Goal: Browse casually: Explore the website without a specific task or goal

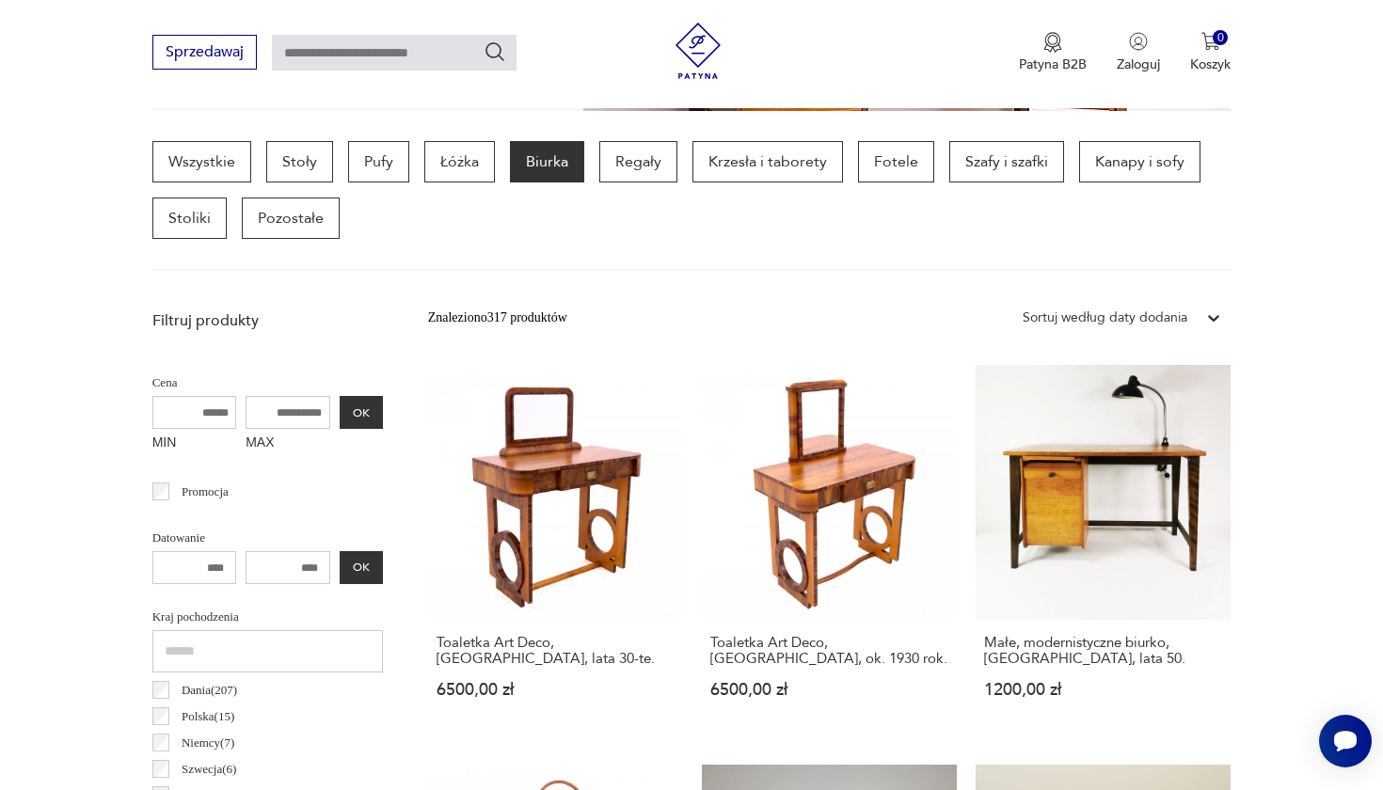
scroll to position [471, 0]
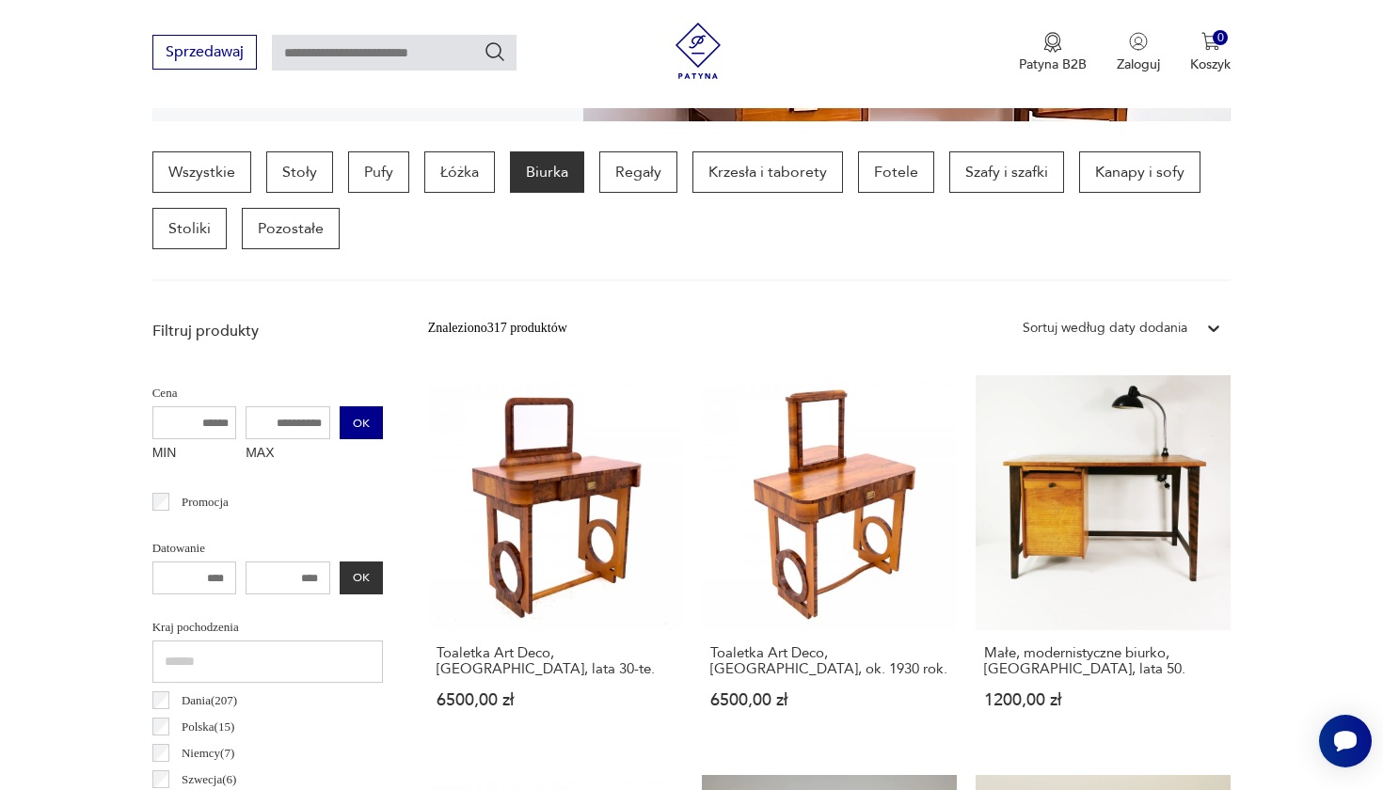
drag, startPoint x: 233, startPoint y: 422, endPoint x: 293, endPoint y: 423, distance: 59.3
click at [293, 423] on div "MIN MAX OK" at bounding box center [267, 437] width 231 height 63
click at [261, 423] on input "MAX" at bounding box center [288, 422] width 85 height 33
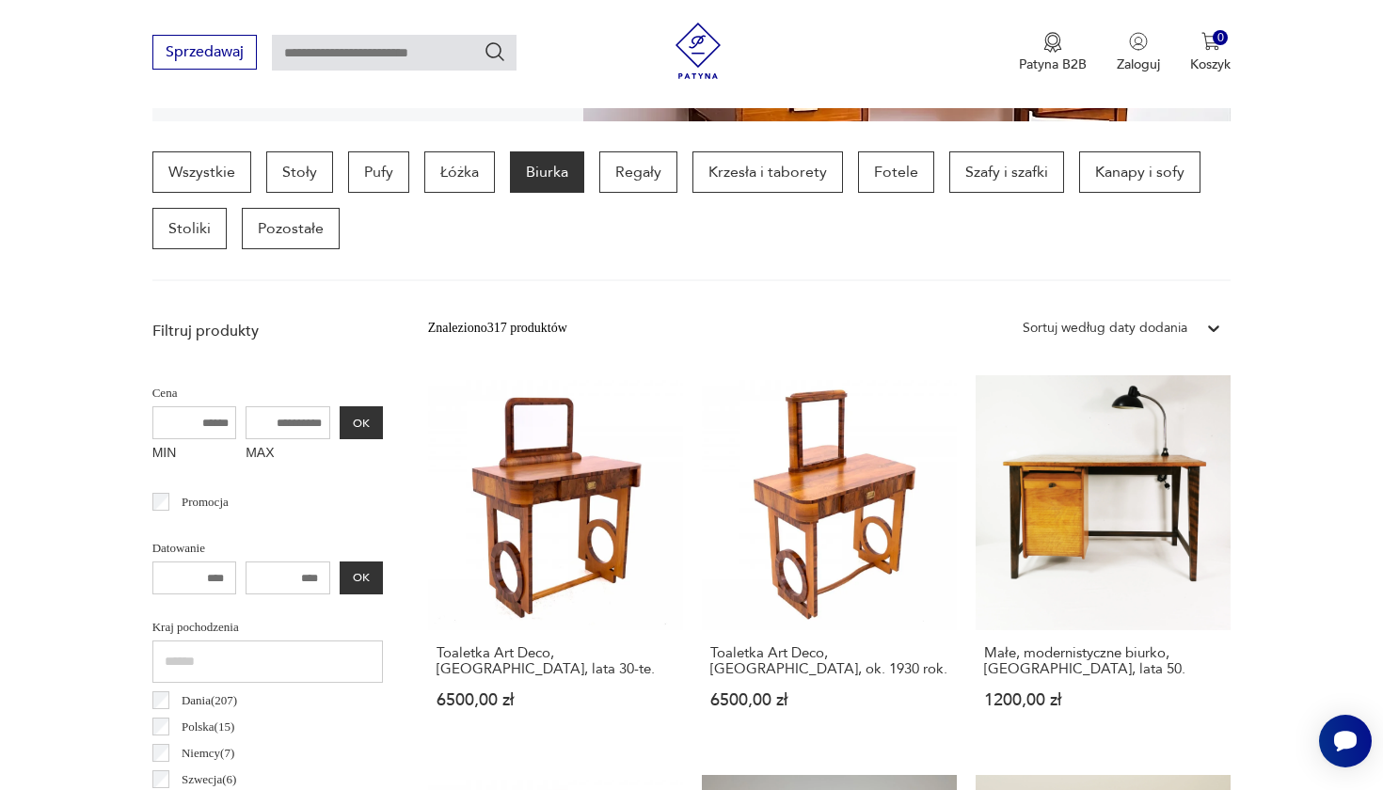
click at [261, 423] on input "MAX" at bounding box center [288, 422] width 85 height 33
click at [251, 424] on input "MAX" at bounding box center [288, 422] width 85 height 33
click at [246, 424] on input "MAX" at bounding box center [288, 422] width 85 height 33
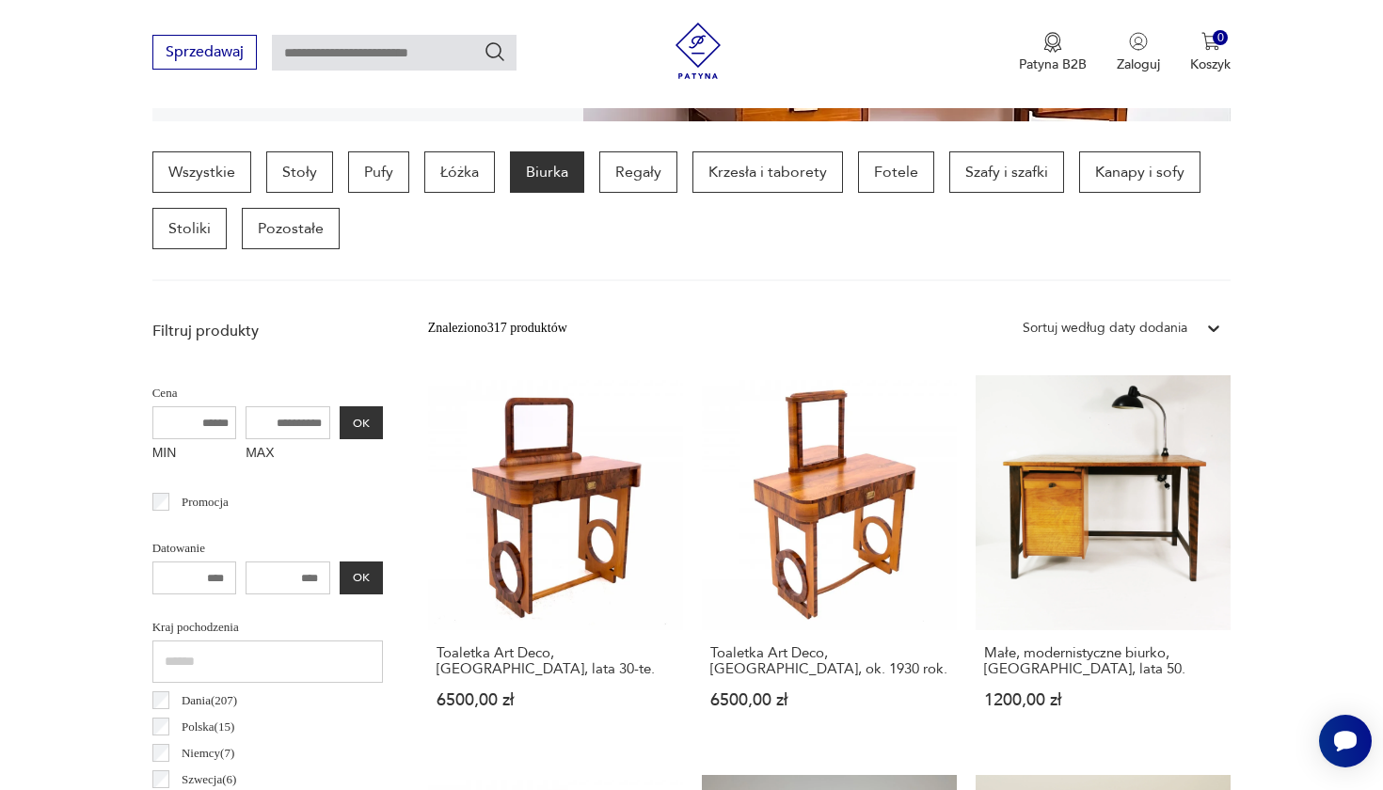
drag, startPoint x: 229, startPoint y: 424, endPoint x: 270, endPoint y: 424, distance: 41.4
click at [270, 424] on input "MAX" at bounding box center [288, 422] width 85 height 33
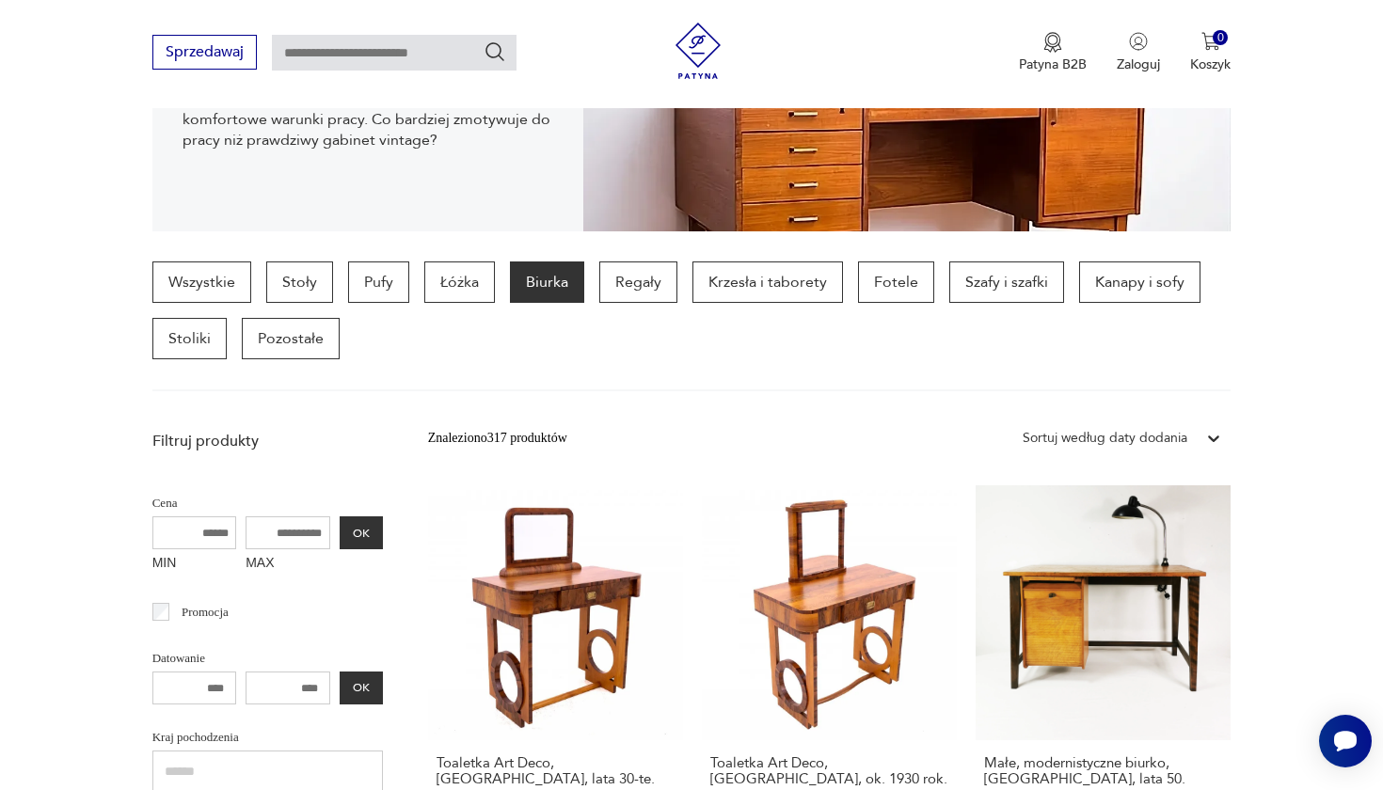
scroll to position [361, 0]
click at [1125, 439] on div "Sortuj według daty dodania" at bounding box center [1105, 438] width 165 height 21
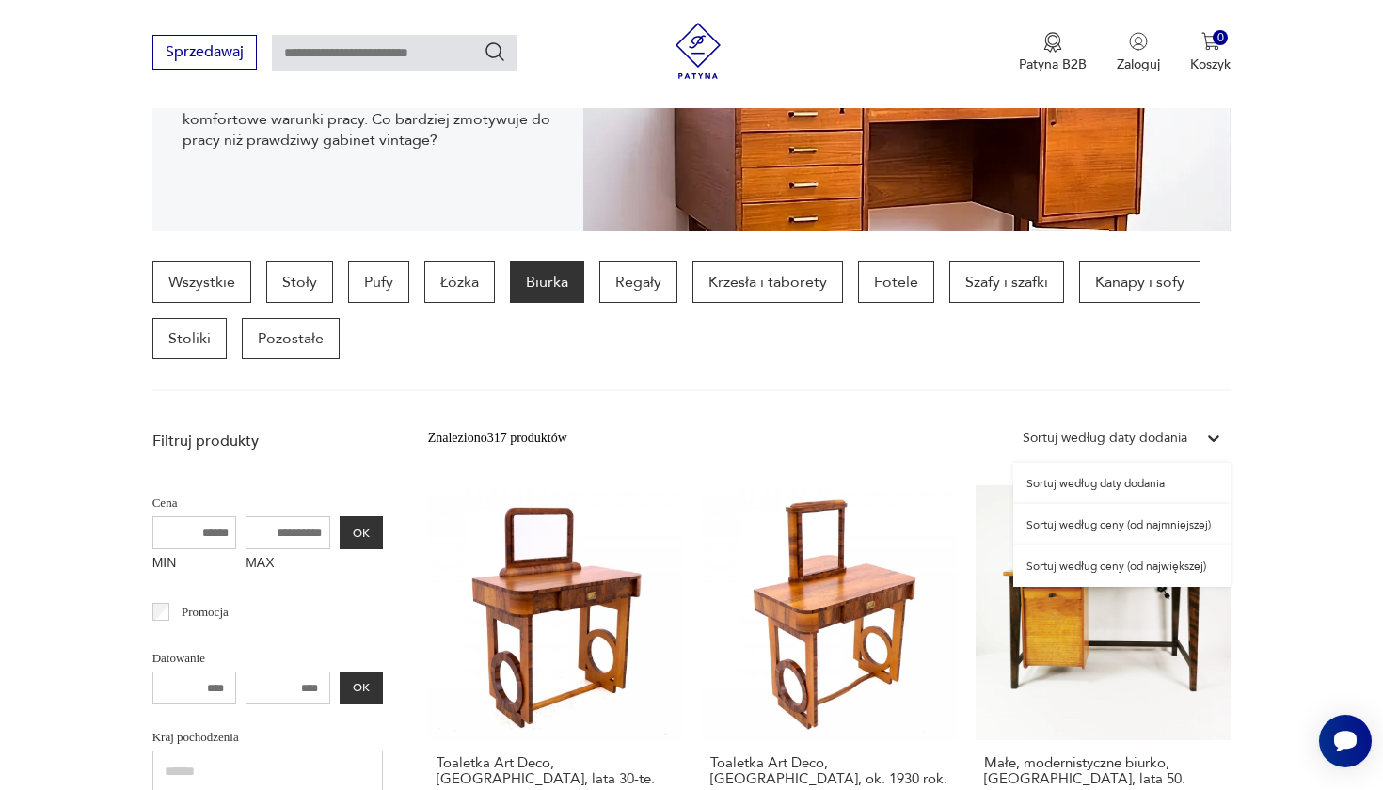
click at [1131, 524] on div "Sortuj według ceny (od najmniejszej)" at bounding box center [1121, 524] width 217 height 41
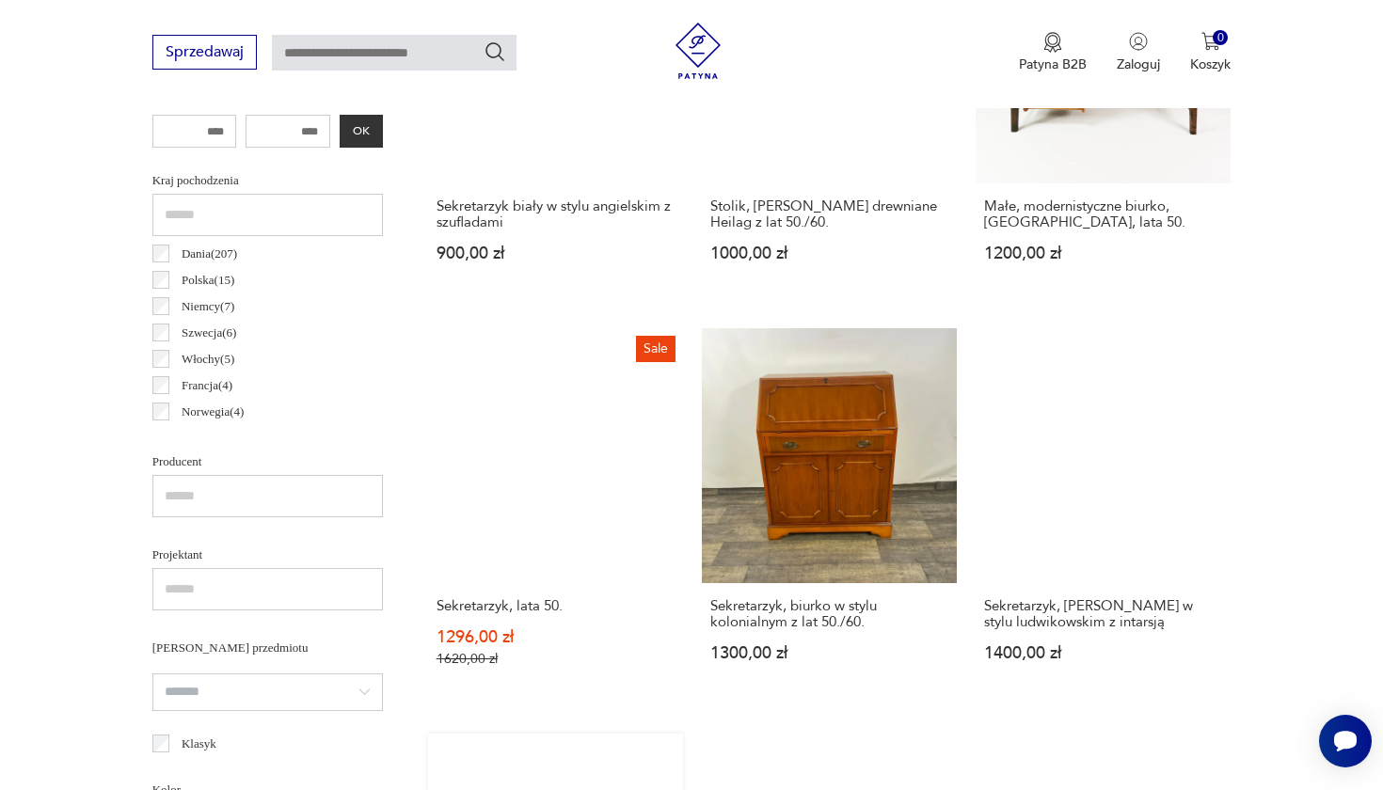
scroll to position [919, 0]
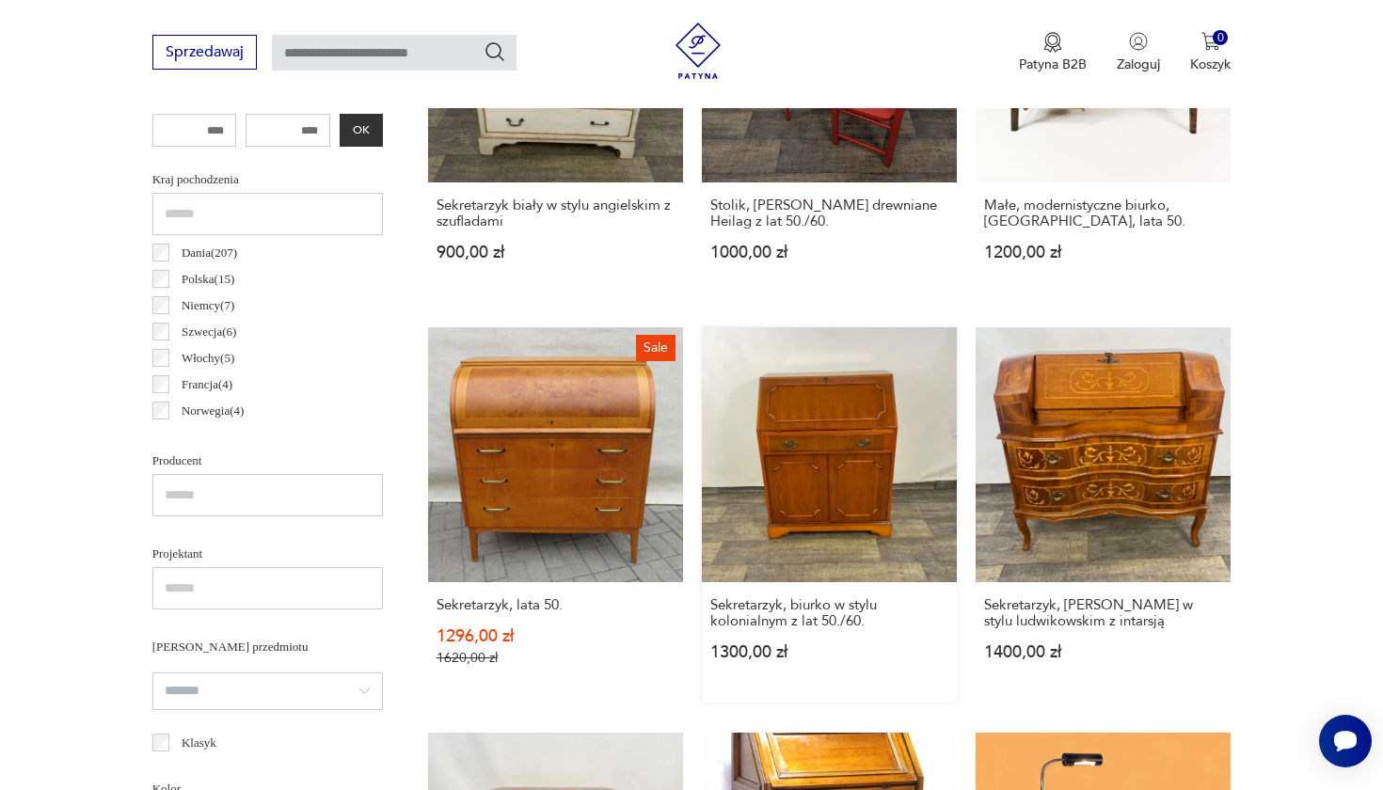
click at [702, 371] on link "Sekretarzyk, biurko w stylu kolonialnym z lat 50./60. 1300,00 zł" at bounding box center [829, 514] width 255 height 375
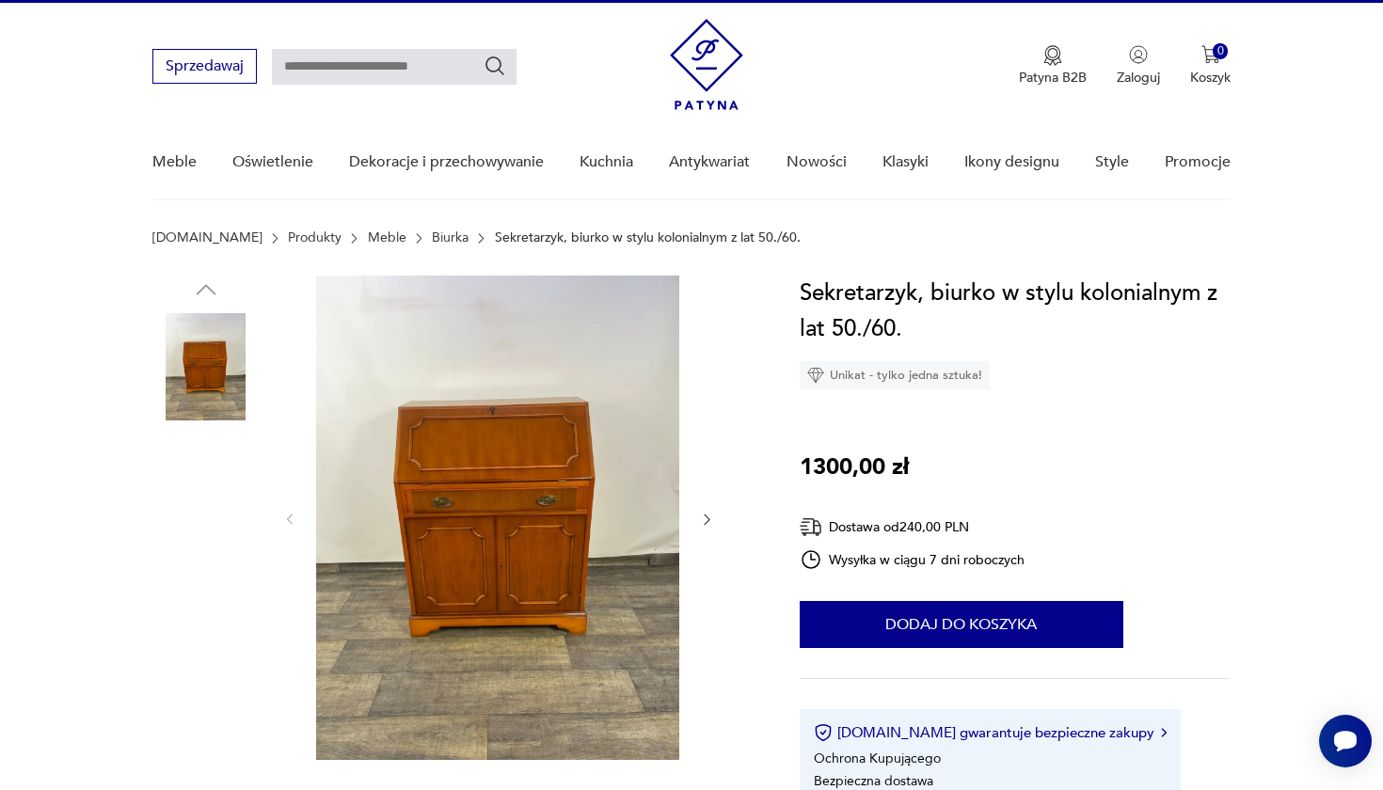
scroll to position [58, 0]
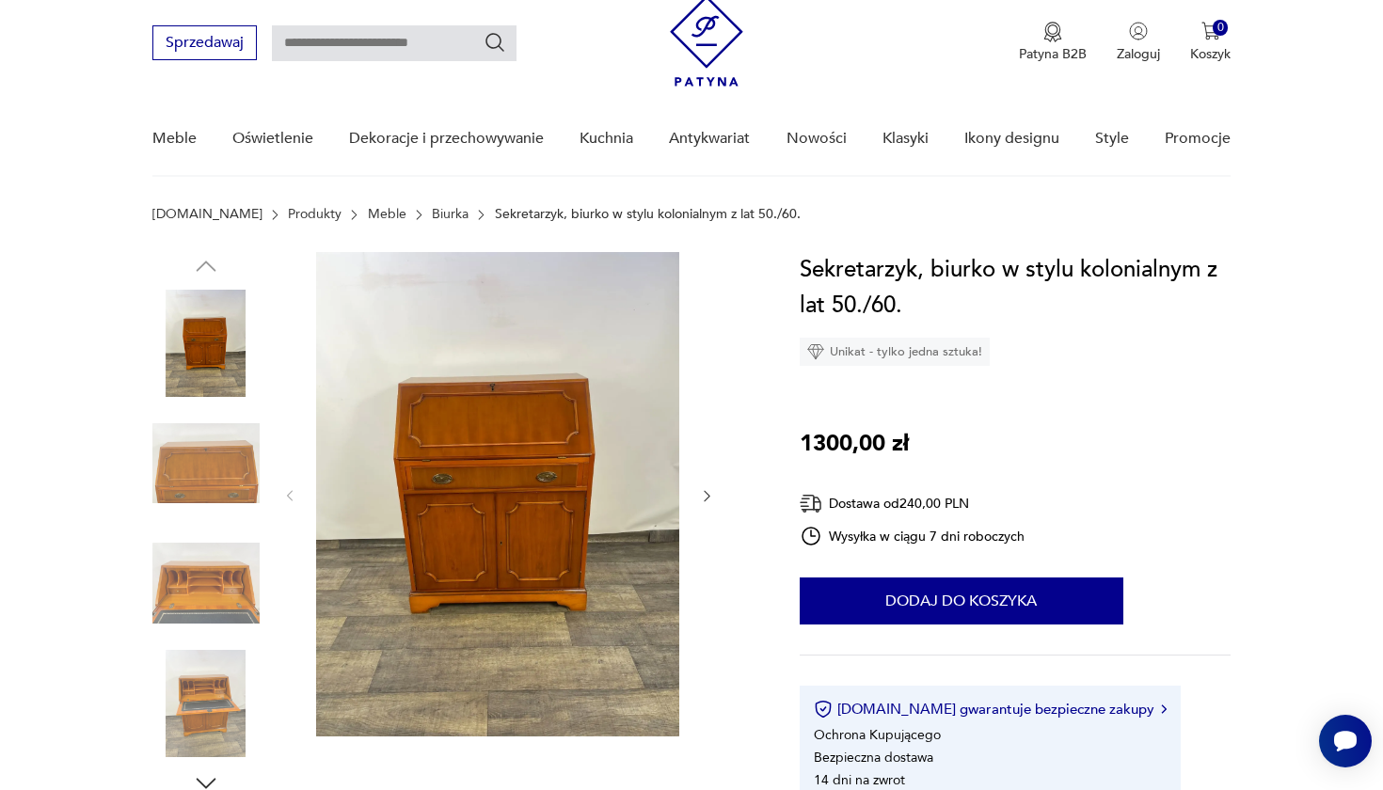
click at [704, 488] on icon "button" at bounding box center [707, 496] width 16 height 16
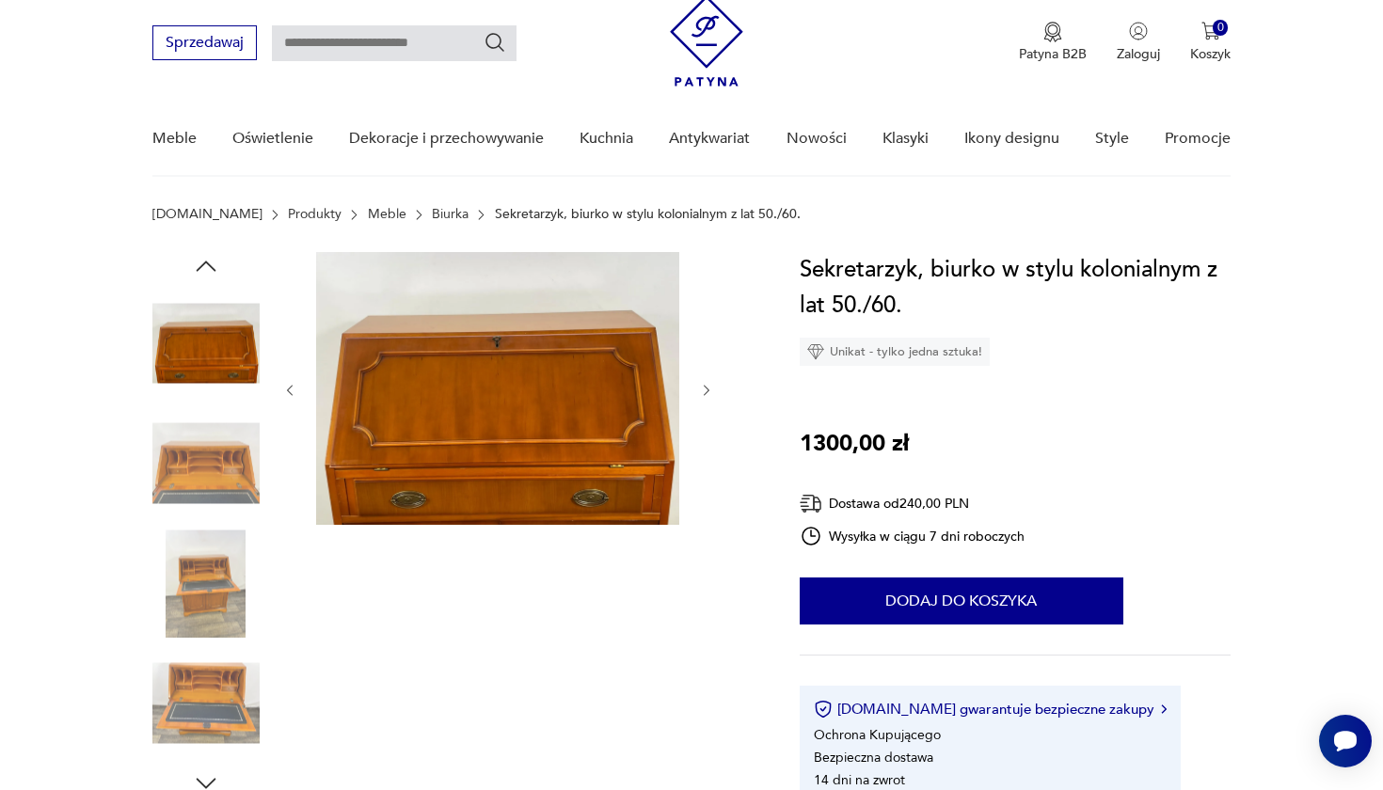
click at [704, 488] on div at bounding box center [498, 390] width 433 height 277
click at [708, 392] on icon "button" at bounding box center [707, 390] width 6 height 11
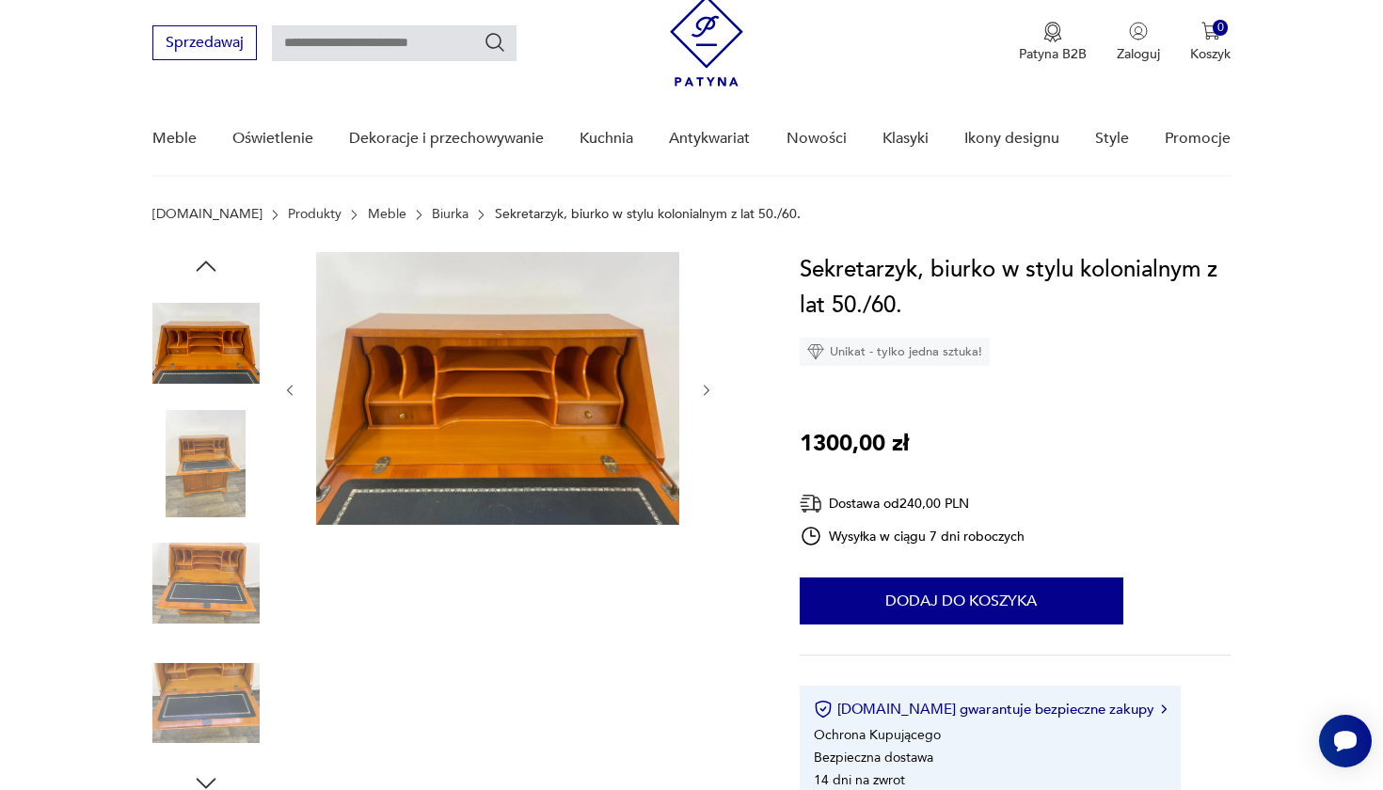
click at [708, 392] on icon "button" at bounding box center [707, 390] width 6 height 11
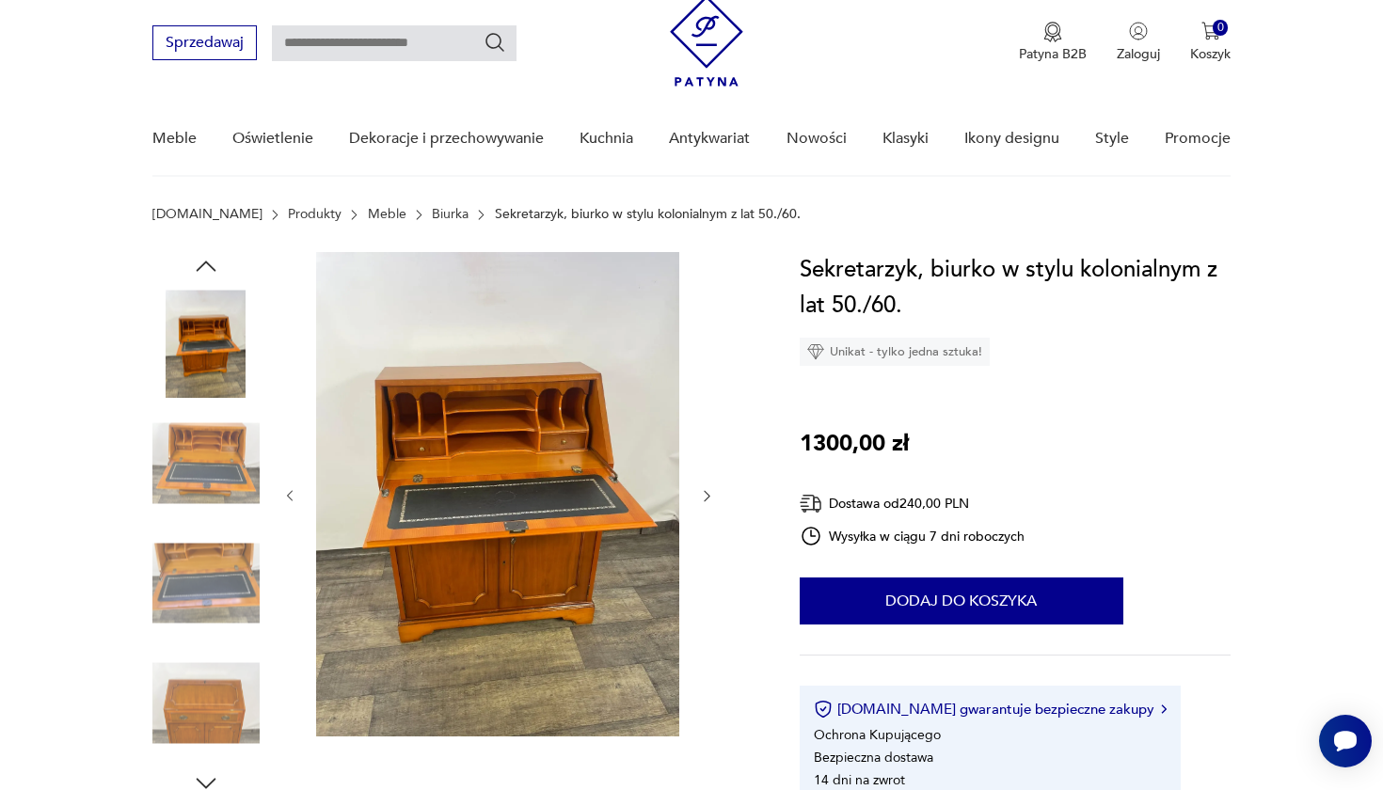
click at [708, 392] on div at bounding box center [498, 496] width 433 height 488
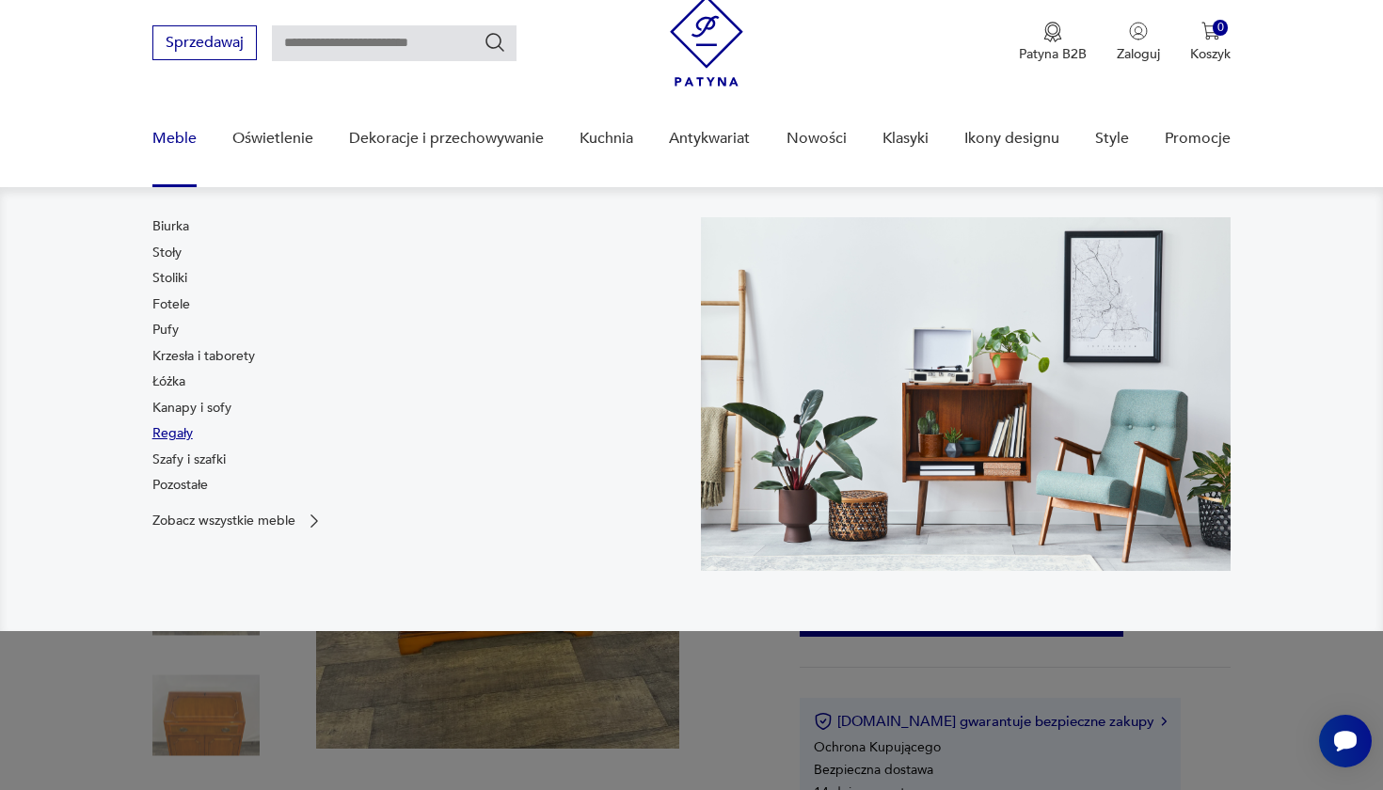
click at [184, 427] on link "Regały" at bounding box center [172, 433] width 40 height 19
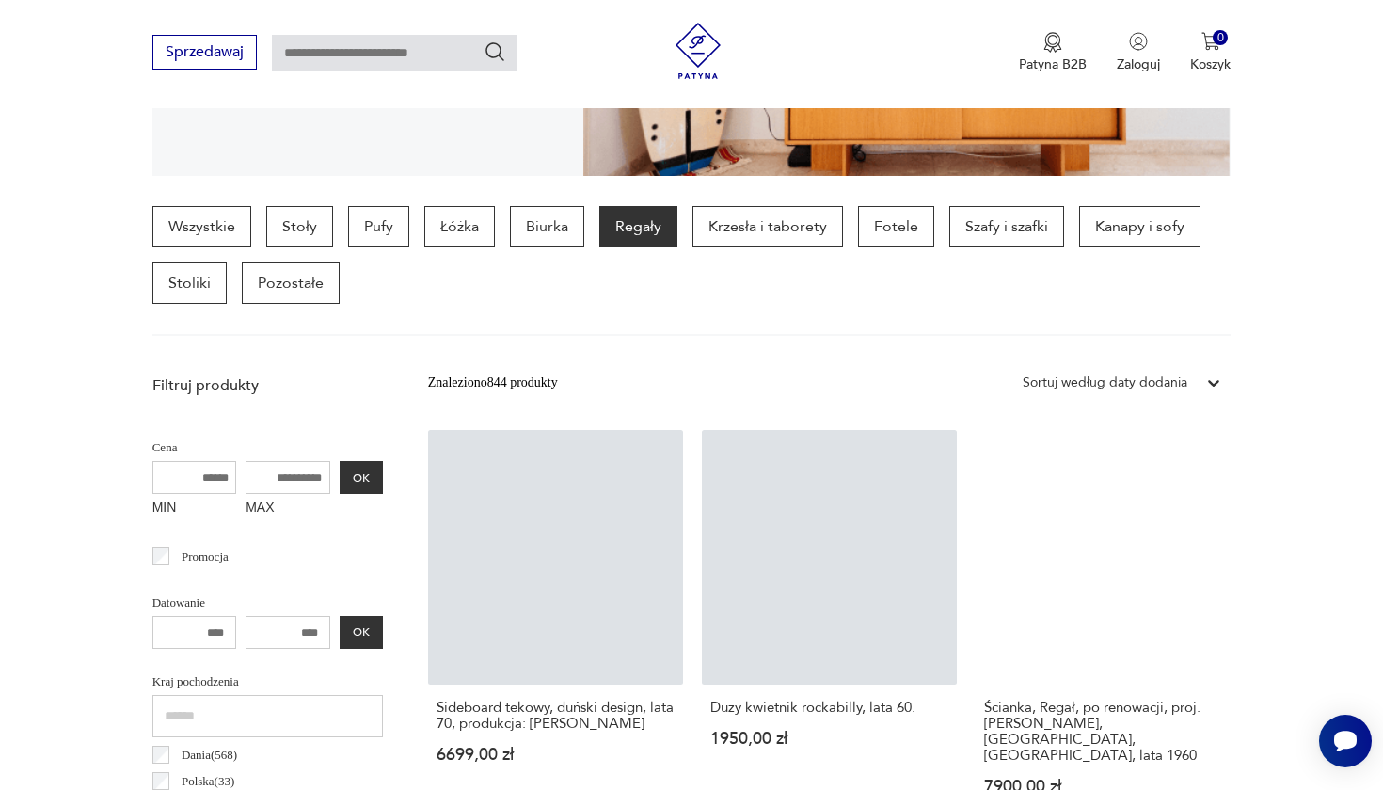
scroll to position [418, 0]
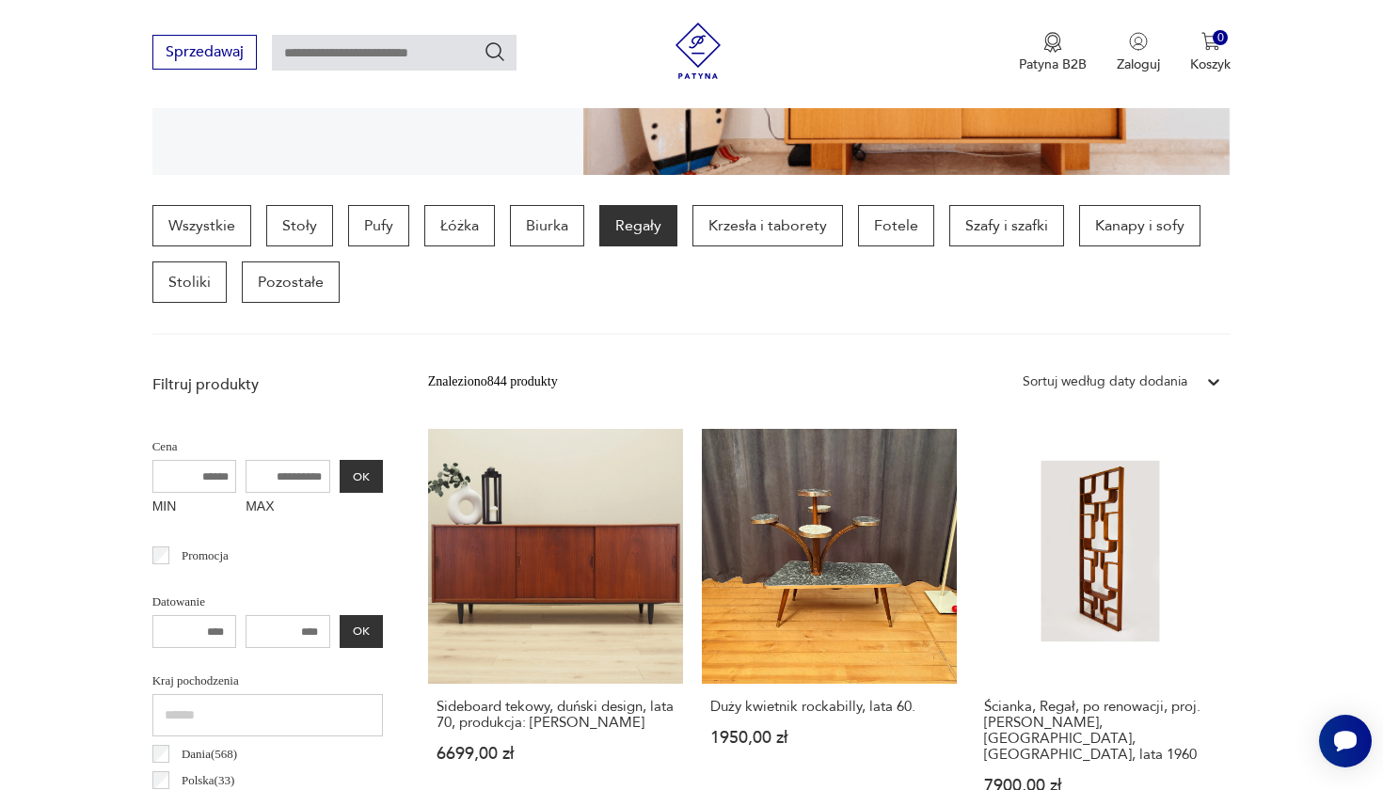
click at [1129, 380] on div "Sortuj według daty dodania" at bounding box center [1105, 382] width 165 height 21
click at [1083, 476] on div "Sortuj według ceny (od najmniejszej)" at bounding box center [1121, 468] width 217 height 41
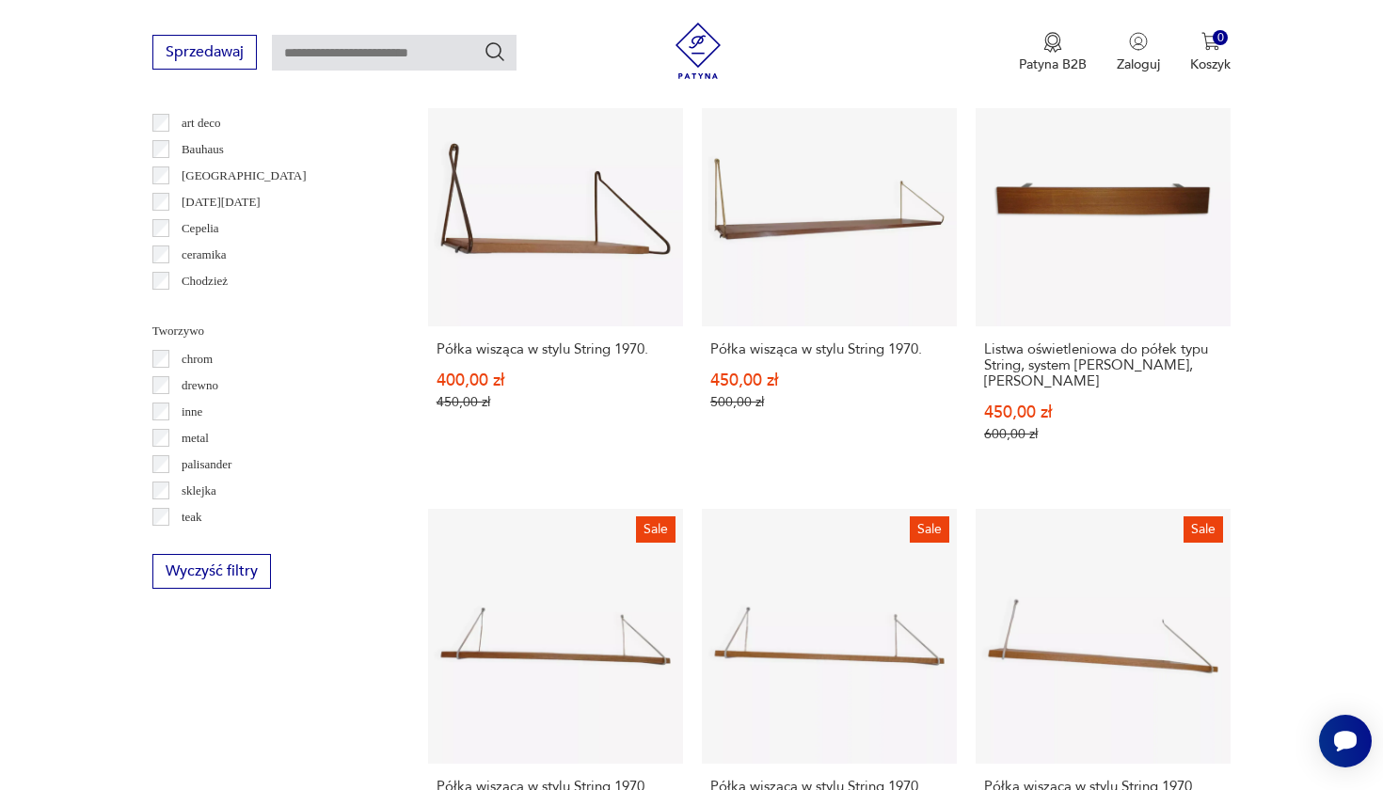
scroll to position [2065, 0]
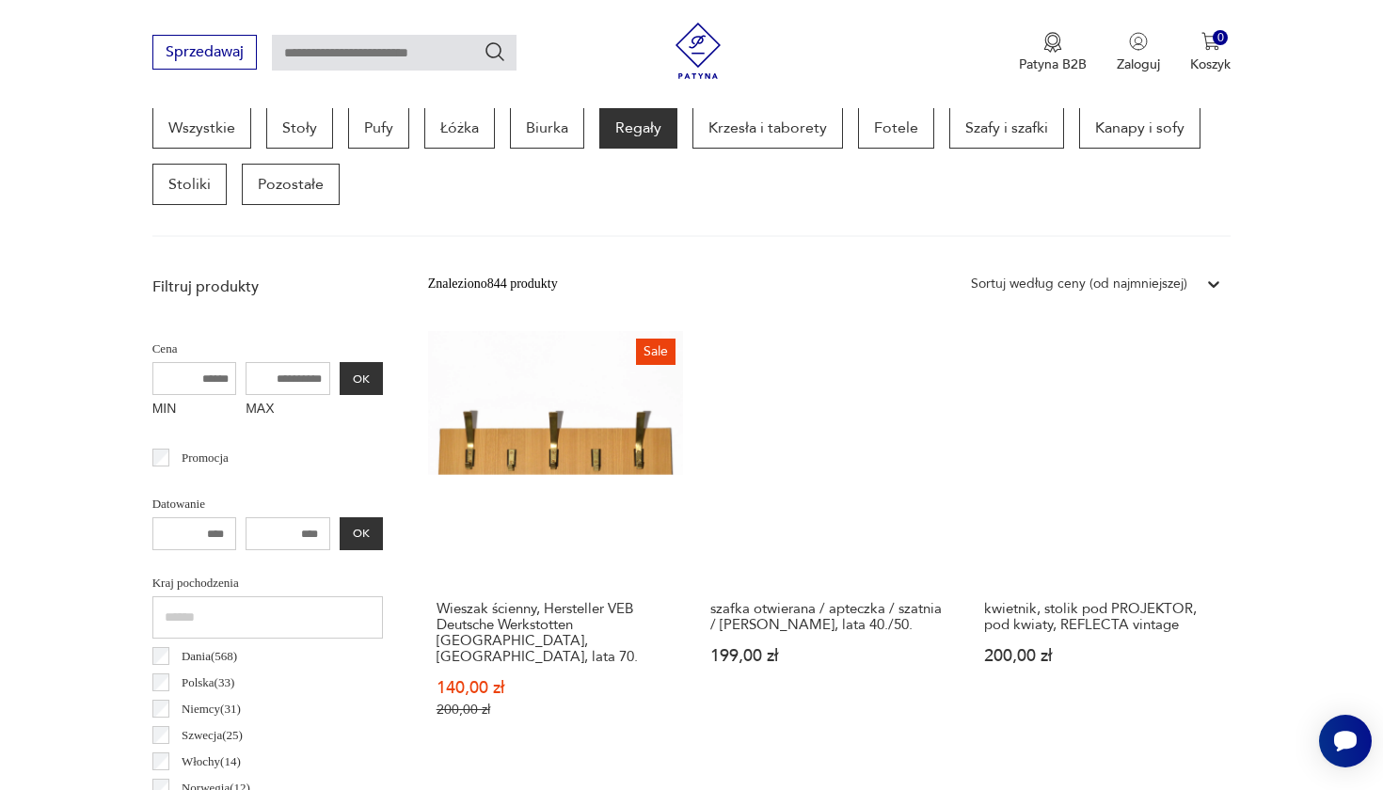
scroll to position [501, 0]
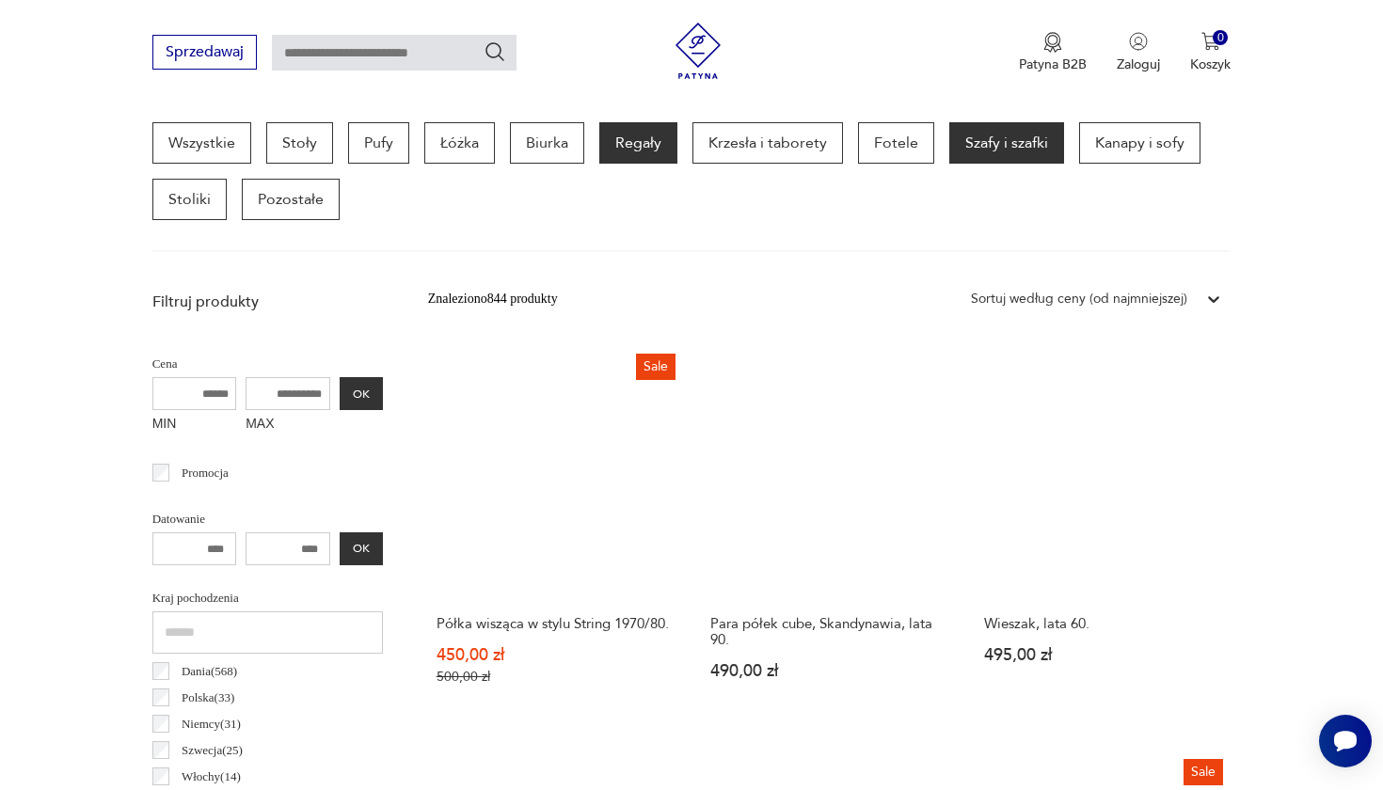
click at [973, 136] on p "Szafy i szafki" at bounding box center [1006, 142] width 115 height 41
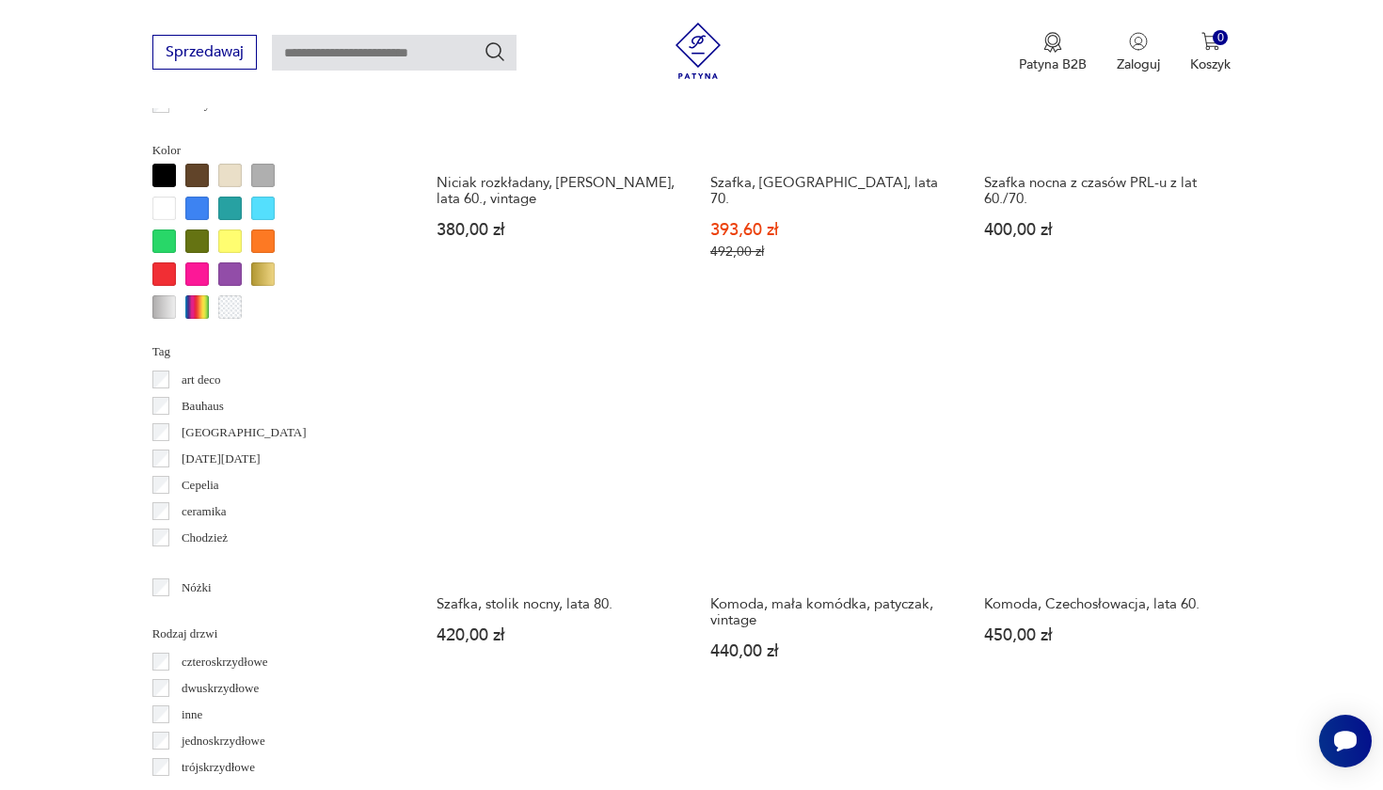
scroll to position [1767, 0]
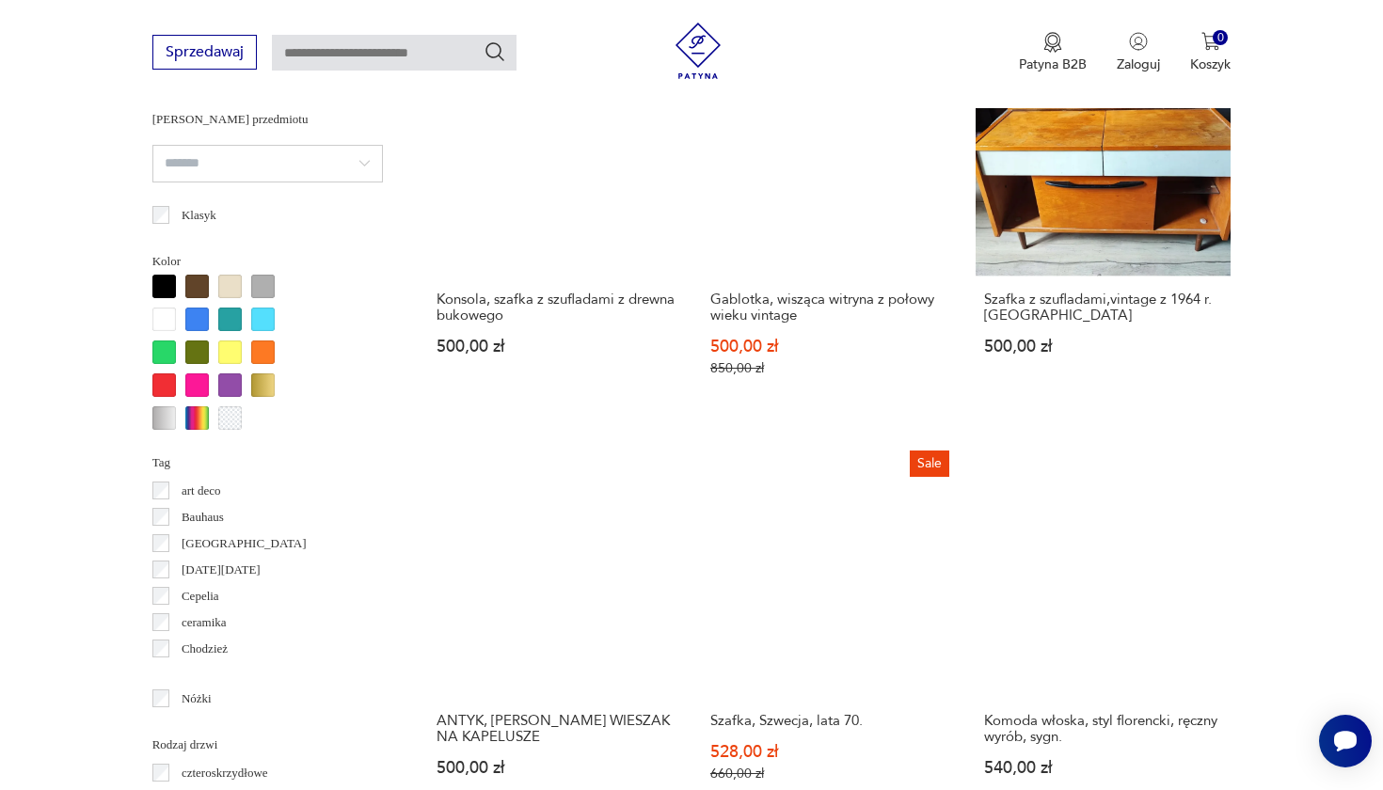
scroll to position [1664, 0]
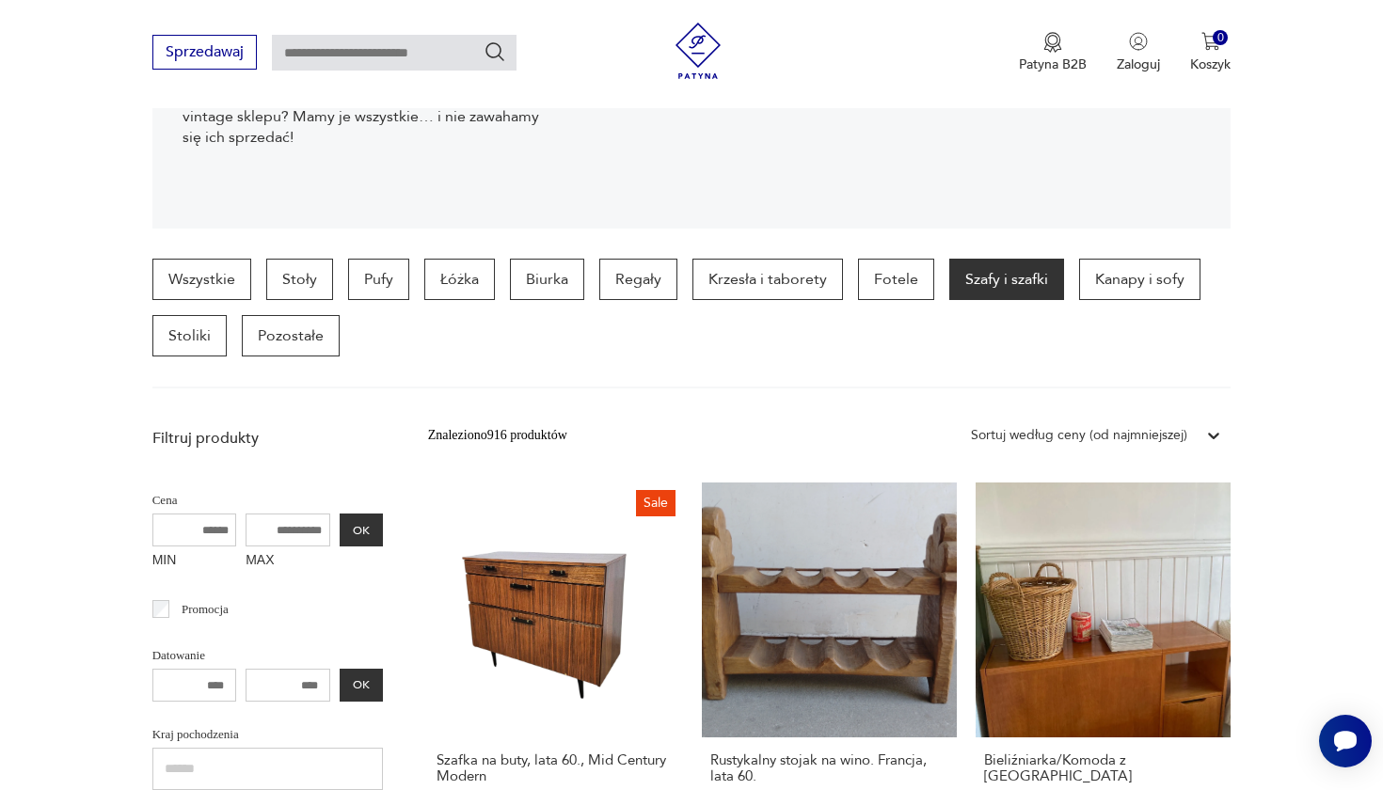
scroll to position [369, 0]
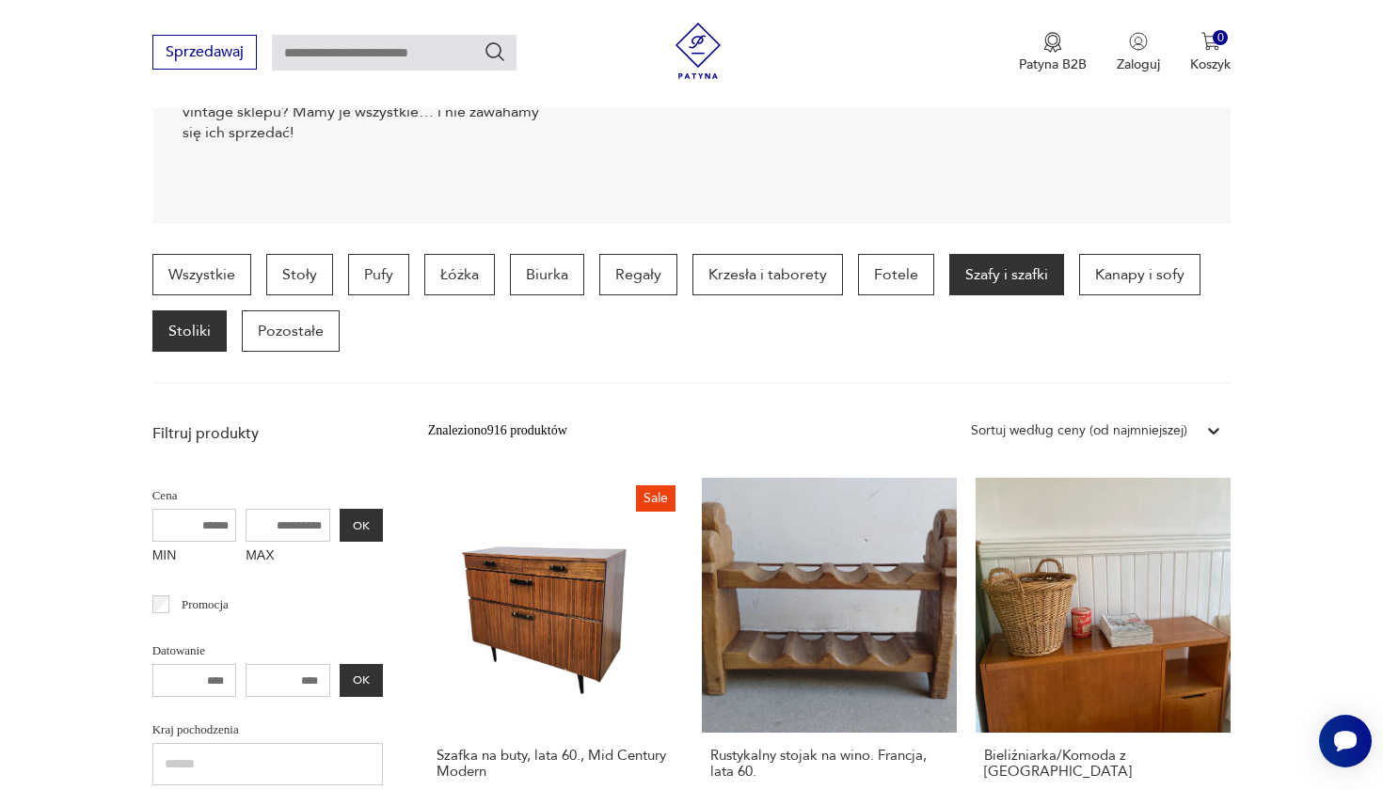
click at [210, 338] on p "Stoliki" at bounding box center [189, 331] width 74 height 41
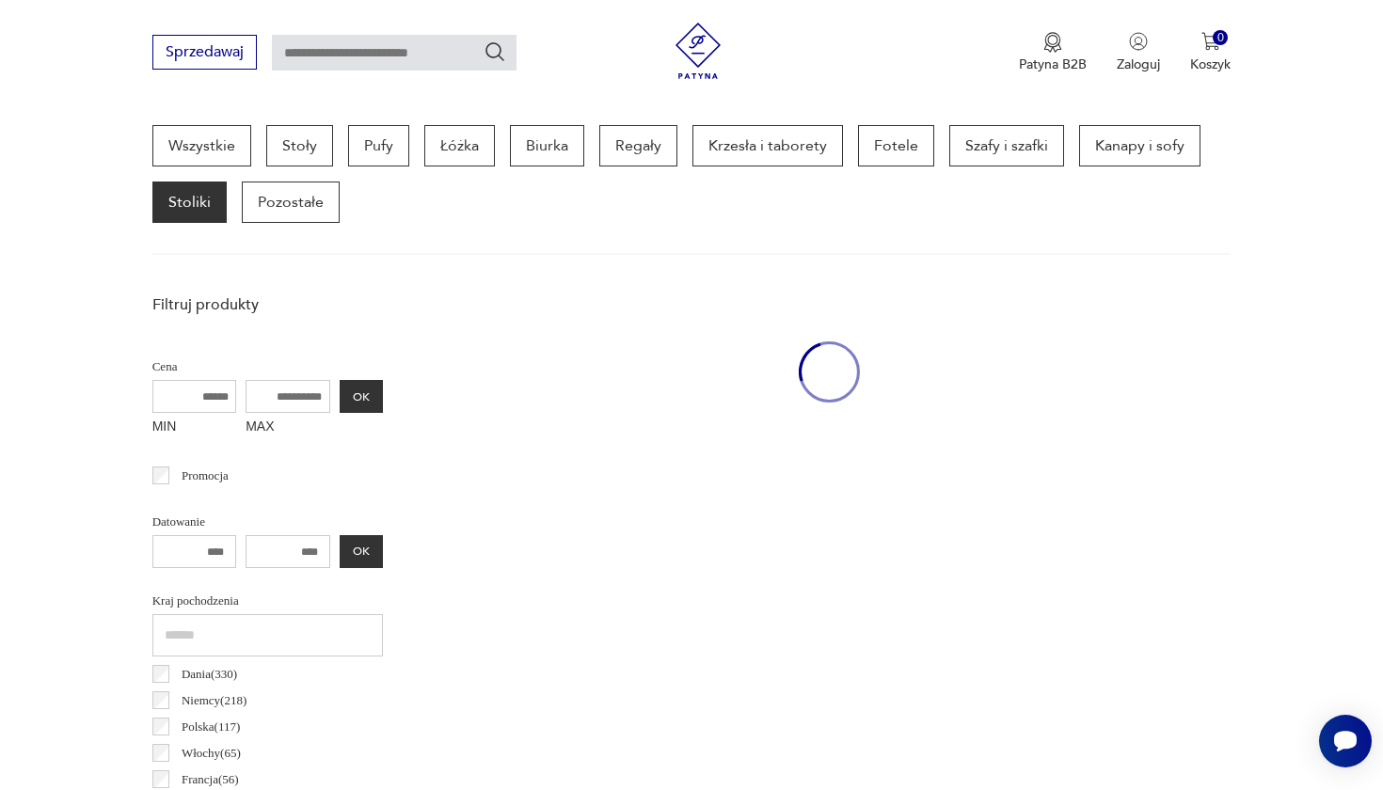
scroll to position [501, 0]
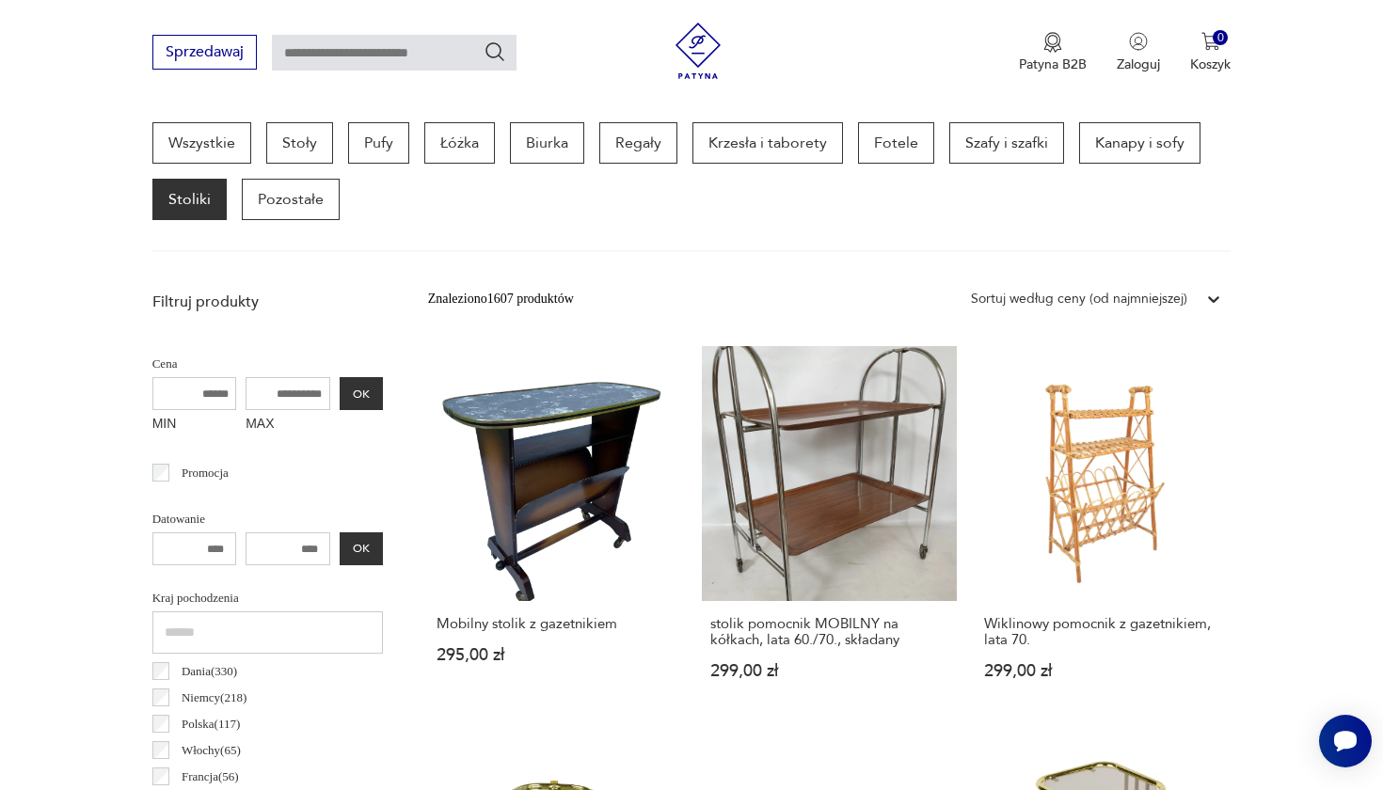
click at [1108, 296] on div "Sortuj według ceny (od najmniejszej)" at bounding box center [1079, 299] width 216 height 21
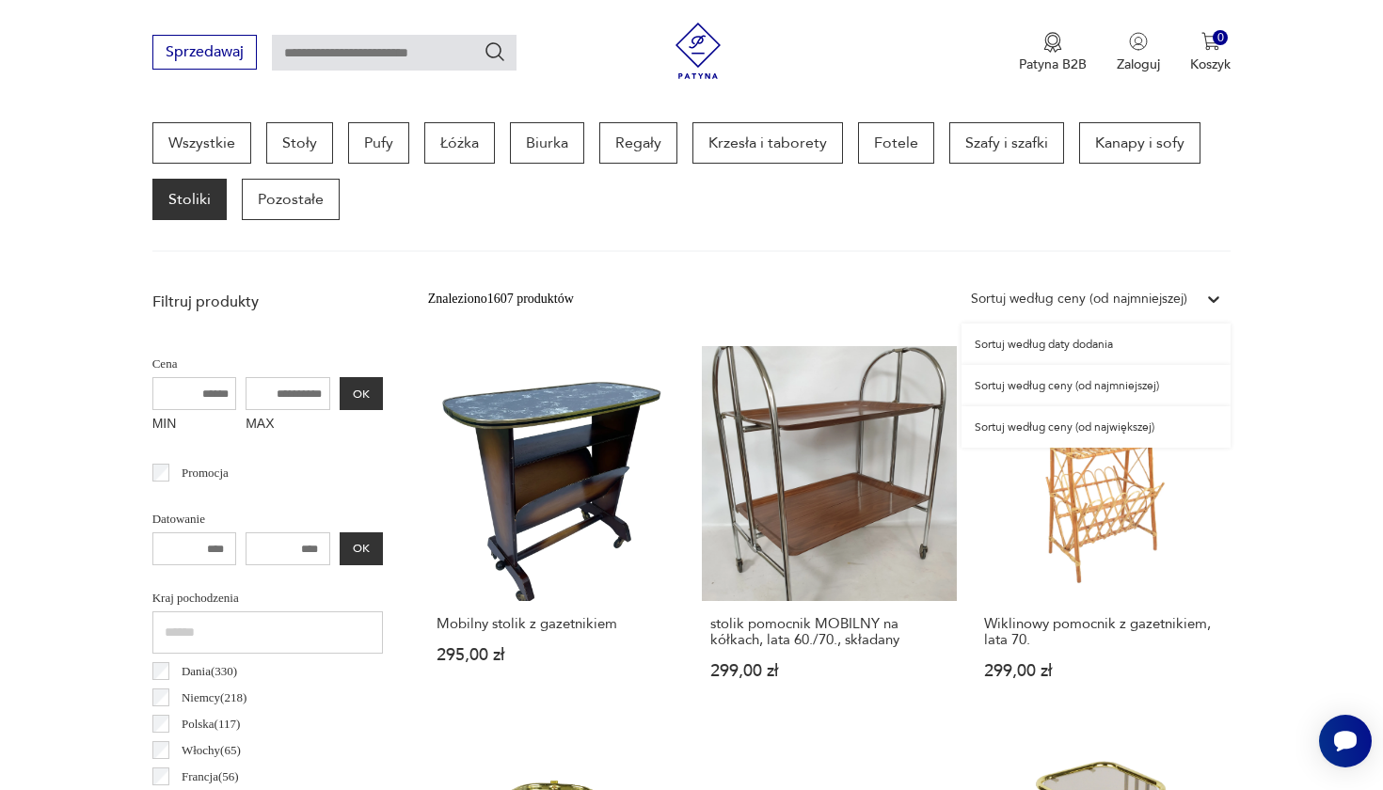
click at [1108, 296] on div "Sortuj według ceny (od najmniejszej)" at bounding box center [1079, 299] width 216 height 21
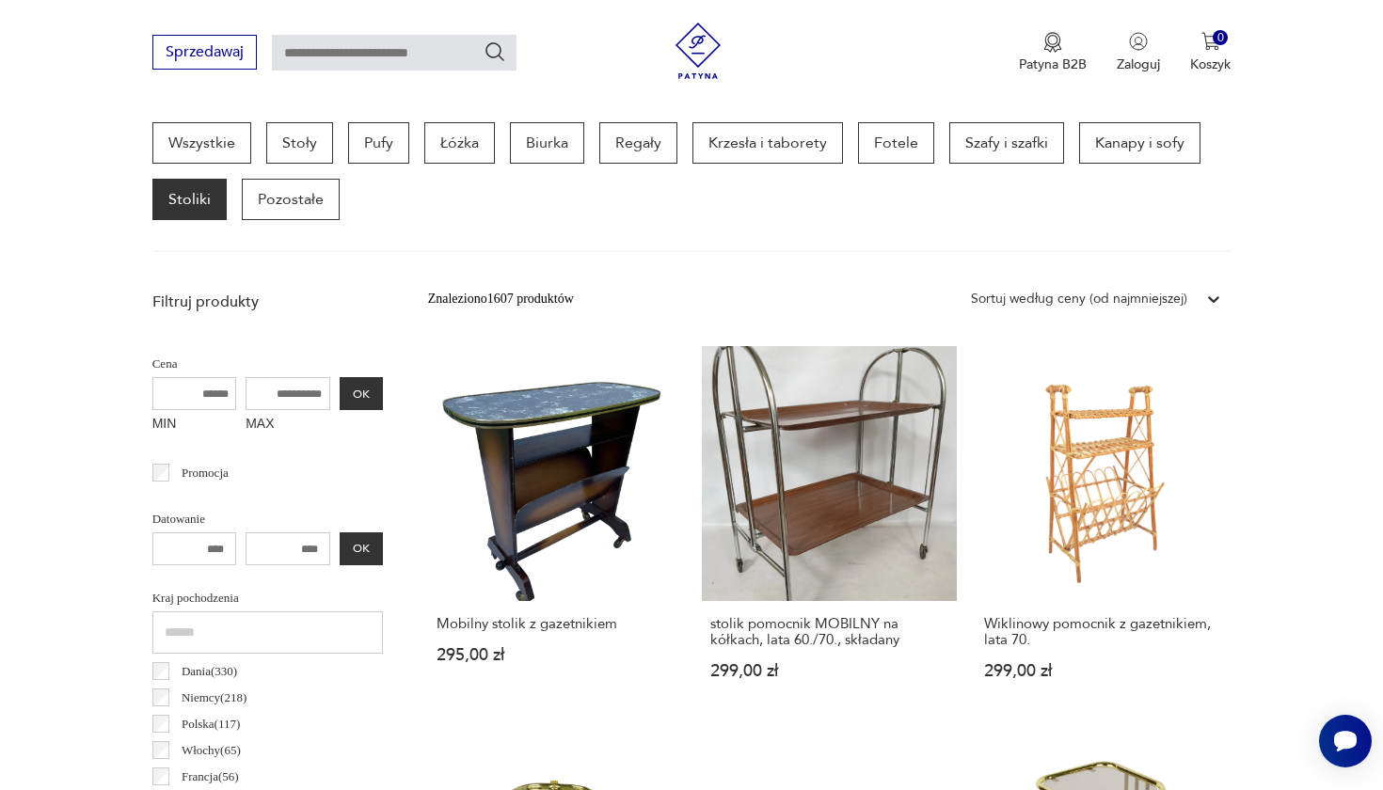
click at [1108, 296] on div "Sortuj według ceny (od najmniejszej)" at bounding box center [1079, 299] width 216 height 21
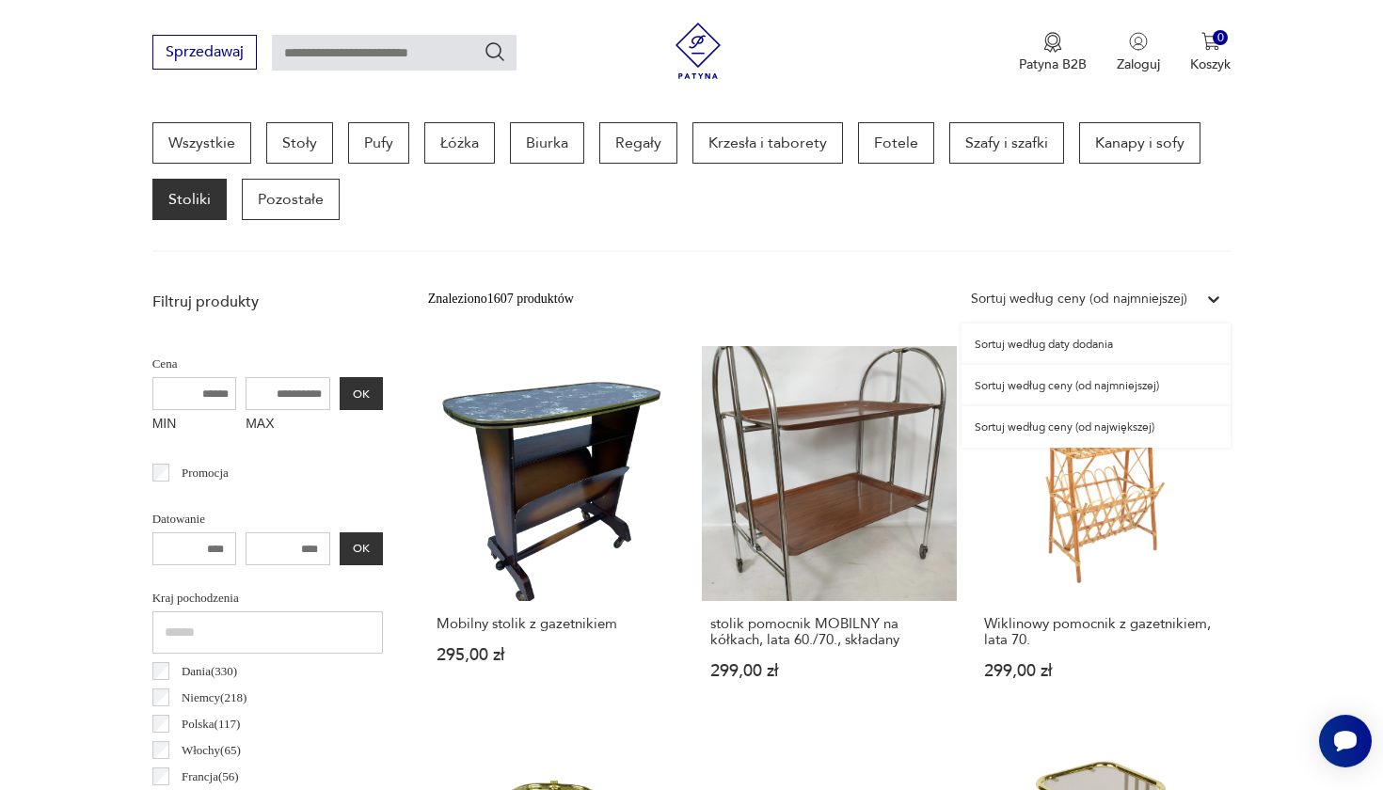
click at [1051, 386] on div "Sortuj według ceny (od najmniejszej)" at bounding box center [1096, 385] width 269 height 41
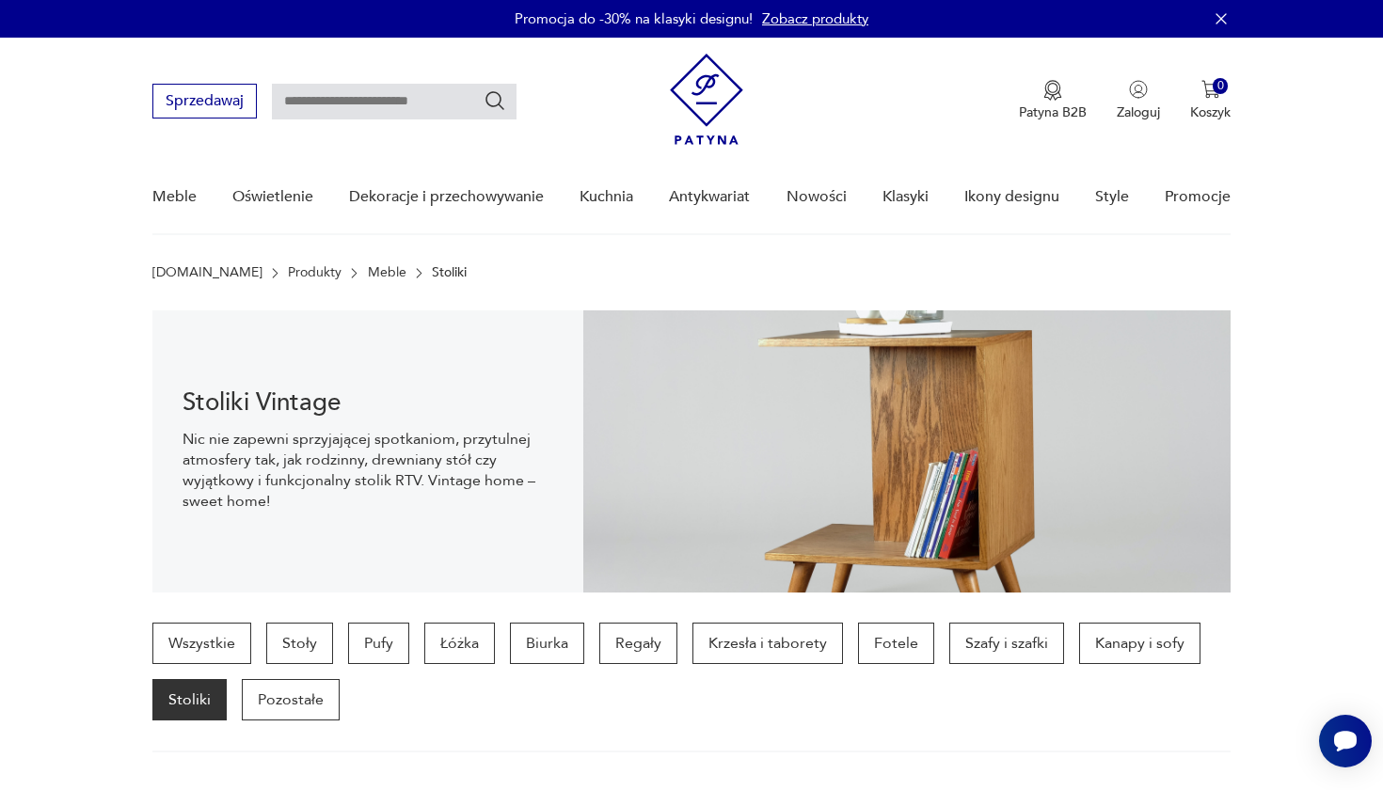
click at [361, 108] on input "text" at bounding box center [394, 102] width 245 height 36
type input "******"
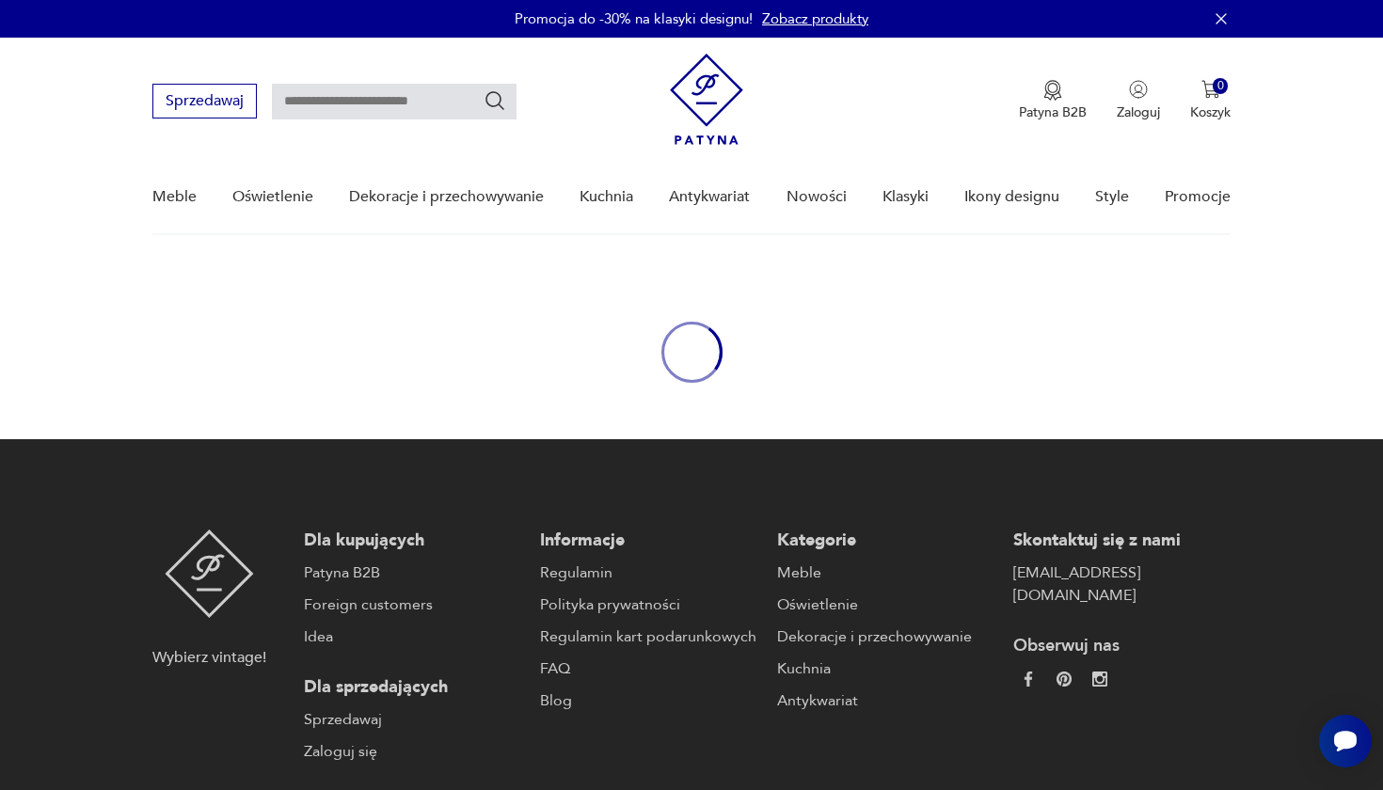
type input "******"
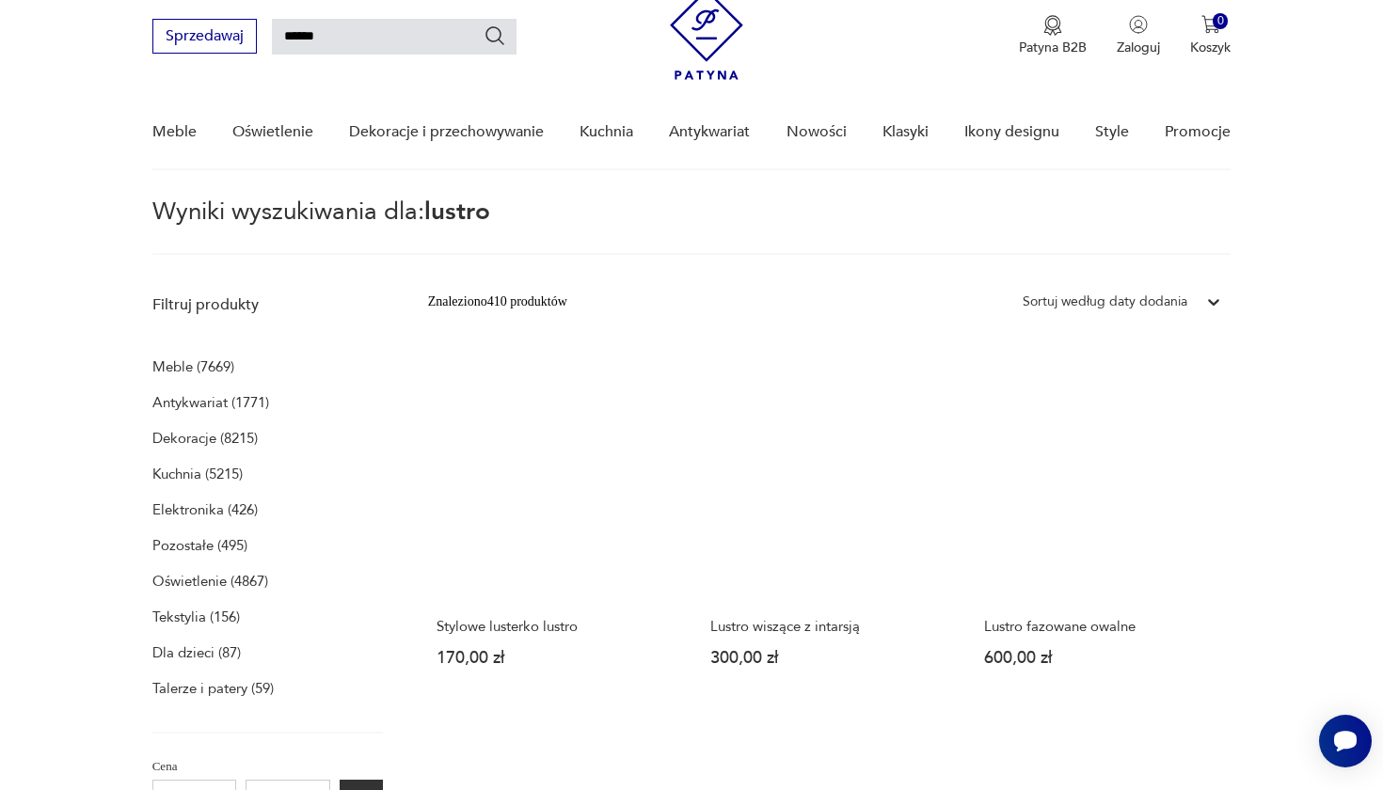
scroll to position [60, 0]
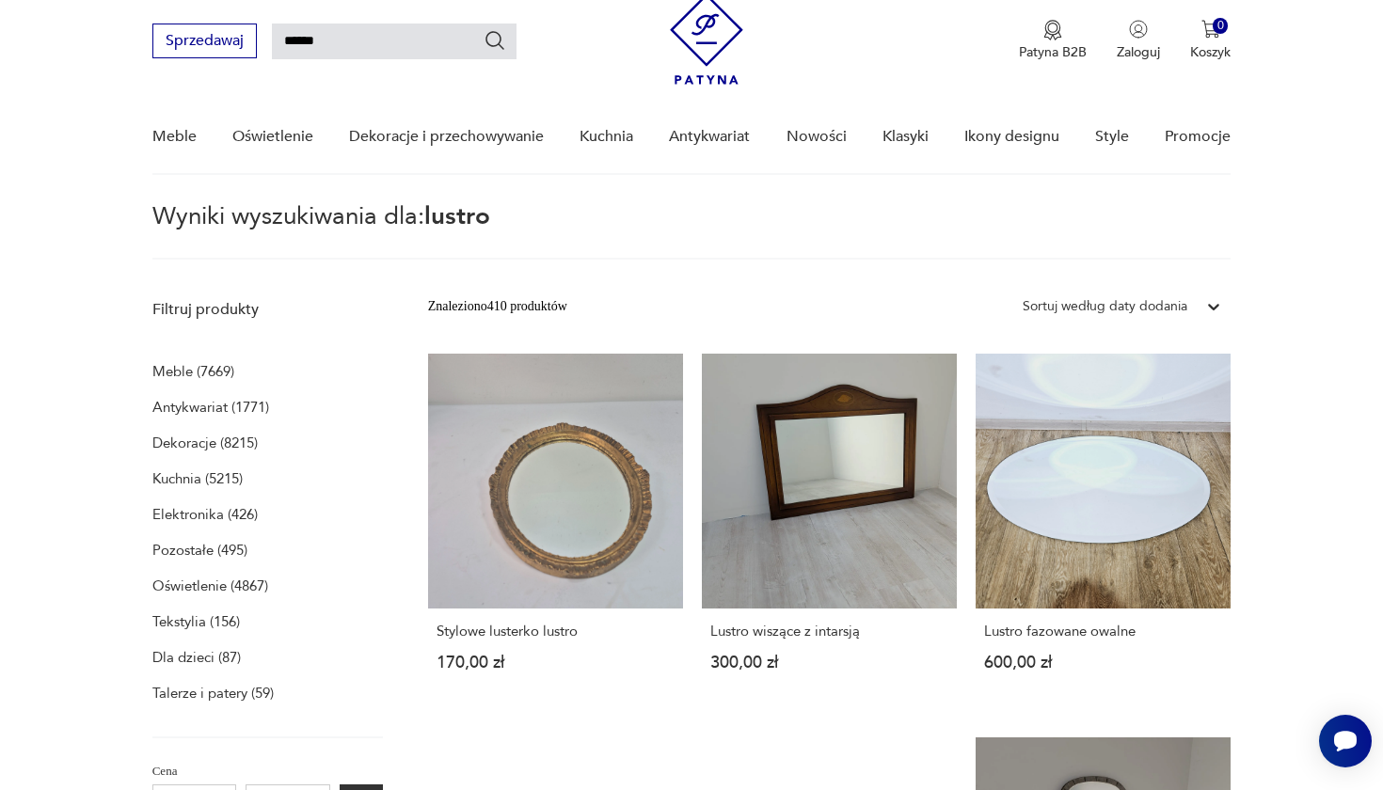
click at [1136, 312] on div "Sortuj według daty dodania" at bounding box center [1105, 306] width 165 height 21
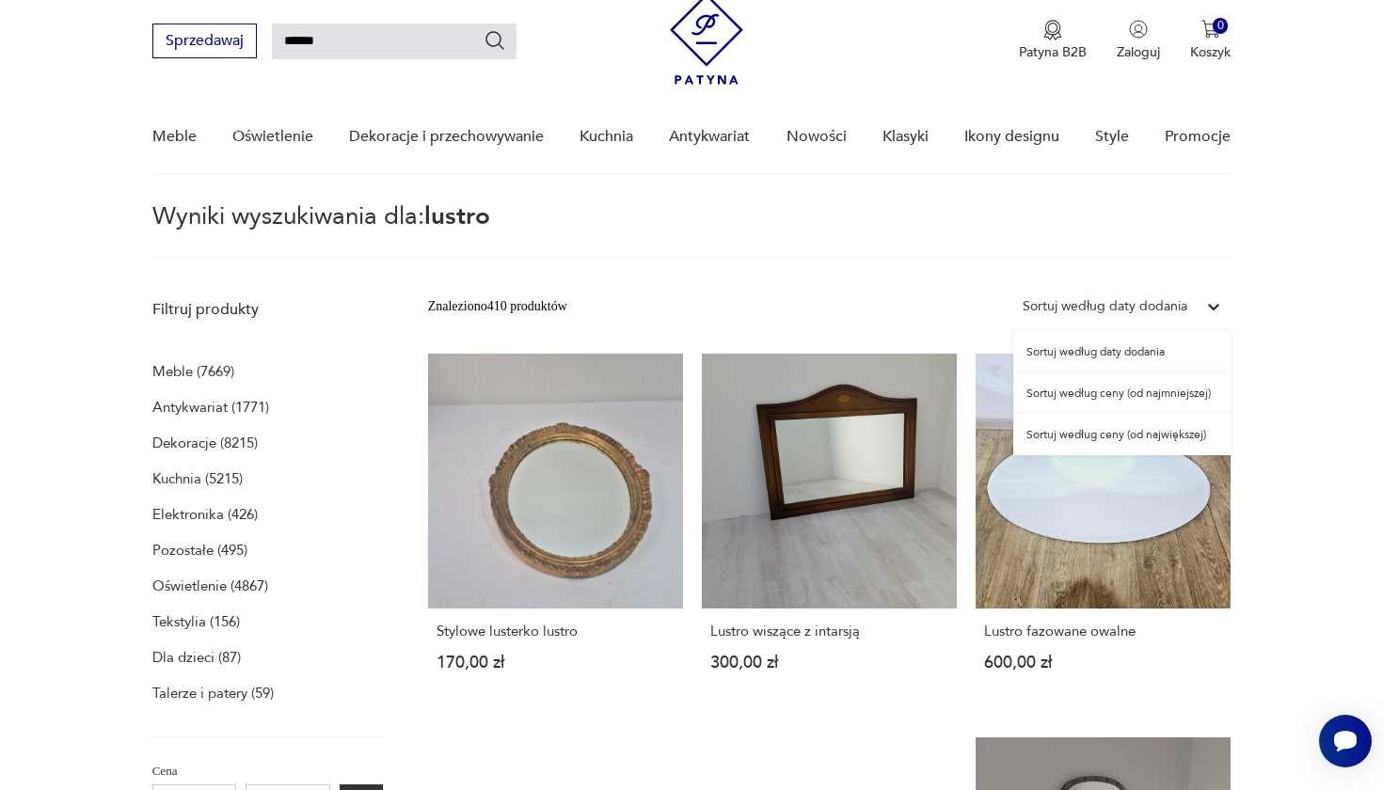
click at [1126, 432] on div "Sortuj według ceny (od największej)" at bounding box center [1121, 434] width 217 height 41
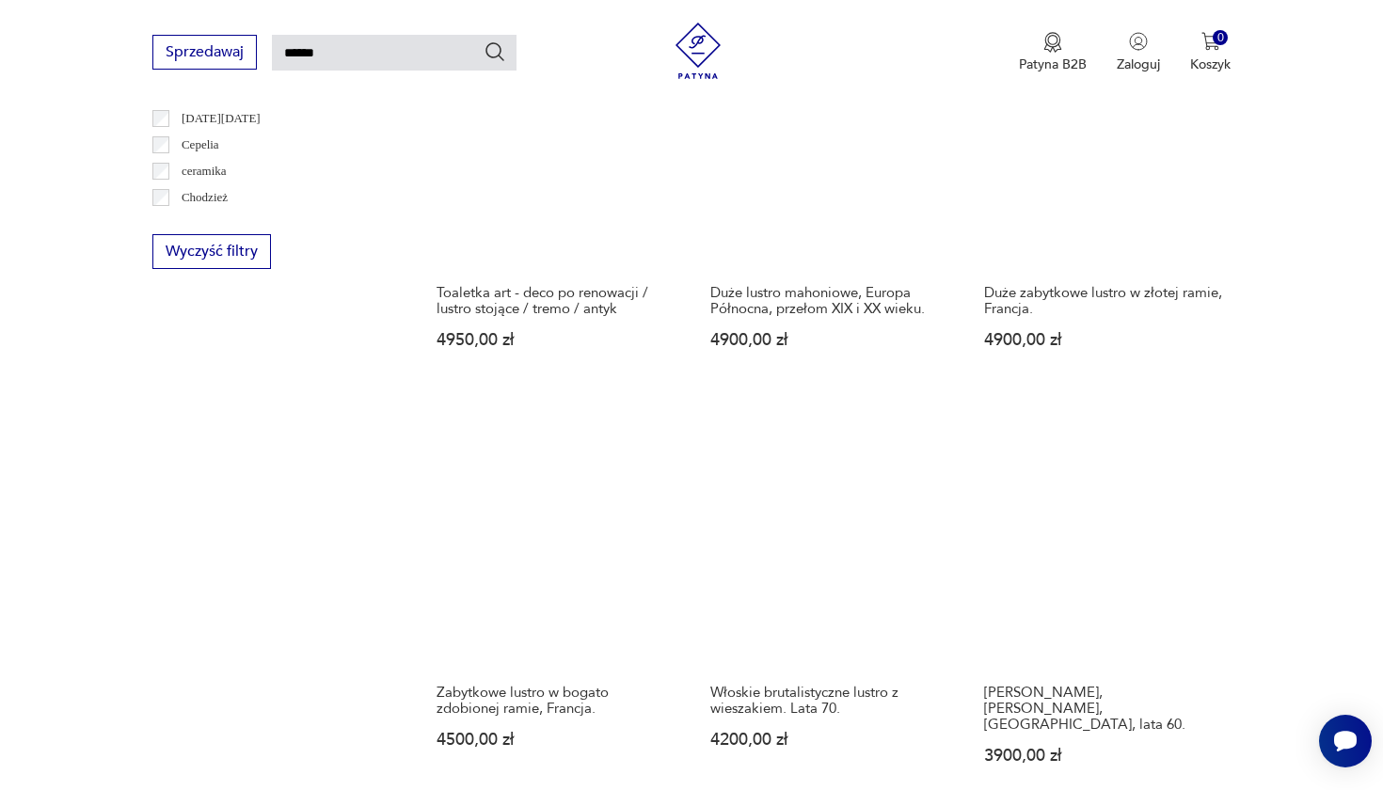
scroll to position [1238, 0]
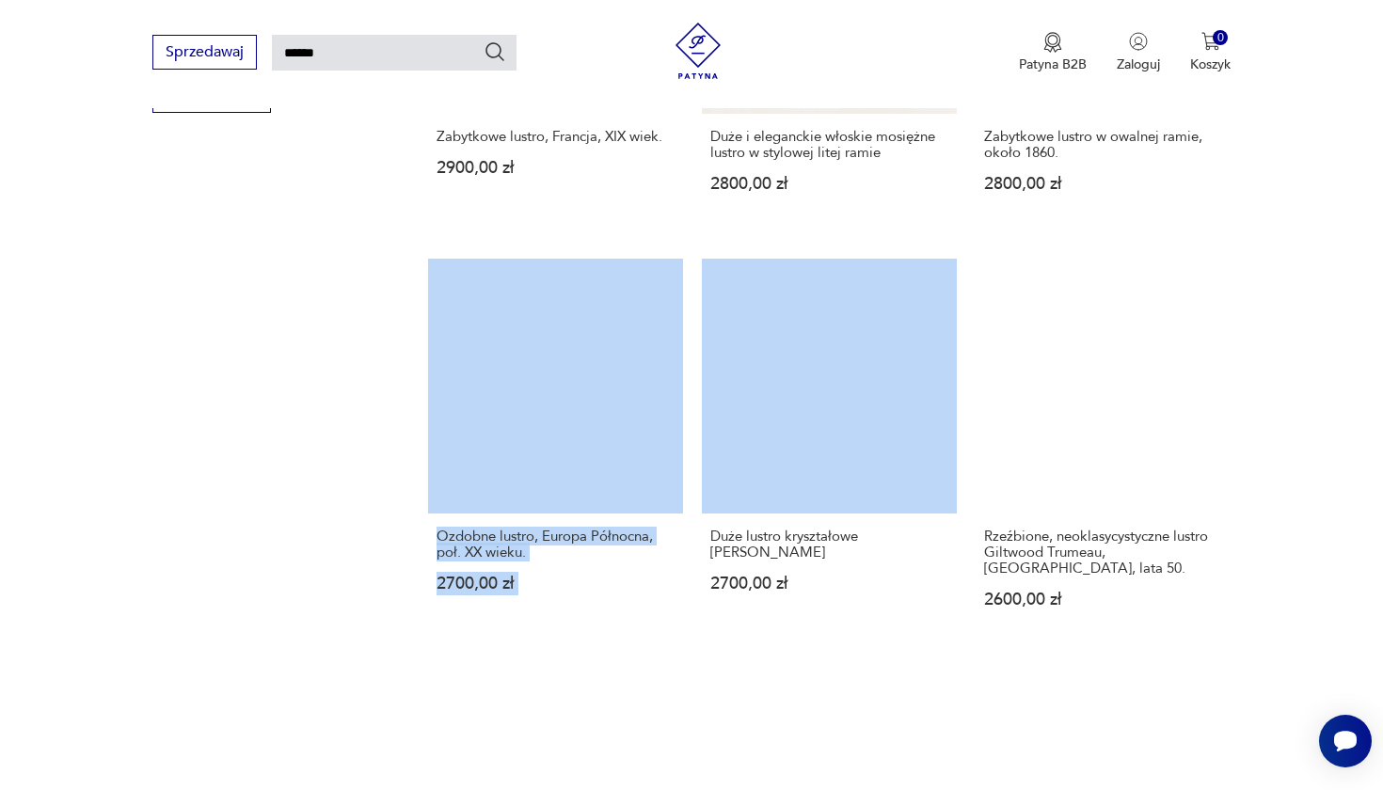
scroll to position [1375, 0]
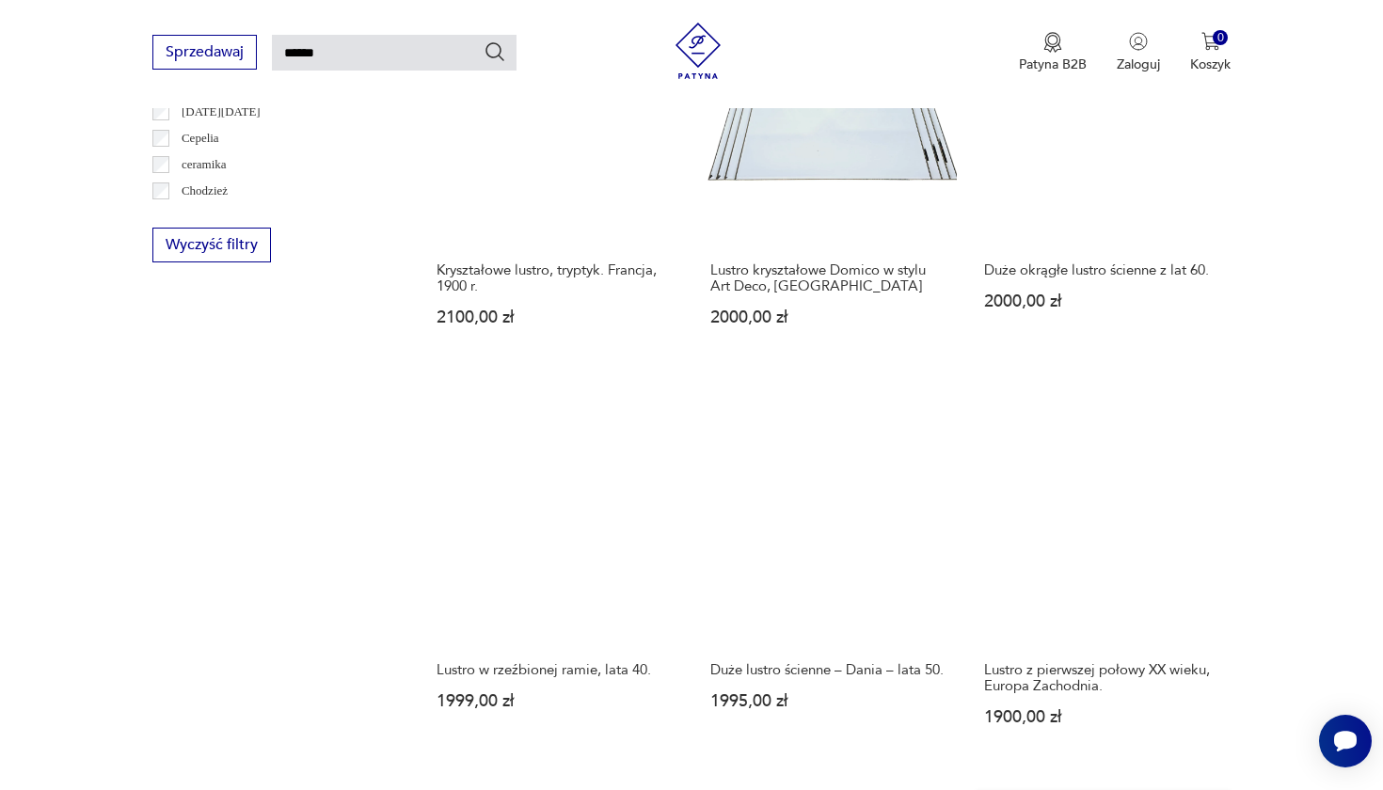
scroll to position [1227, 0]
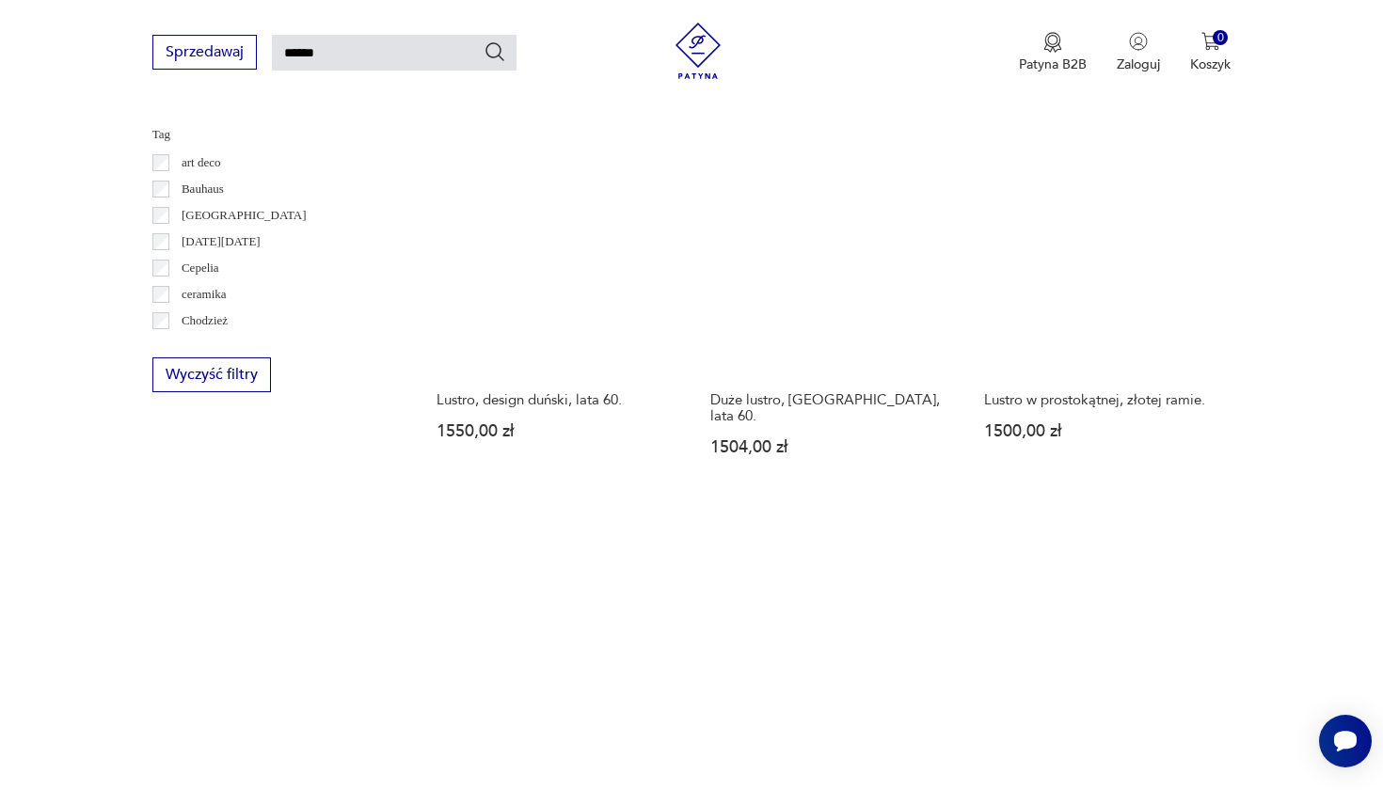
scroll to position [1101, 0]
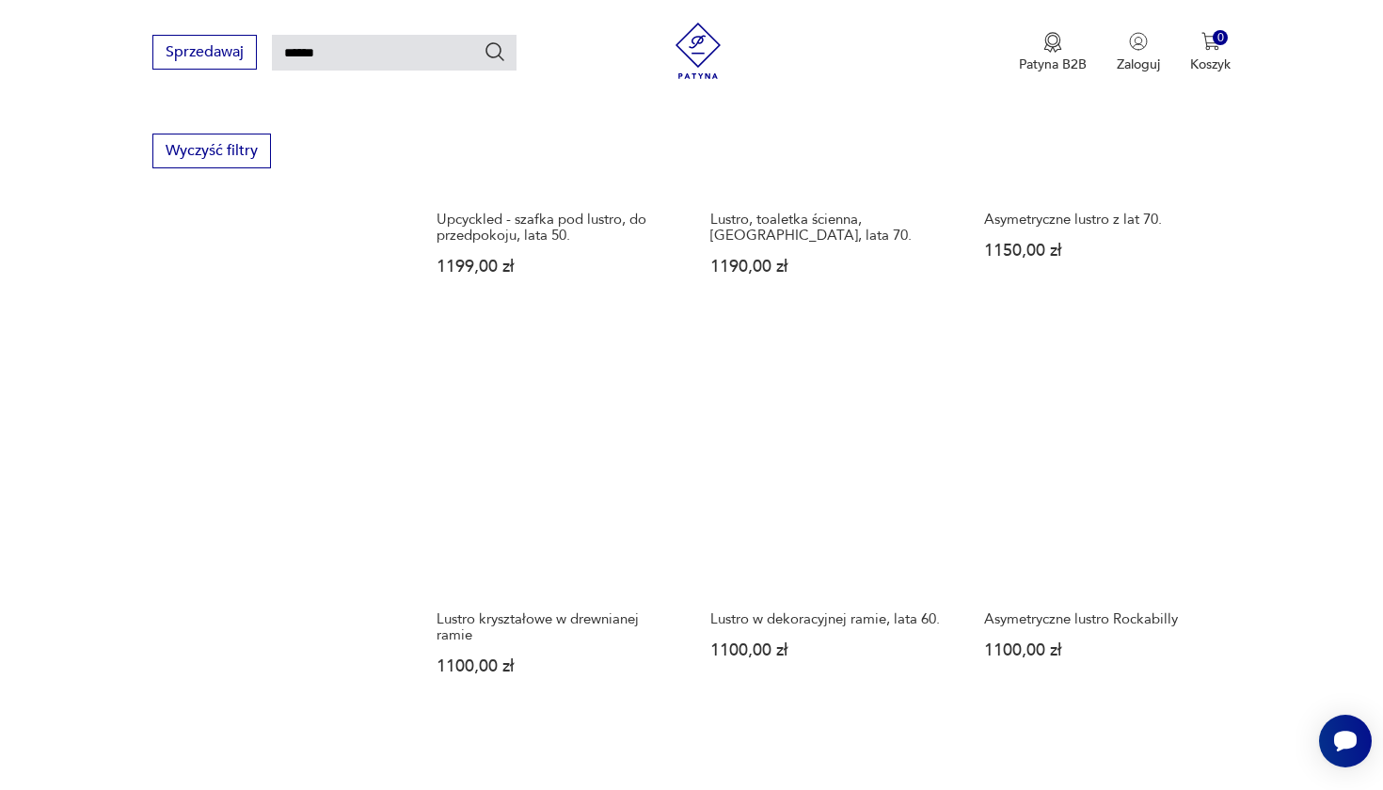
scroll to position [1366, 0]
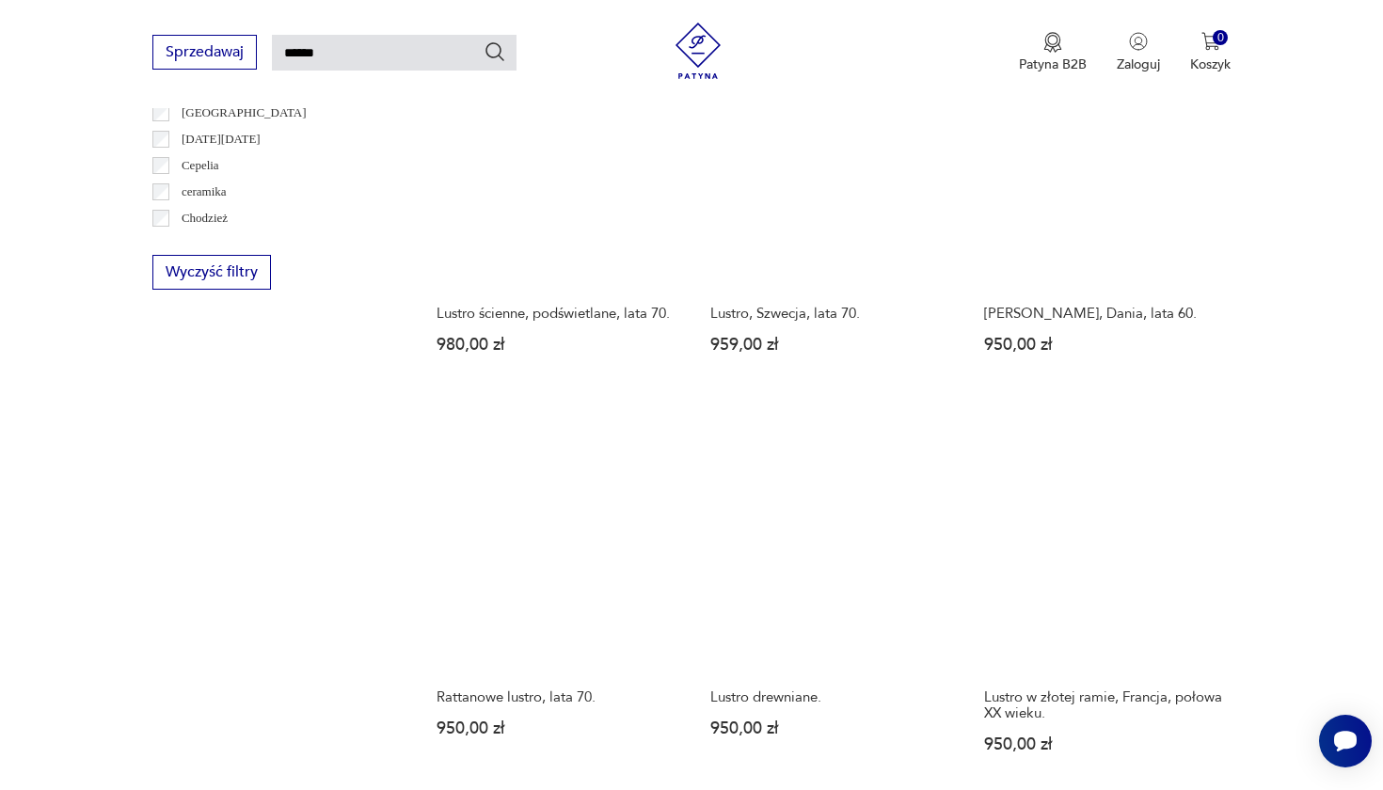
scroll to position [1210, 0]
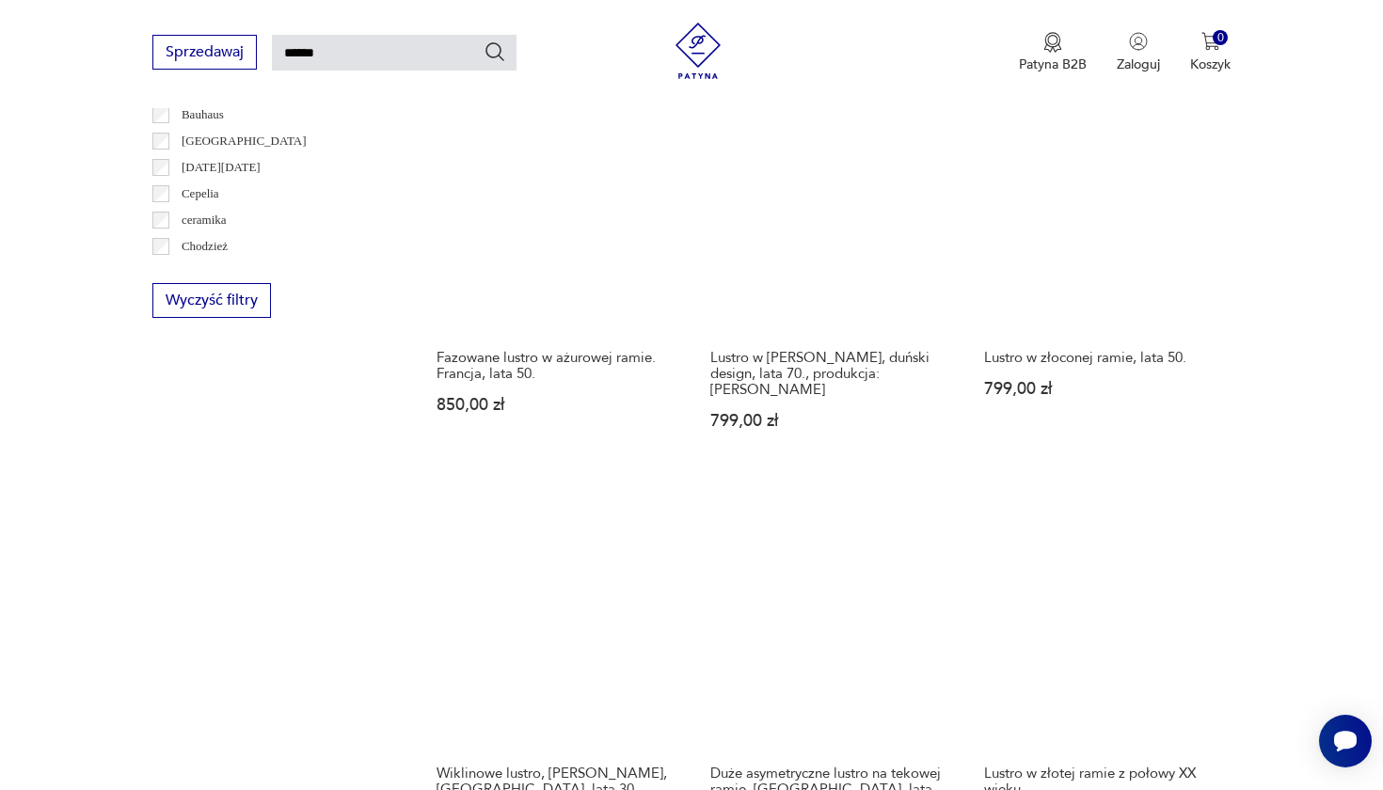
scroll to position [1169, 0]
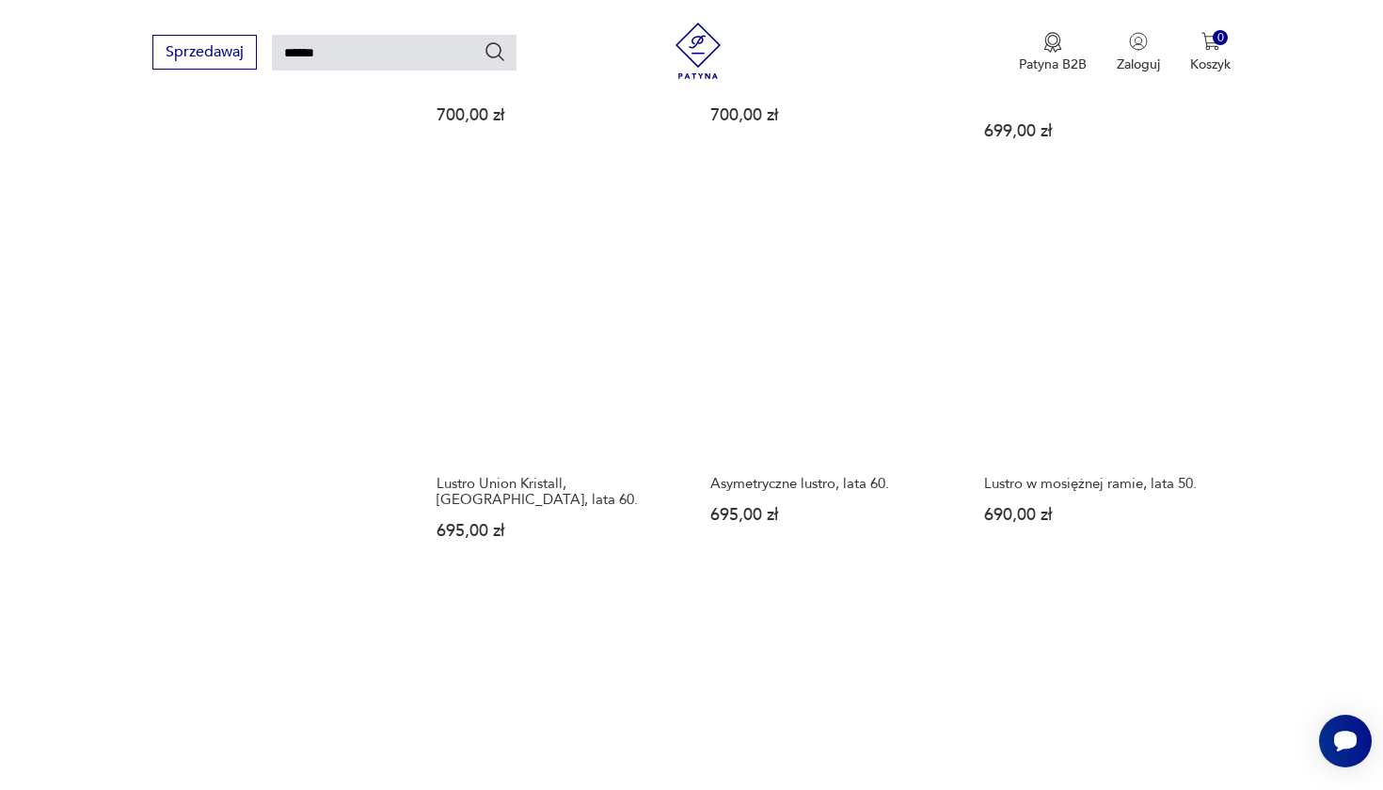
scroll to position [1471, 0]
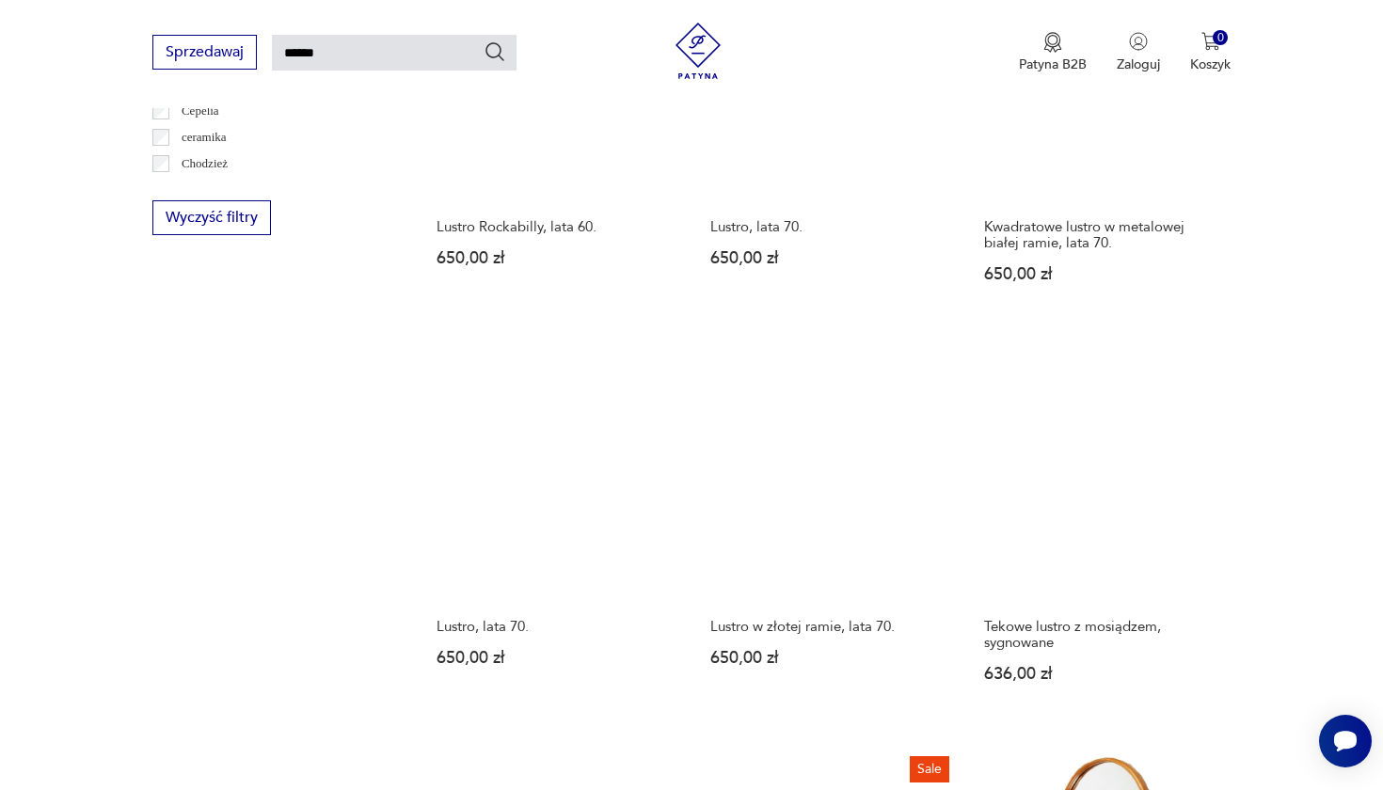
scroll to position [1257, 0]
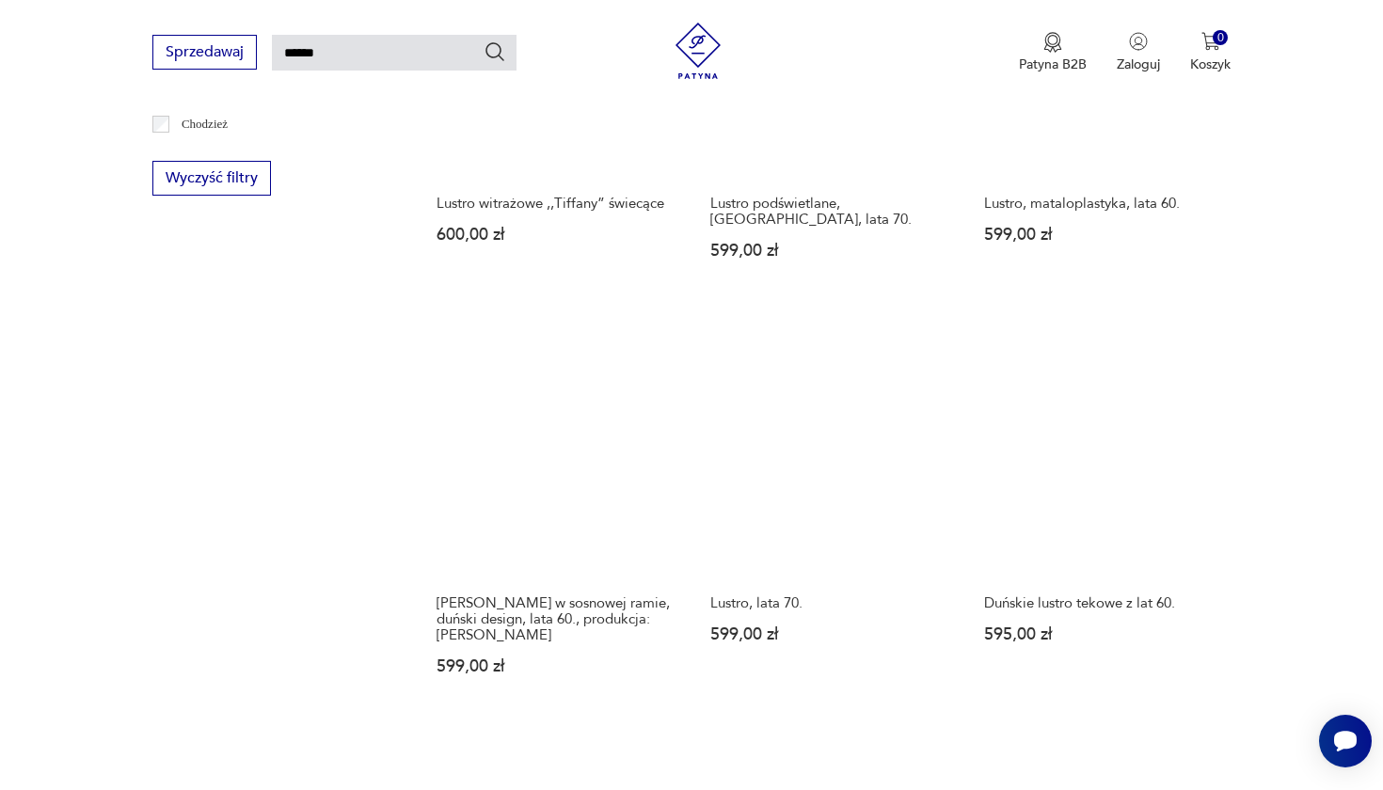
scroll to position [1291, 0]
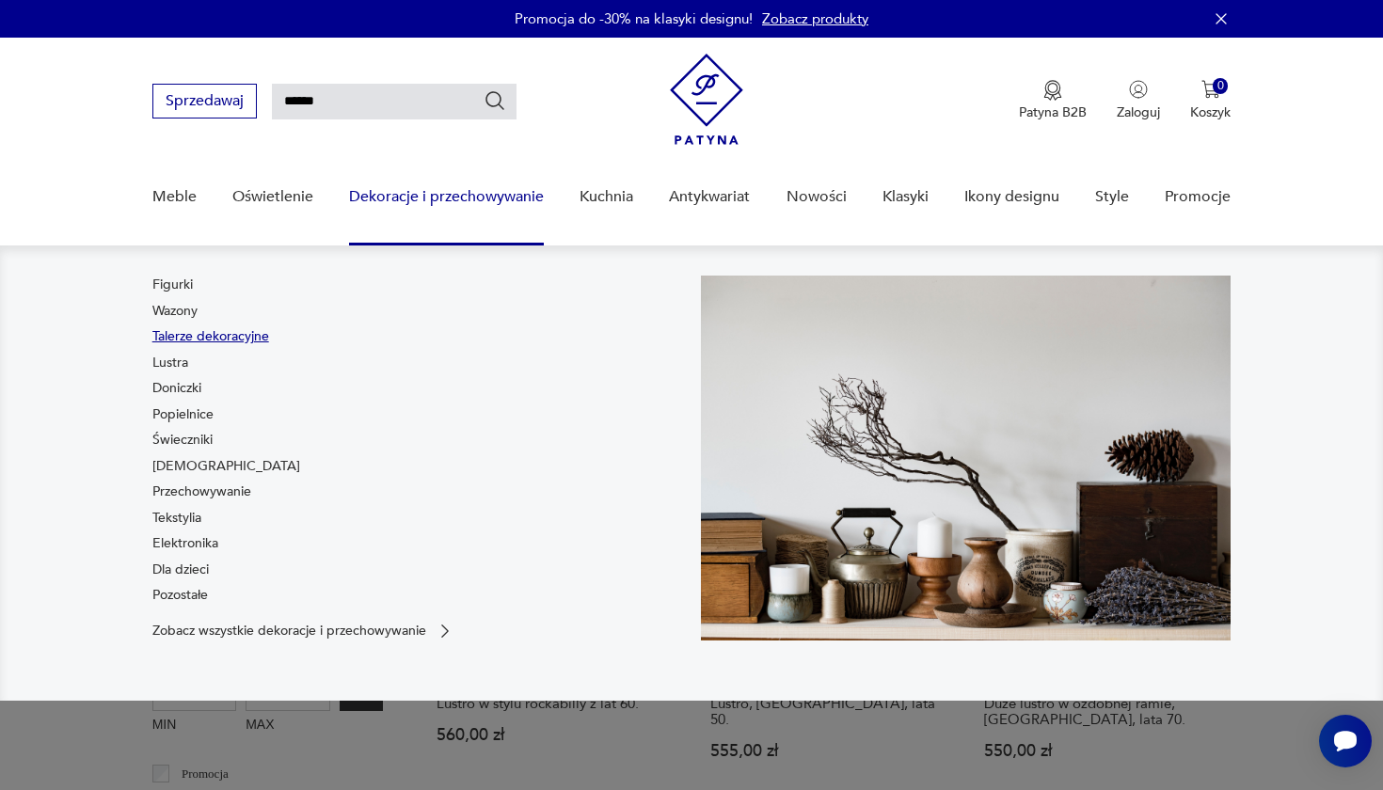
click at [199, 338] on link "Talerze dekoracyjne" at bounding box center [210, 336] width 117 height 19
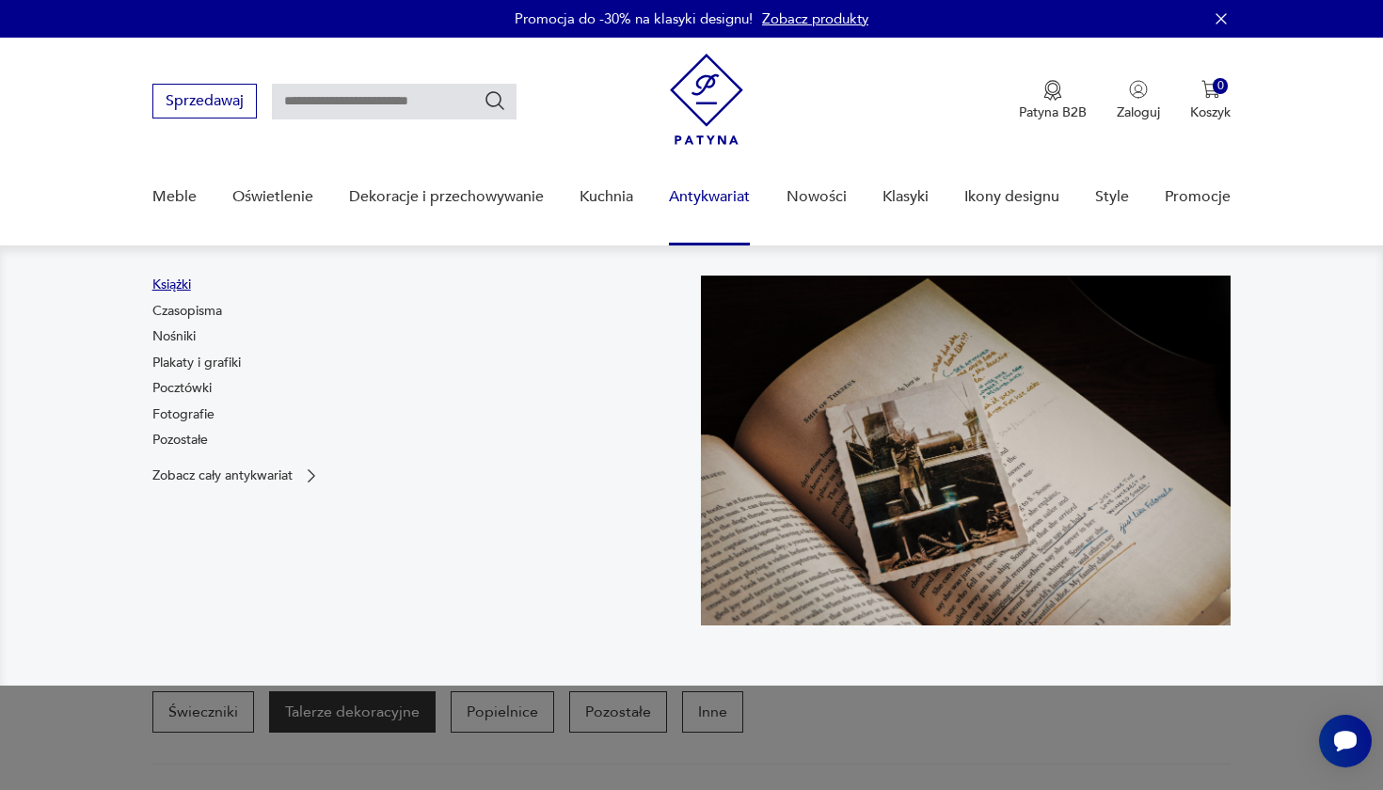
click at [173, 284] on link "Książki" at bounding box center [171, 285] width 39 height 19
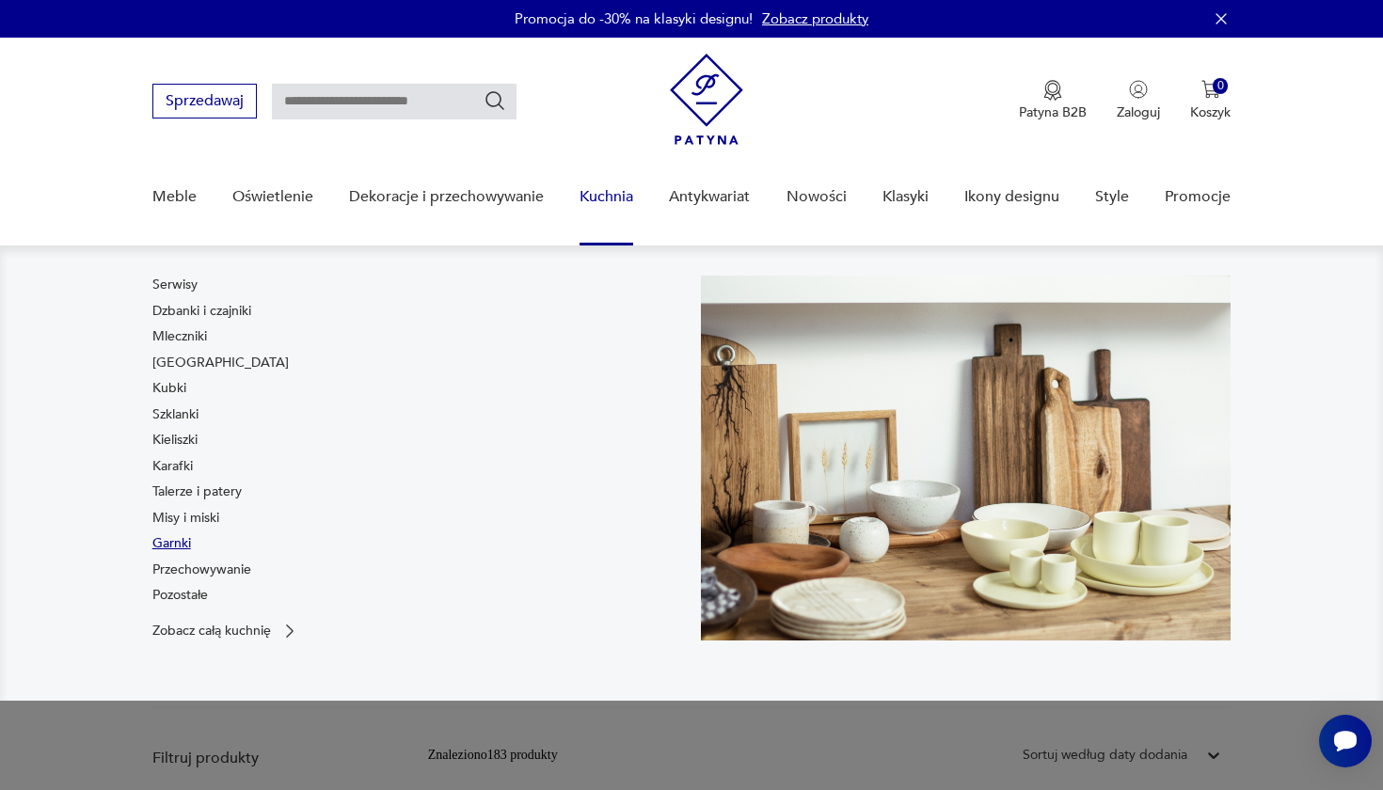
click at [174, 541] on link "Garnki" at bounding box center [171, 543] width 39 height 19
click at [181, 465] on link "Karafki" at bounding box center [172, 466] width 40 height 19
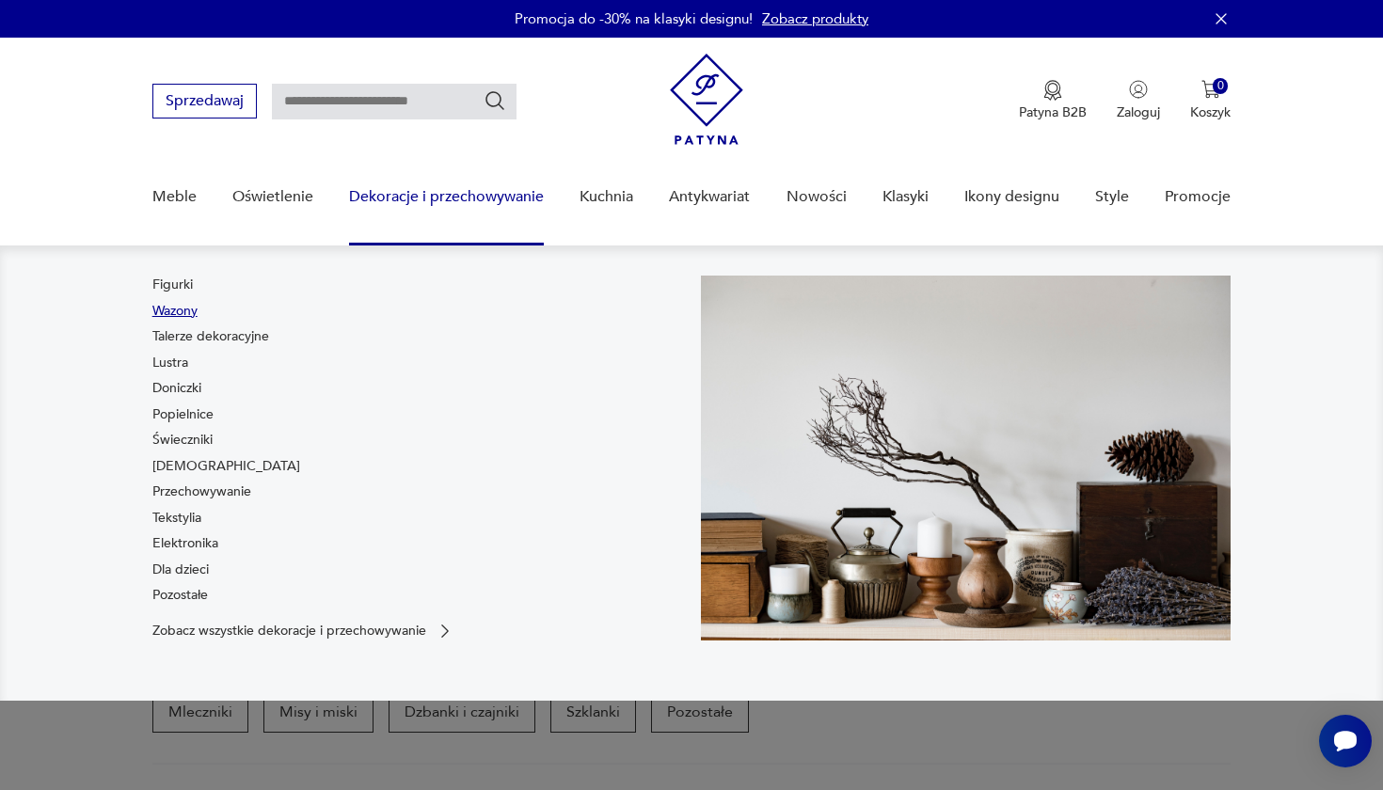
click at [175, 311] on link "Wazony" at bounding box center [174, 311] width 45 height 19
click at [186, 537] on link "Elektronika" at bounding box center [185, 543] width 66 height 19
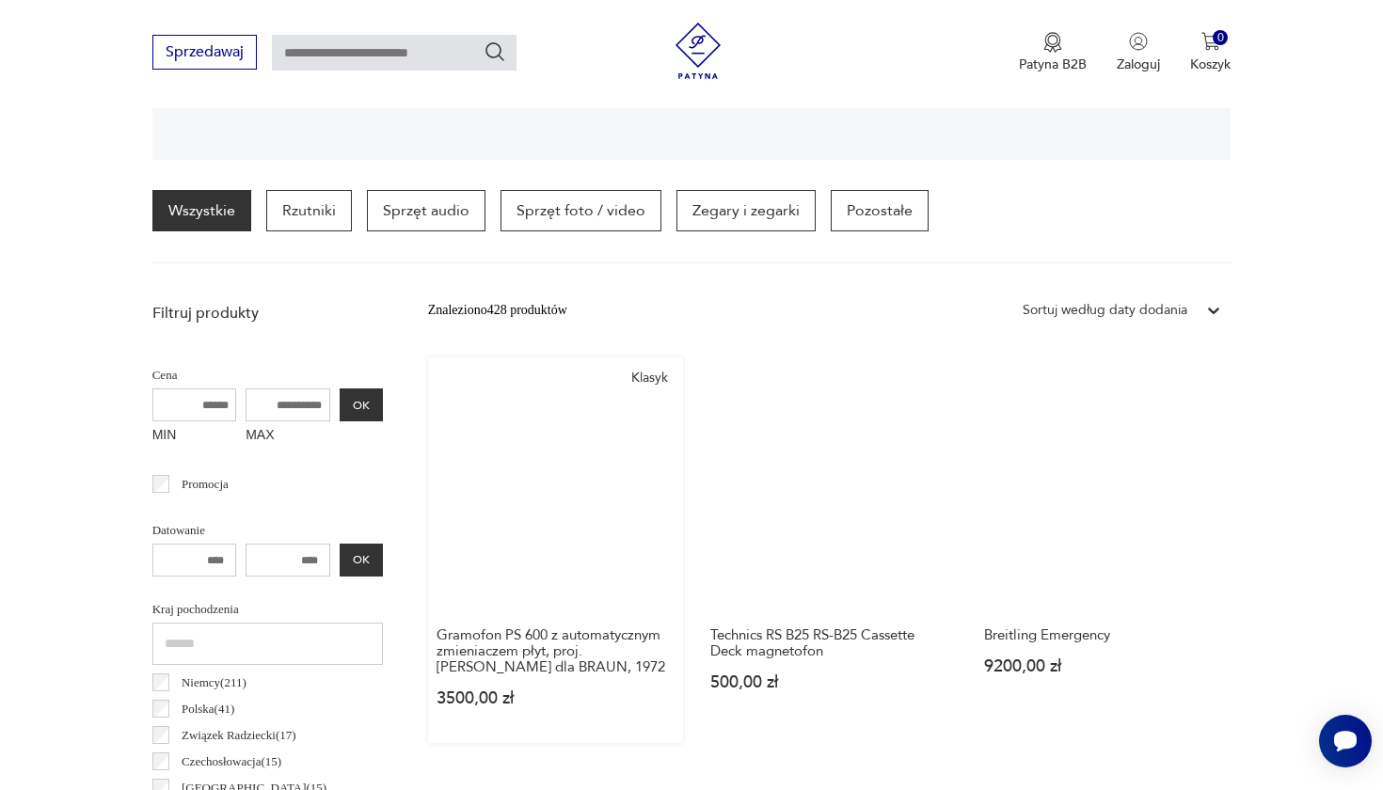
scroll to position [444, 0]
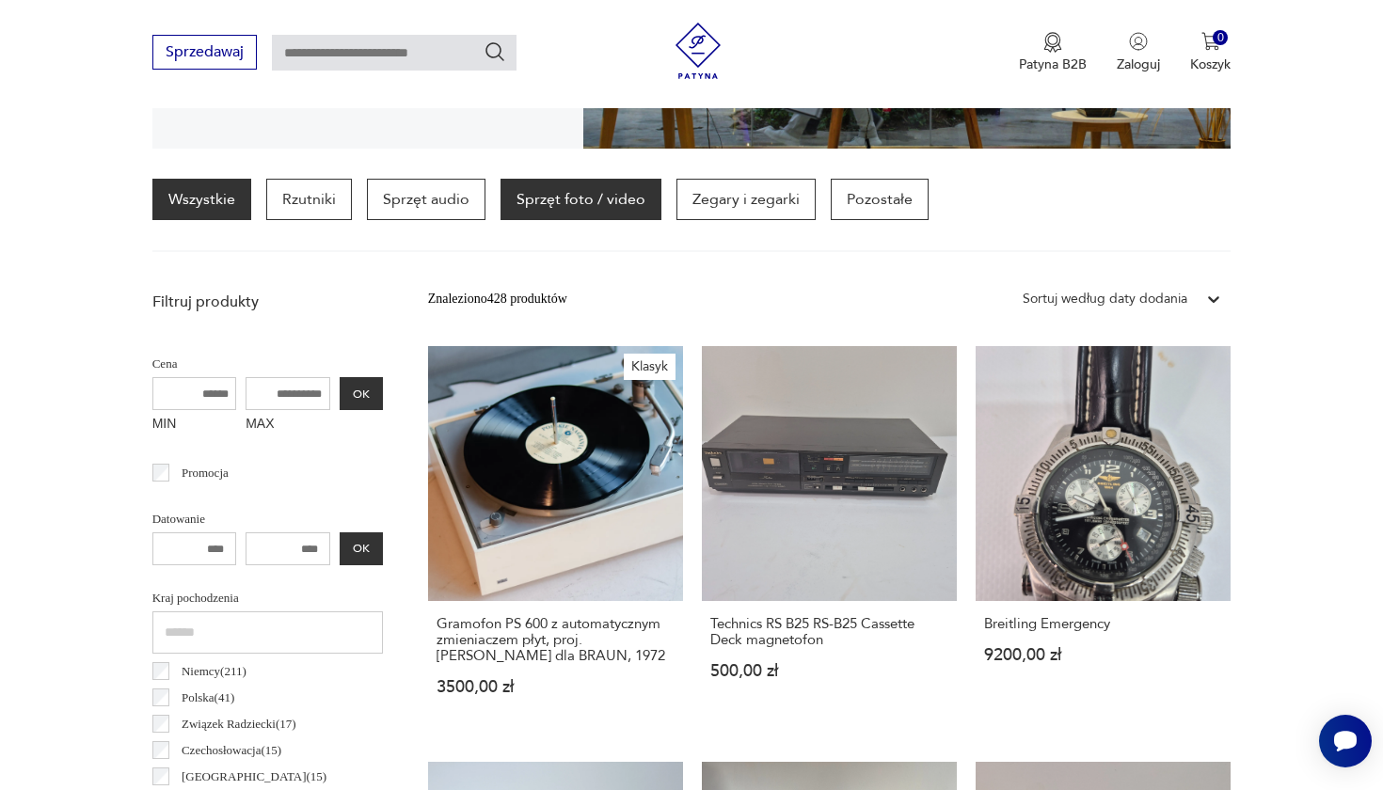
click at [566, 198] on p "Sprzęt foto / video" at bounding box center [581, 199] width 161 height 41
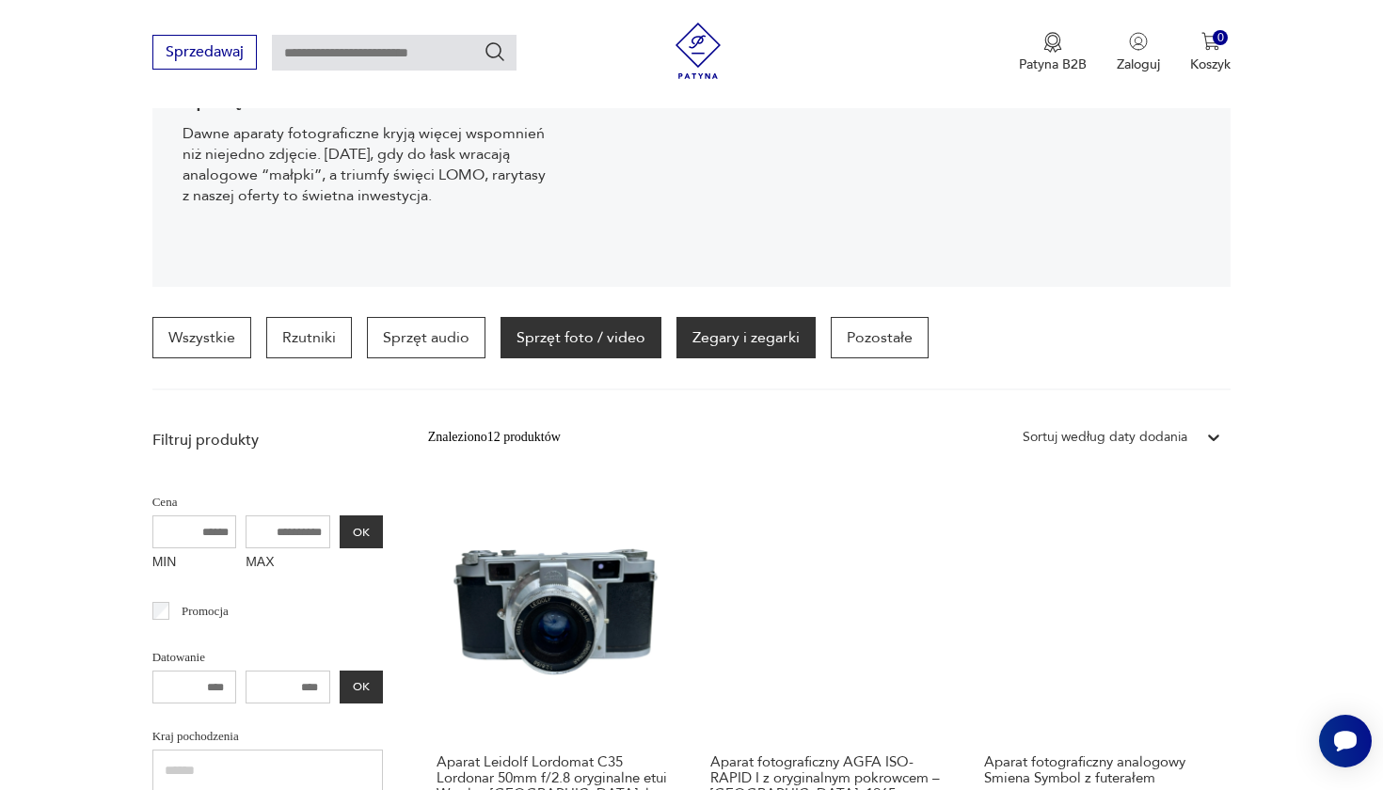
scroll to position [273, 0]
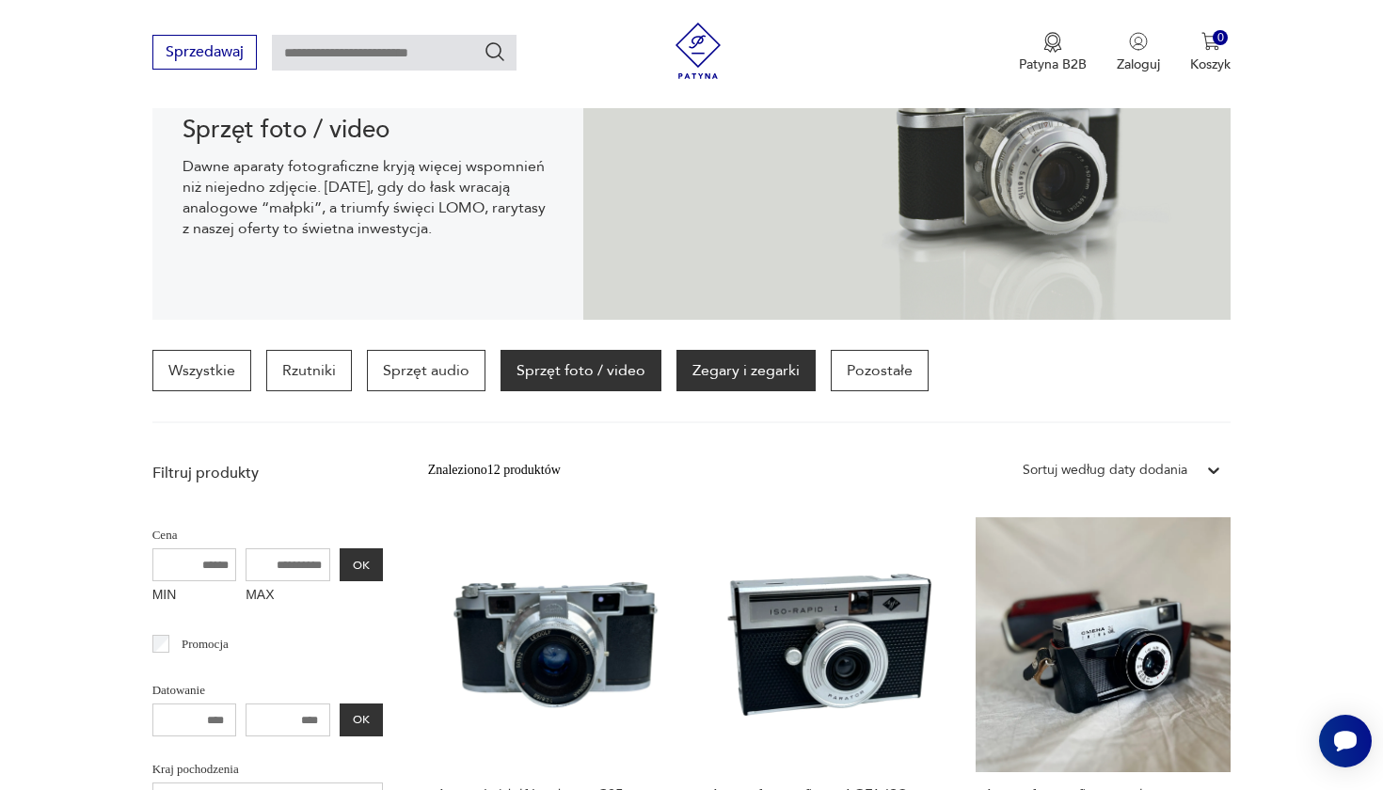
click at [741, 368] on p "Zegary i zegarki" at bounding box center [746, 370] width 139 height 41
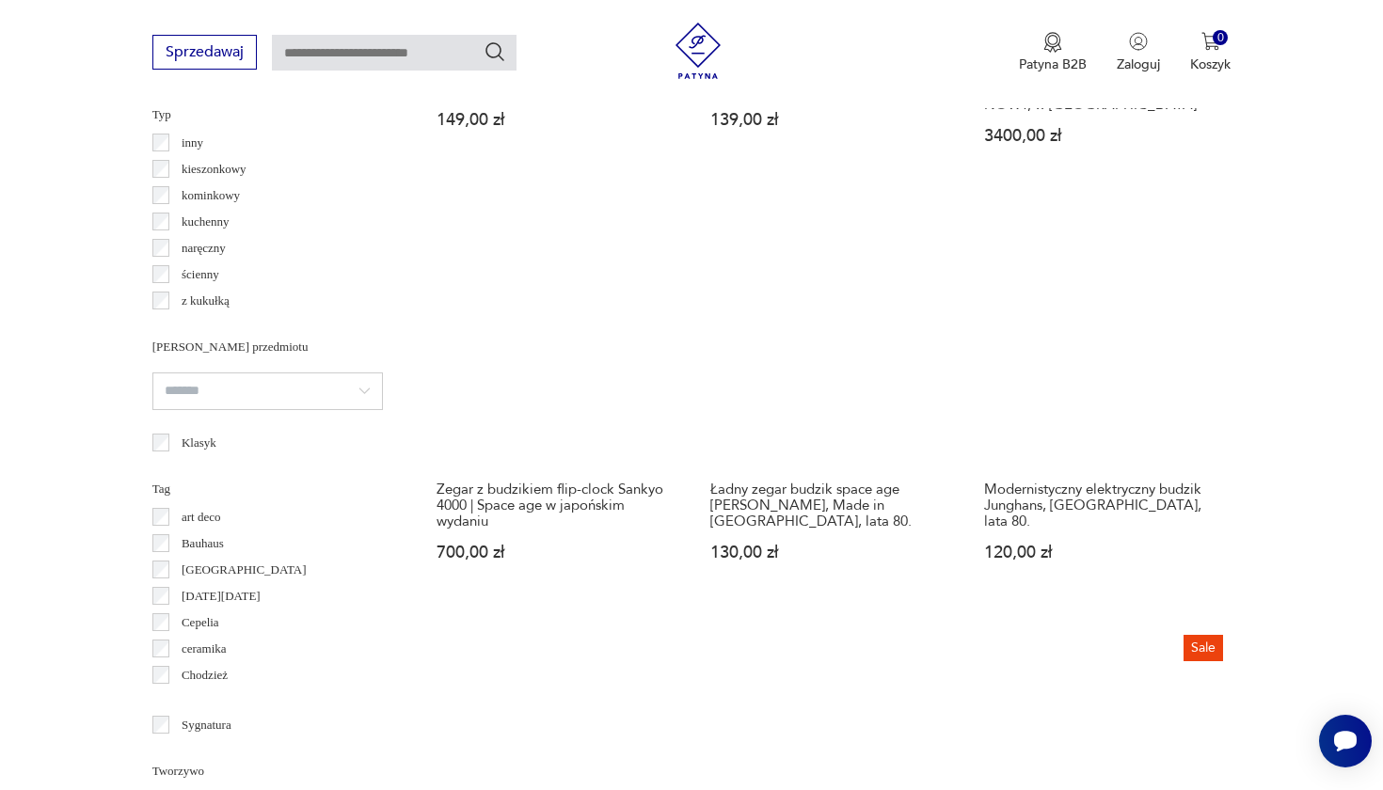
scroll to position [391, 0]
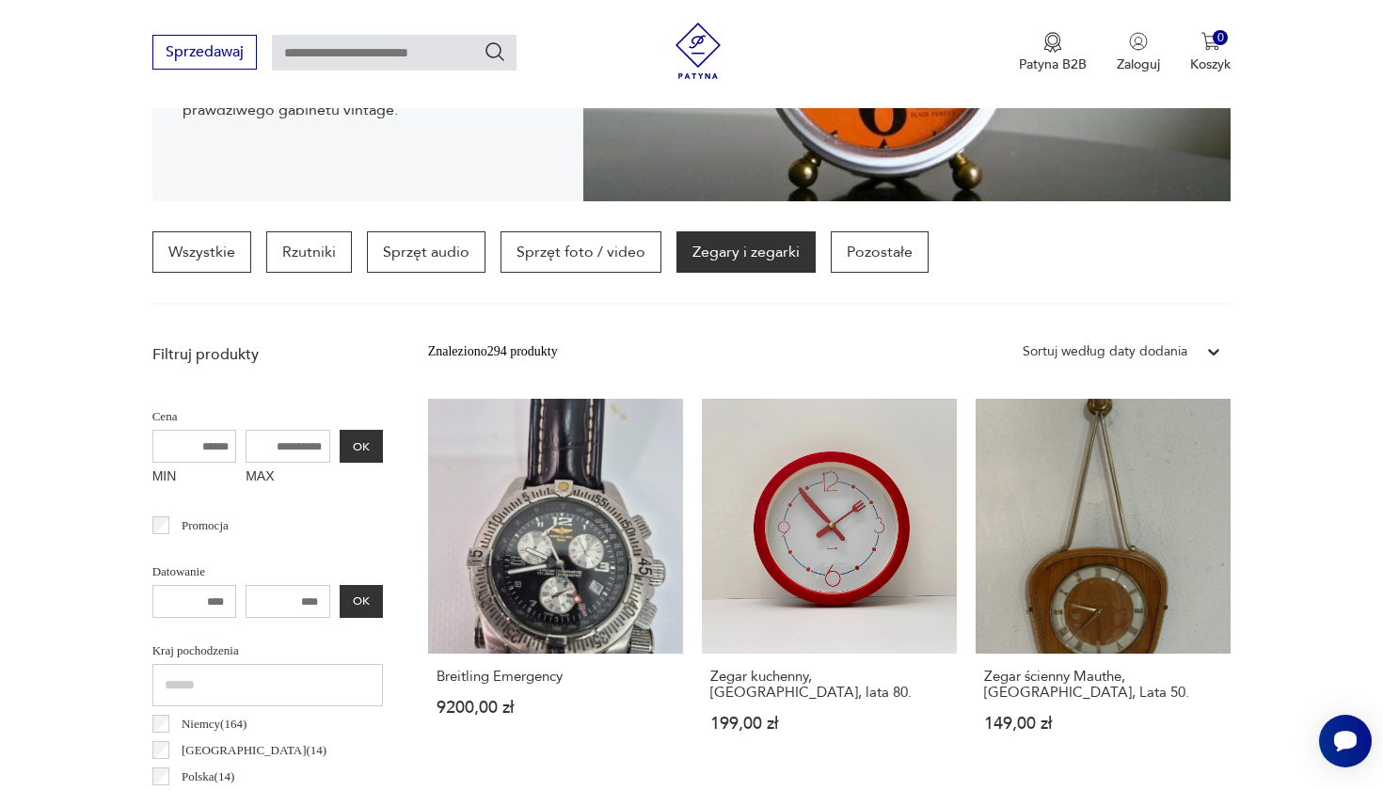
click at [1134, 360] on div "Sortuj według daty dodania" at bounding box center [1105, 352] width 165 height 21
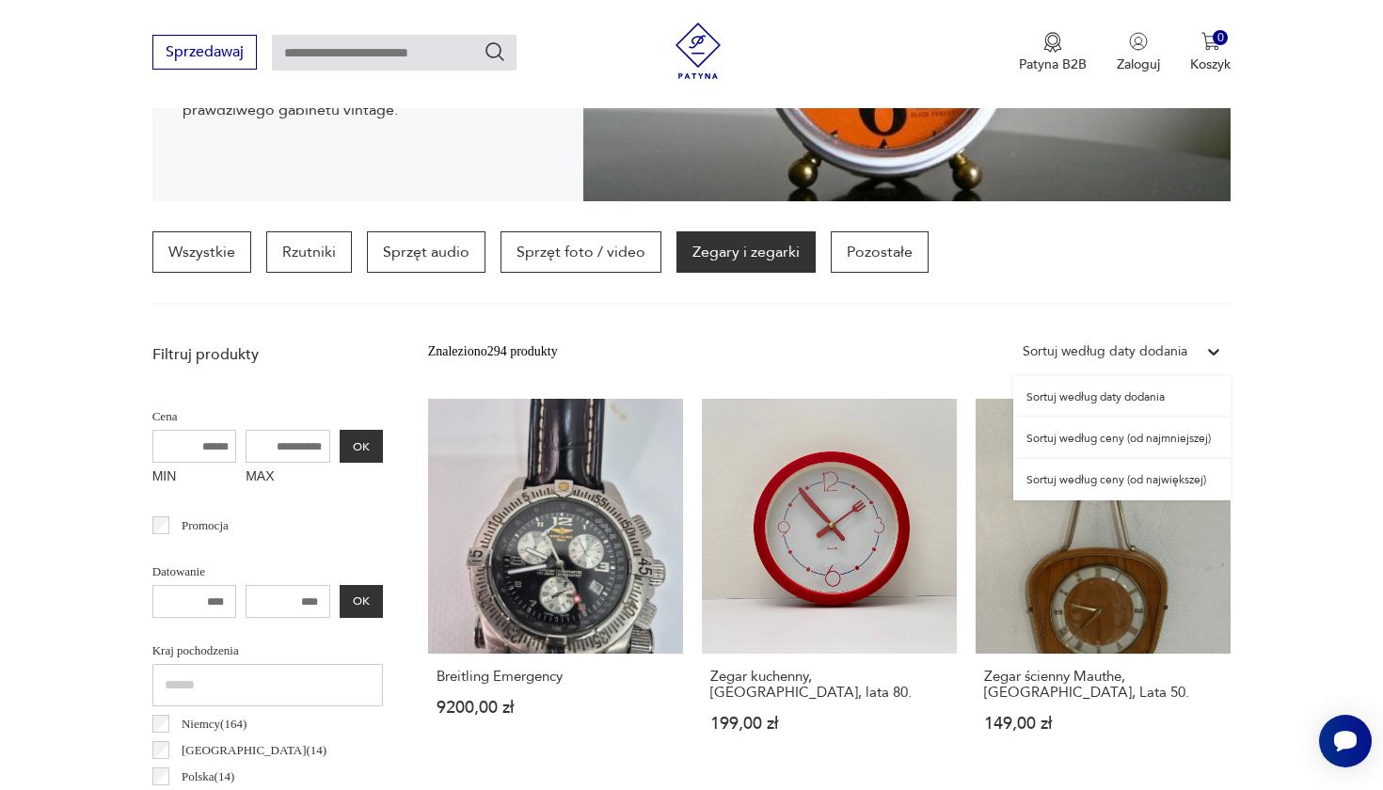
click at [1076, 485] on div "Sortuj według ceny (od największej)" at bounding box center [1121, 479] width 217 height 41
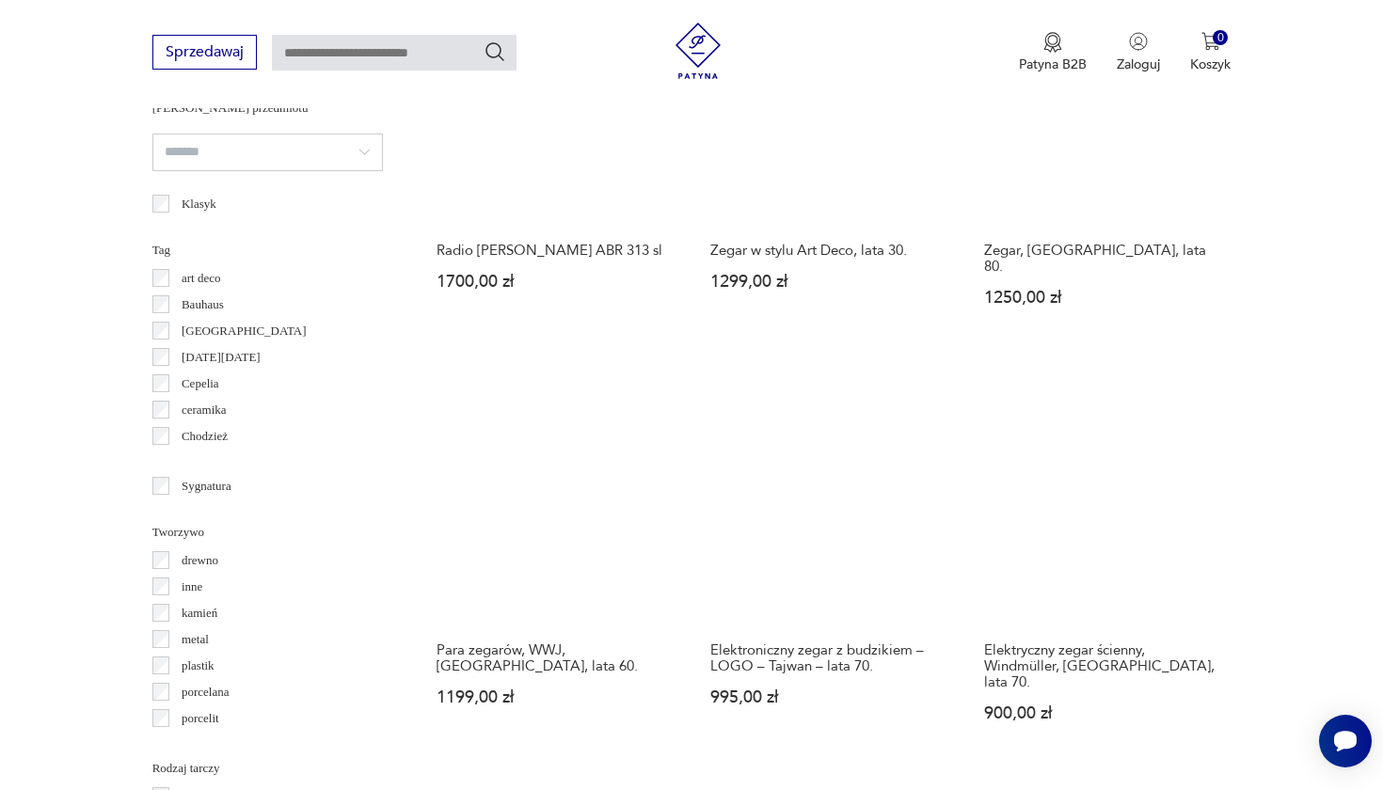
scroll to position [1647, 0]
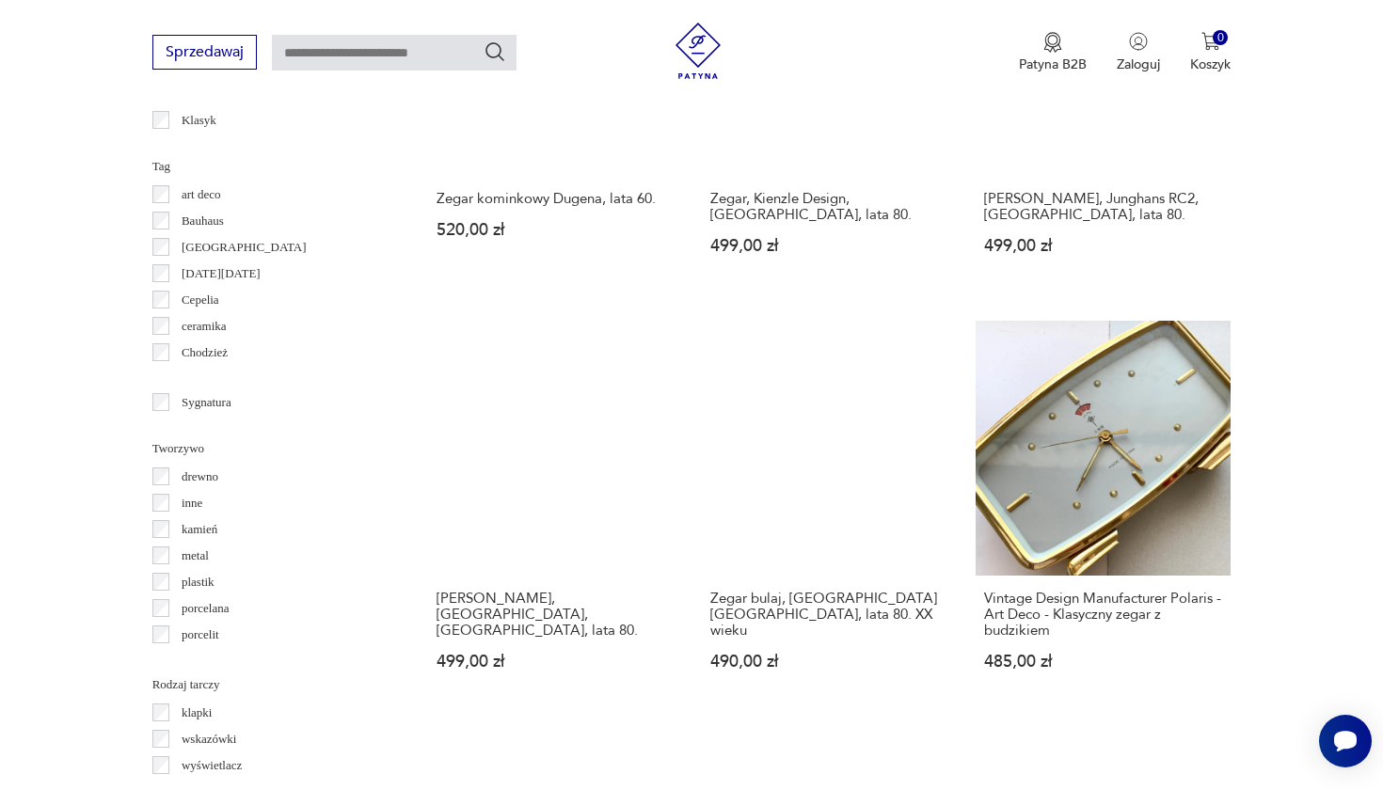
scroll to position [1742, 0]
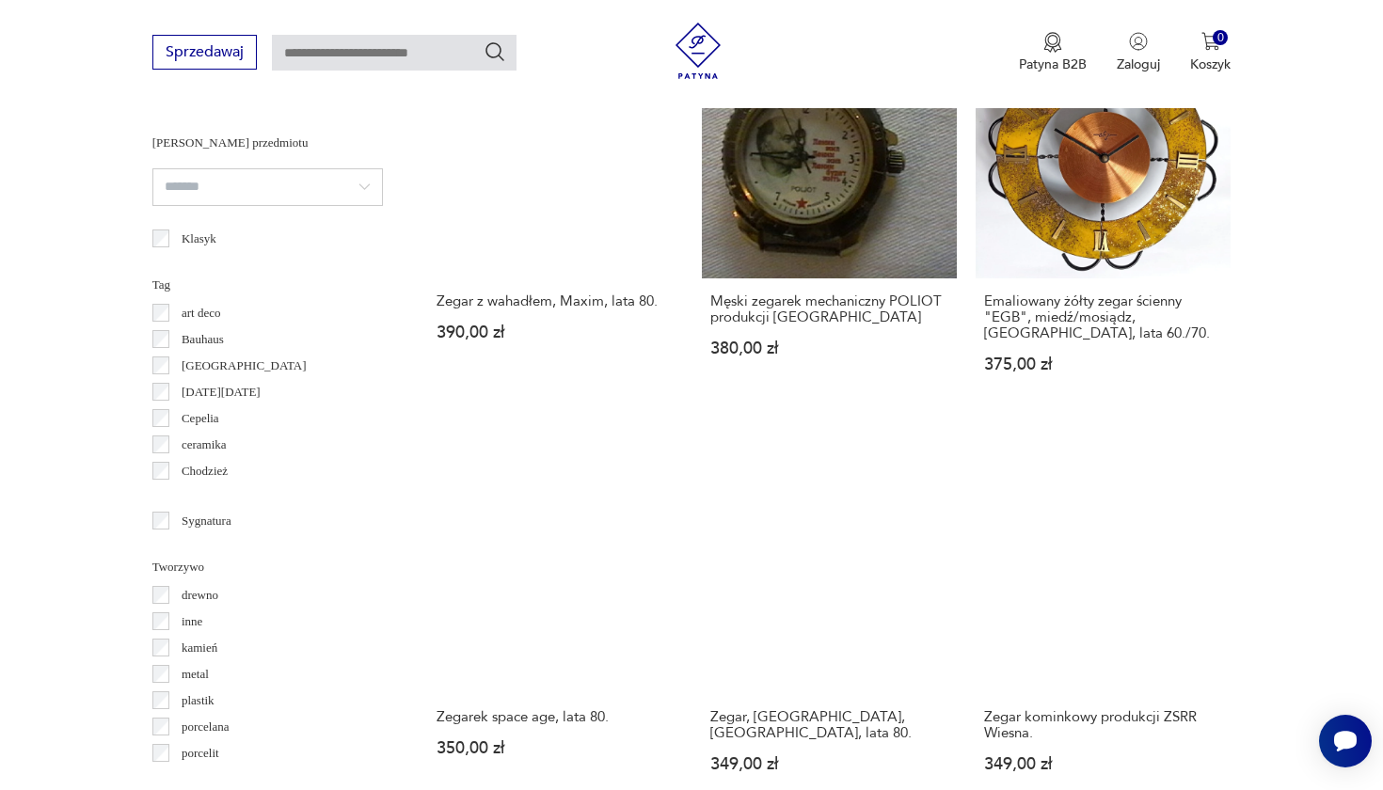
scroll to position [1601, 0]
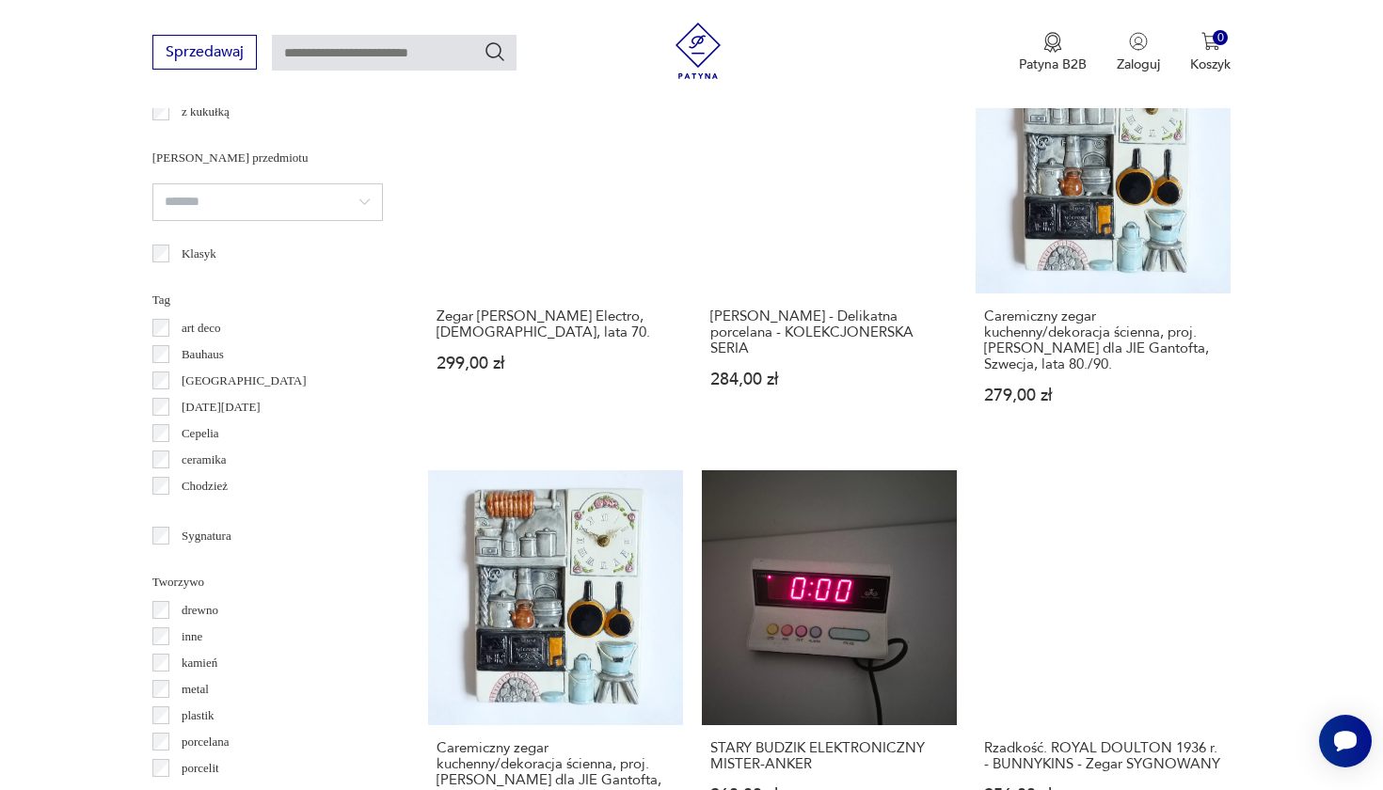
scroll to position [1586, 0]
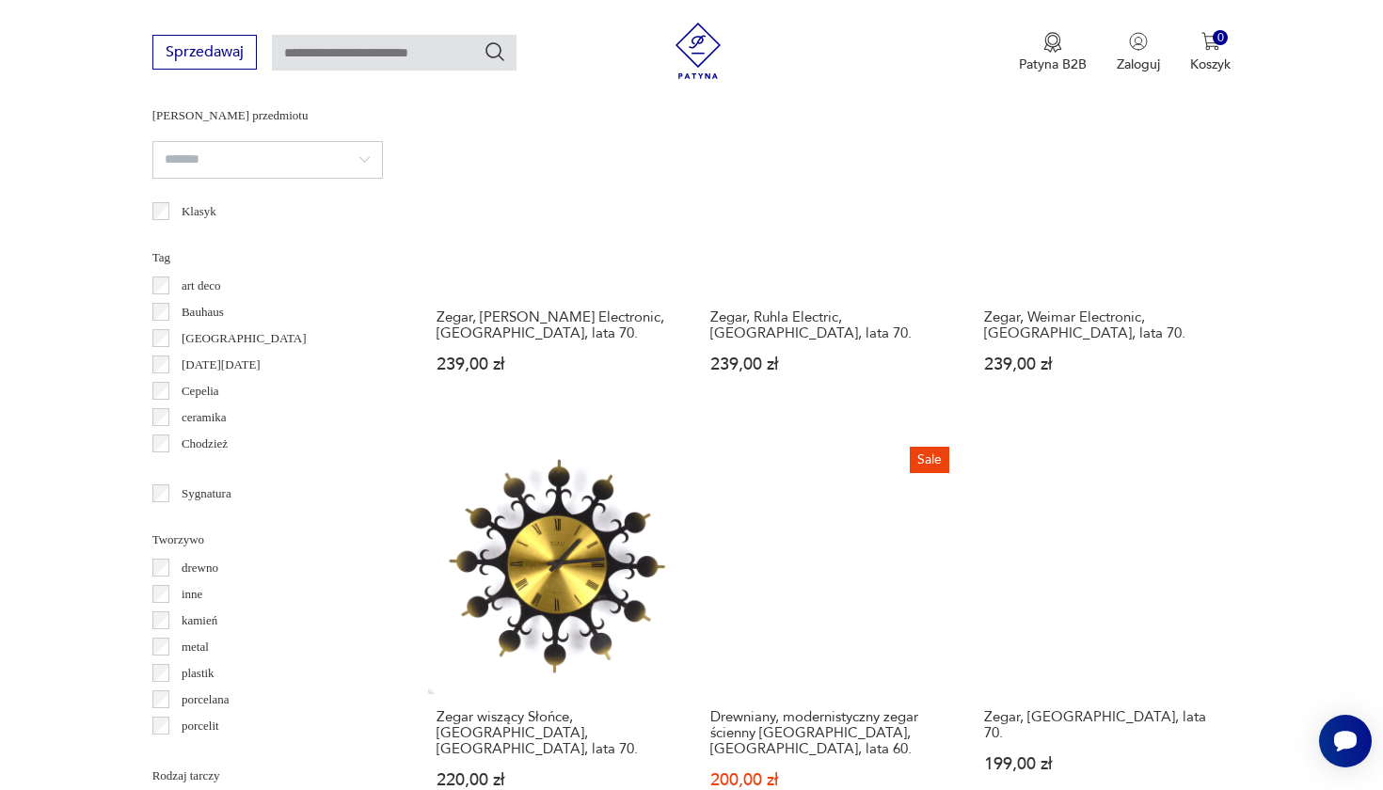
scroll to position [1634, 0]
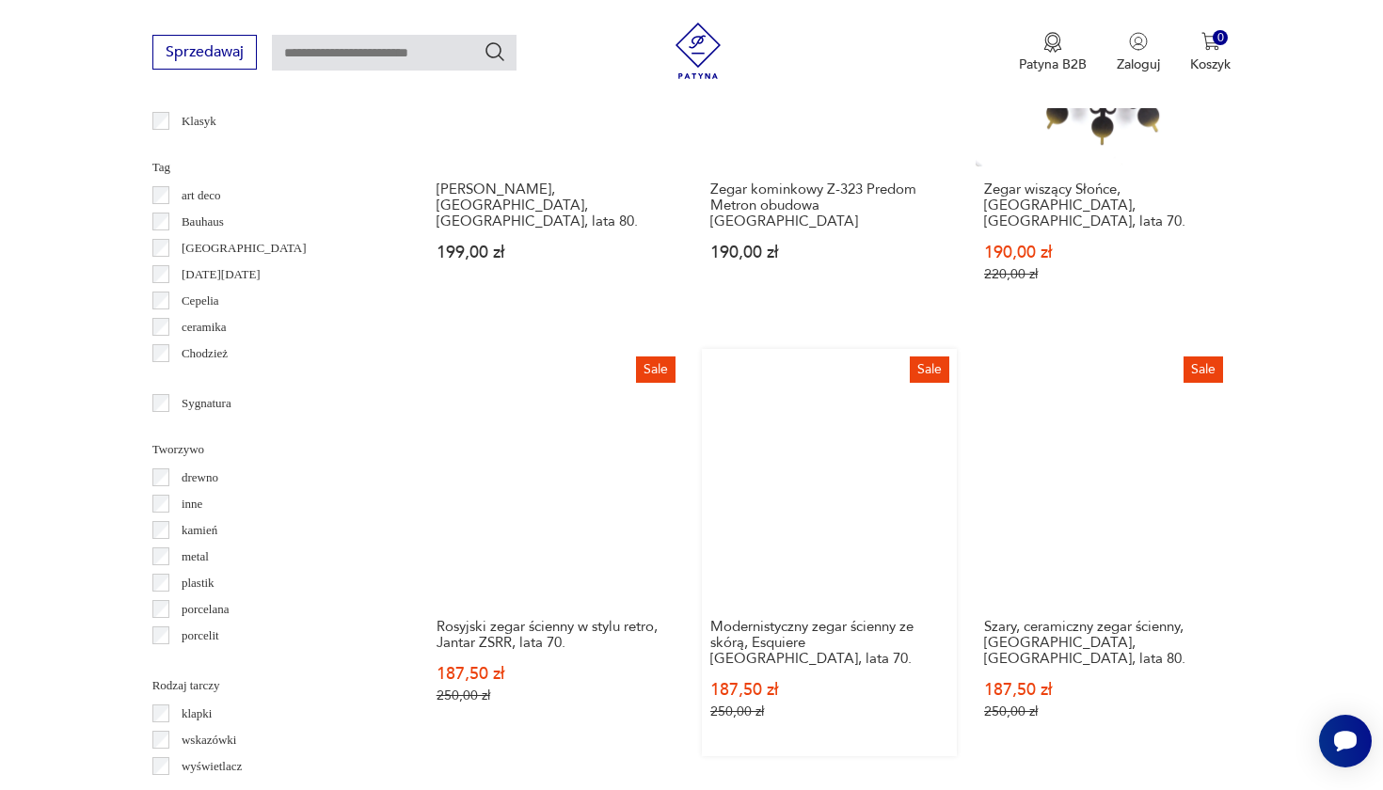
scroll to position [1758, 0]
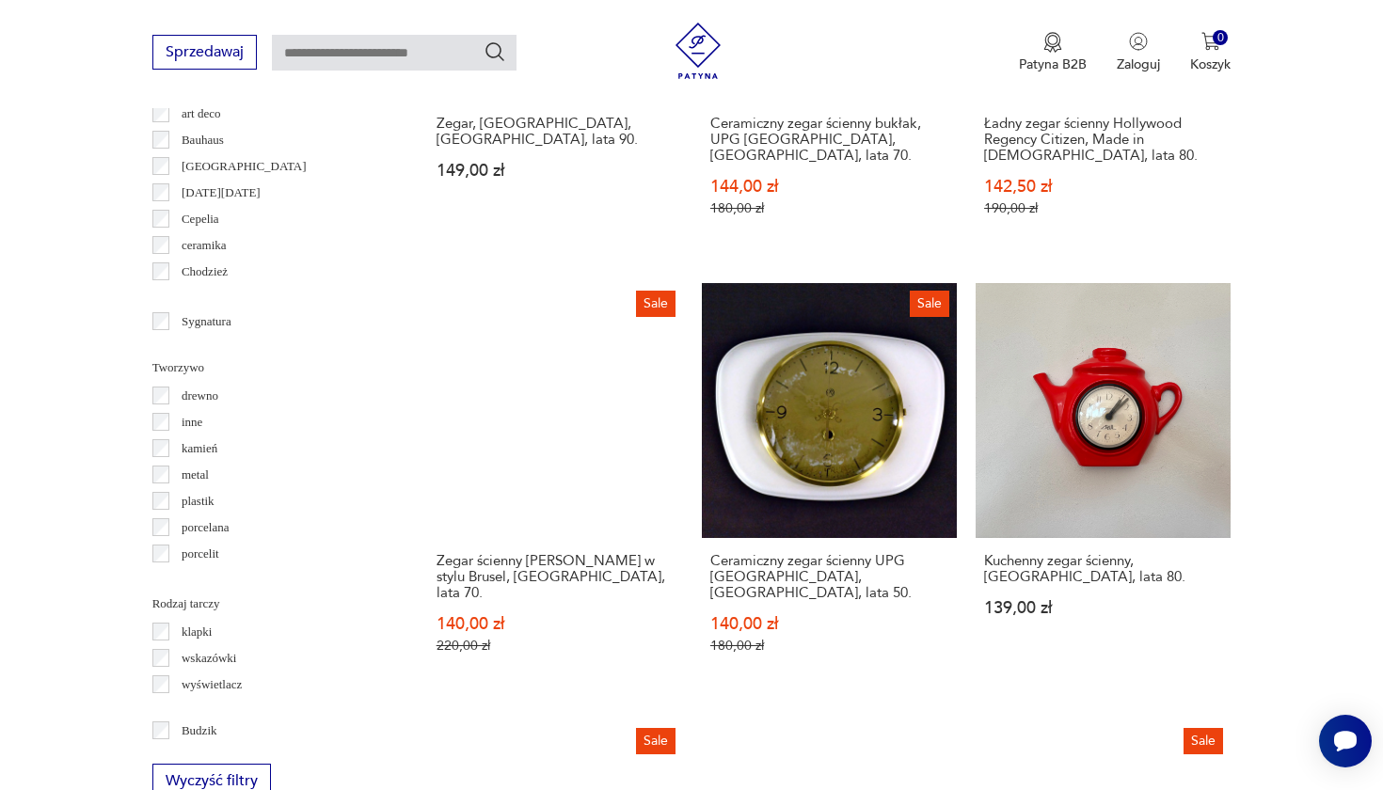
scroll to position [1801, 0]
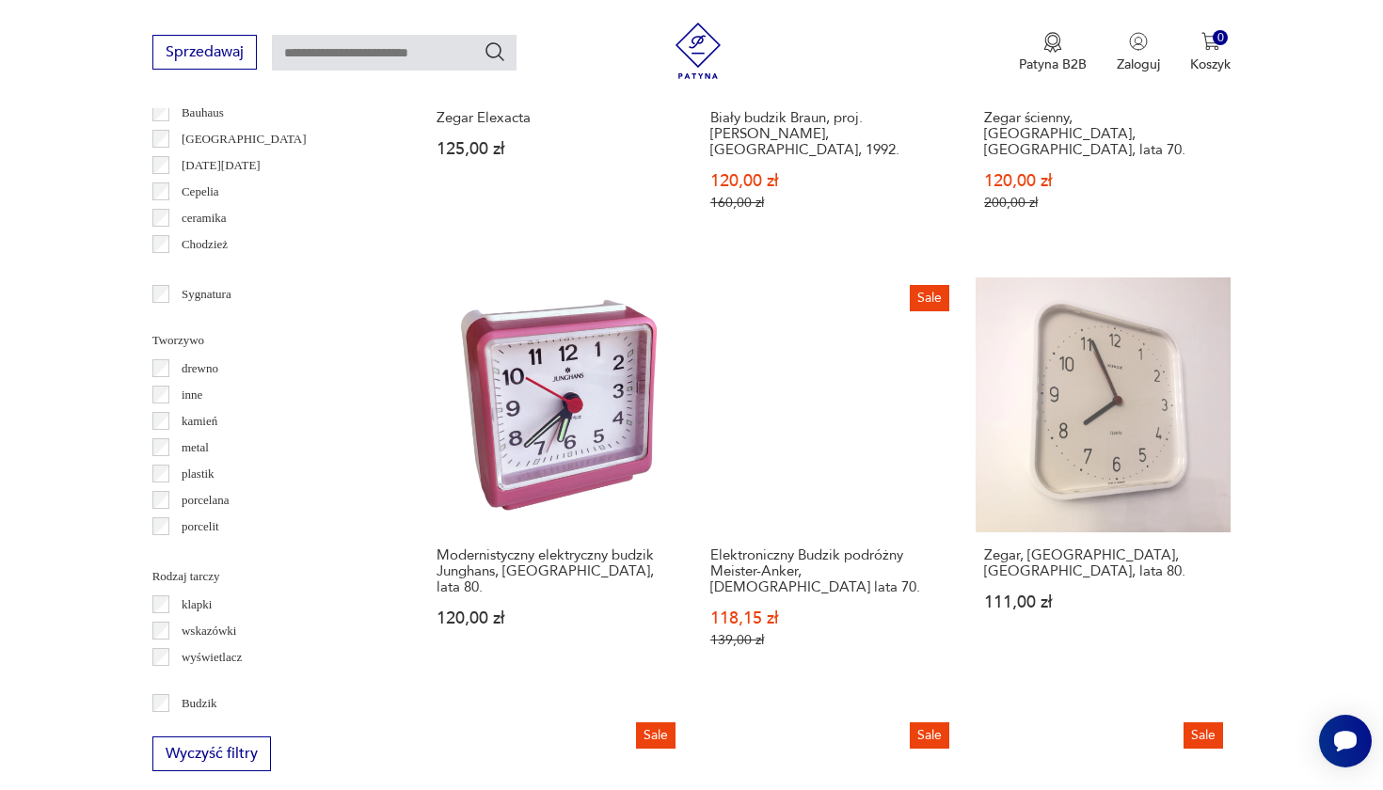
scroll to position [1828, 0]
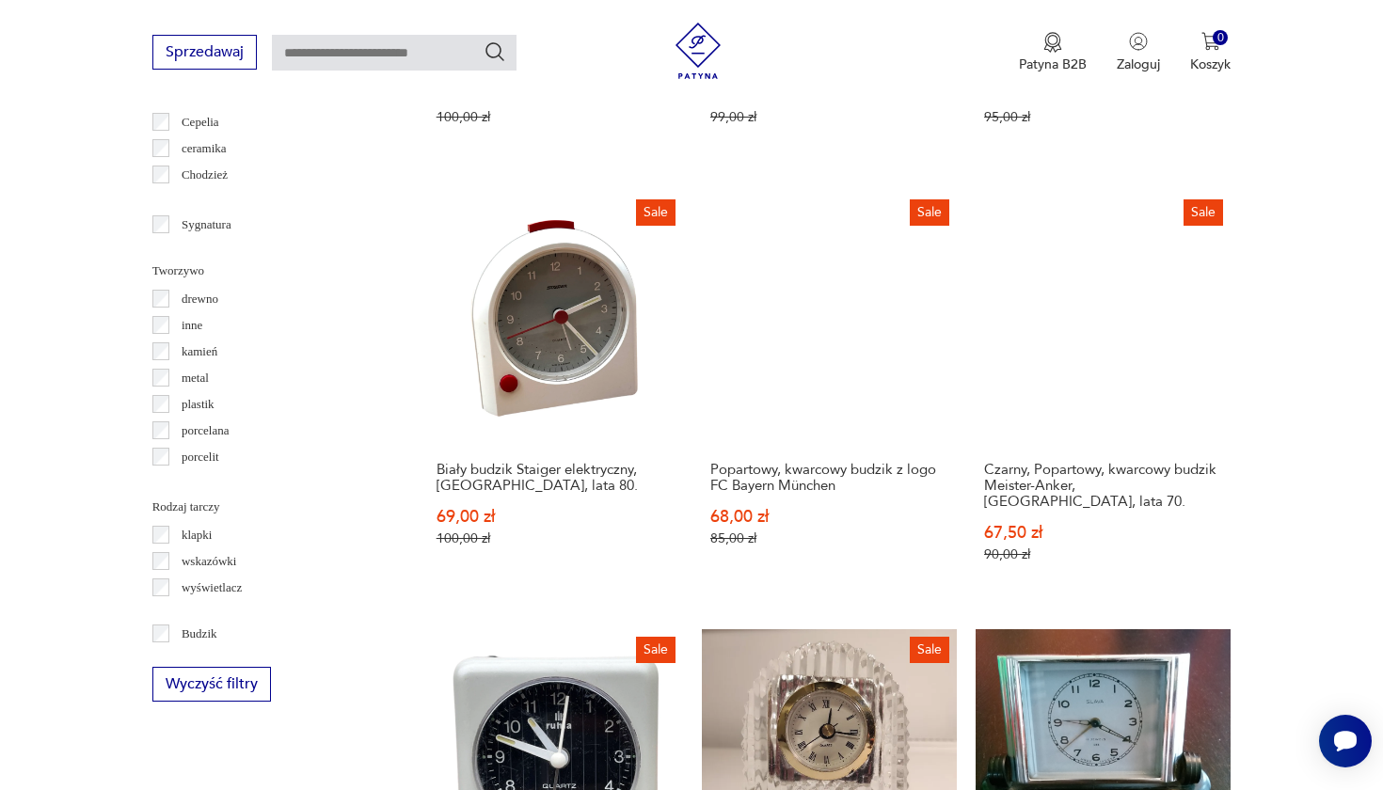
scroll to position [1918, 0]
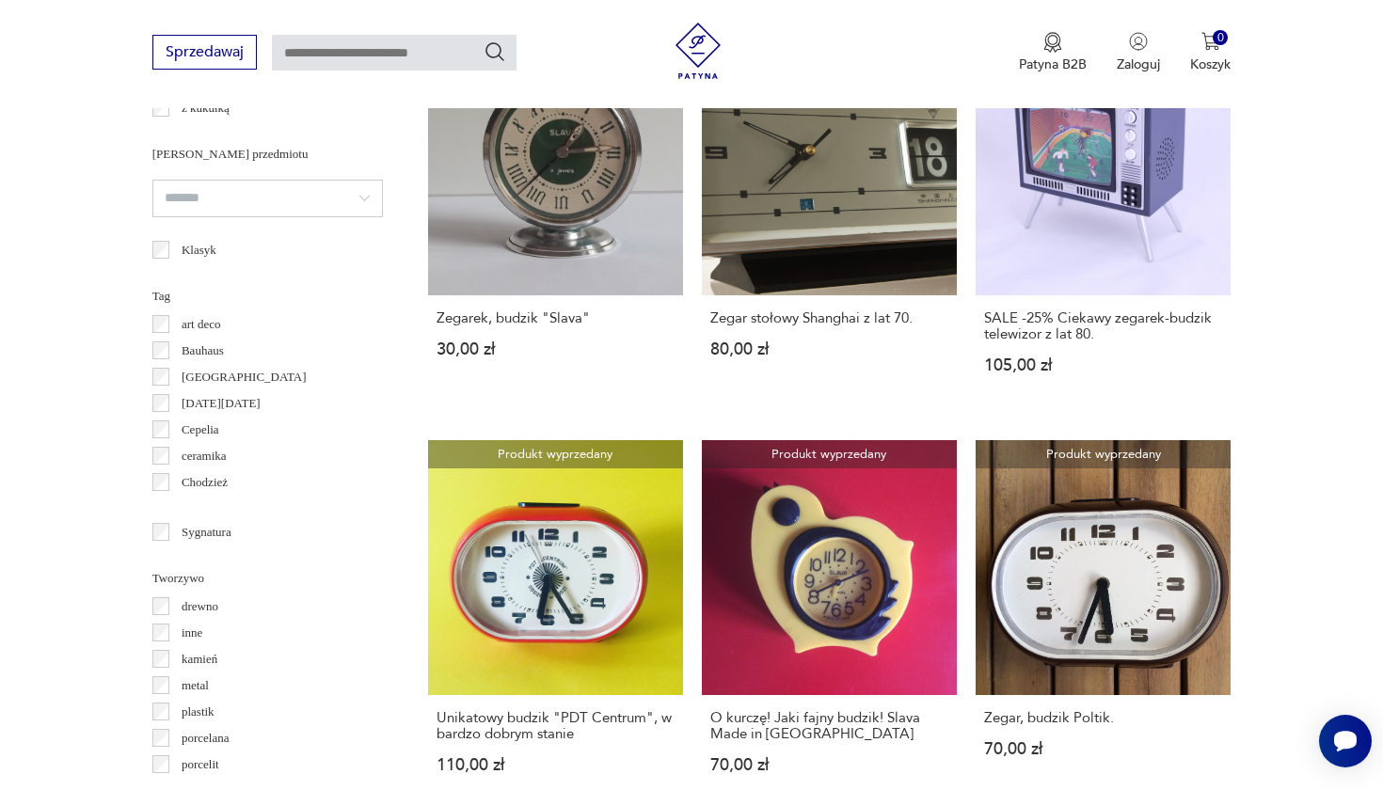
scroll to position [1600, 0]
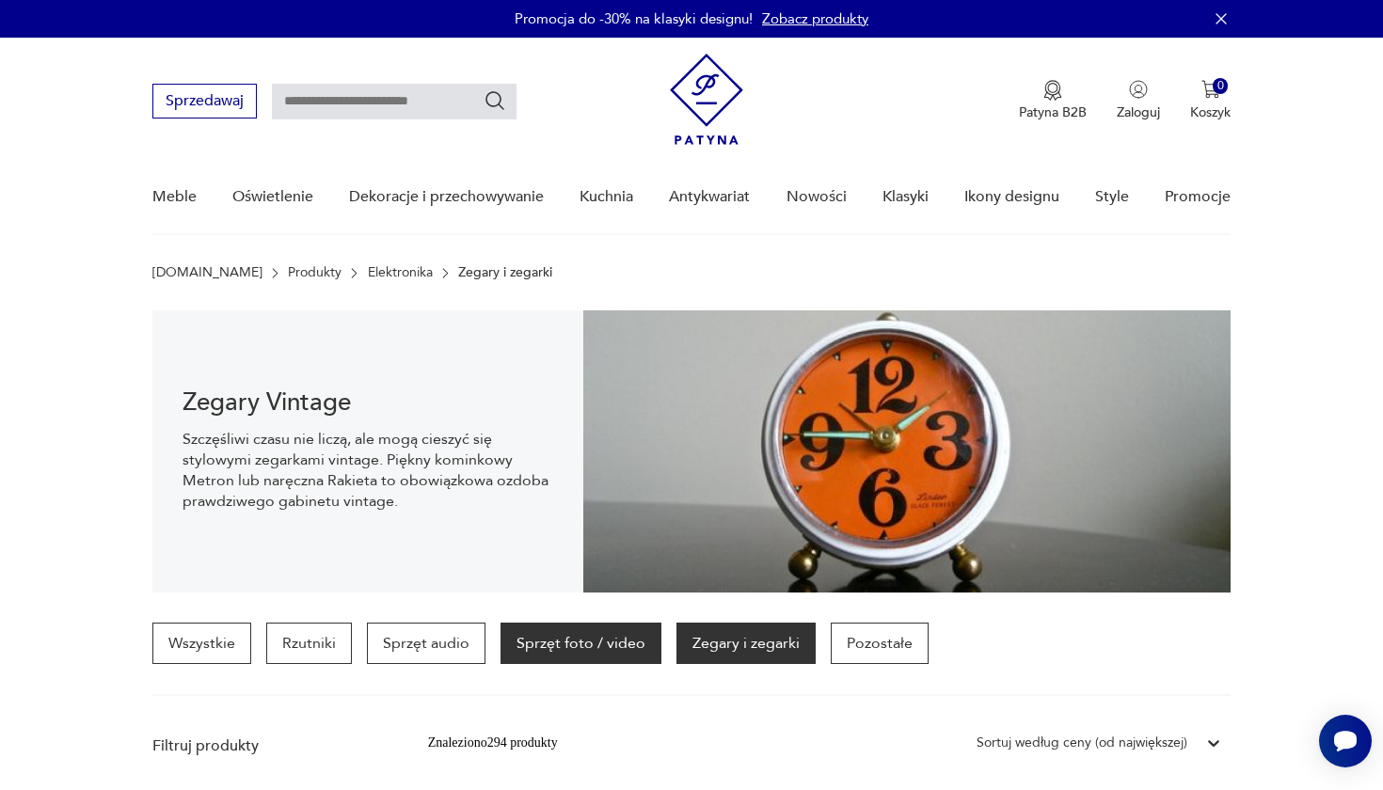
click at [610, 646] on p "Sprzęt foto / video" at bounding box center [581, 643] width 161 height 41
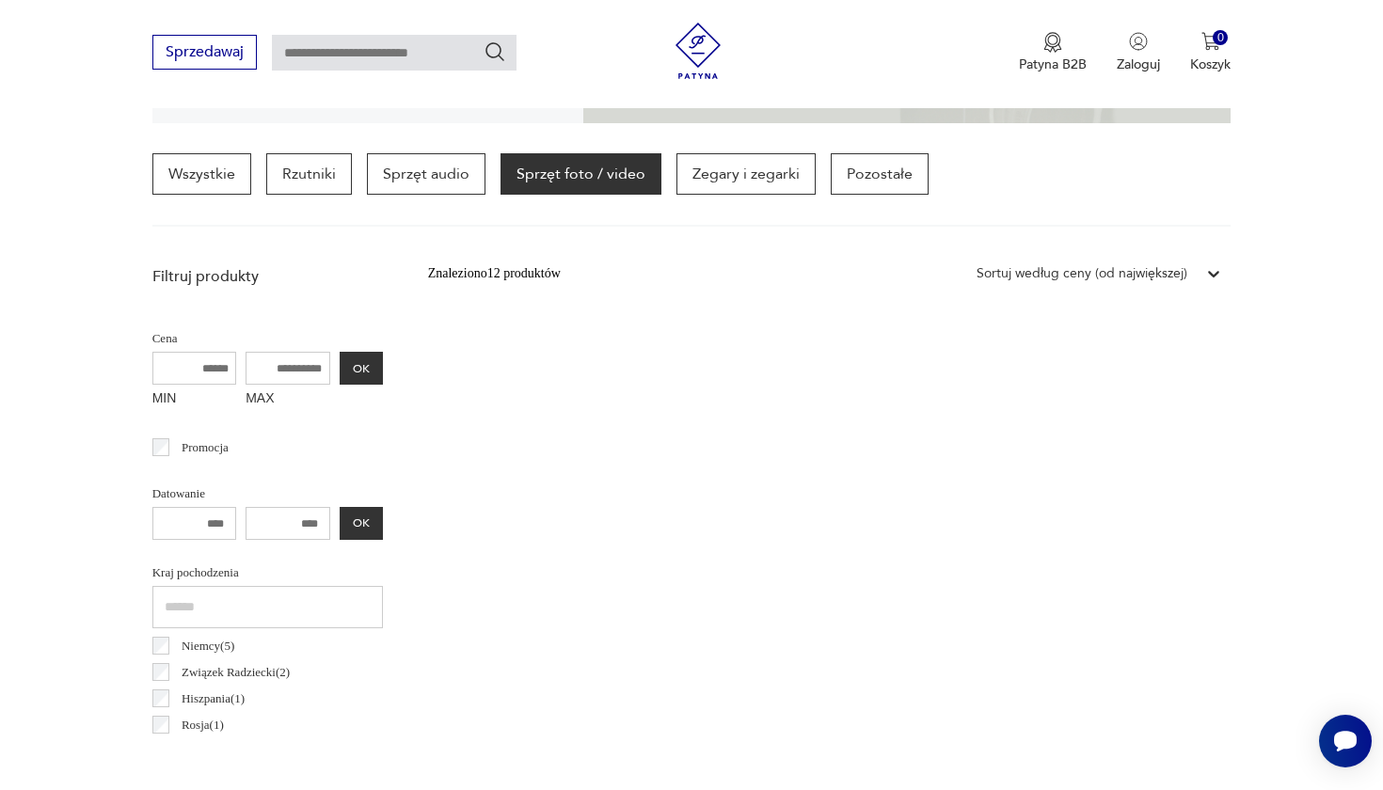
scroll to position [490, 0]
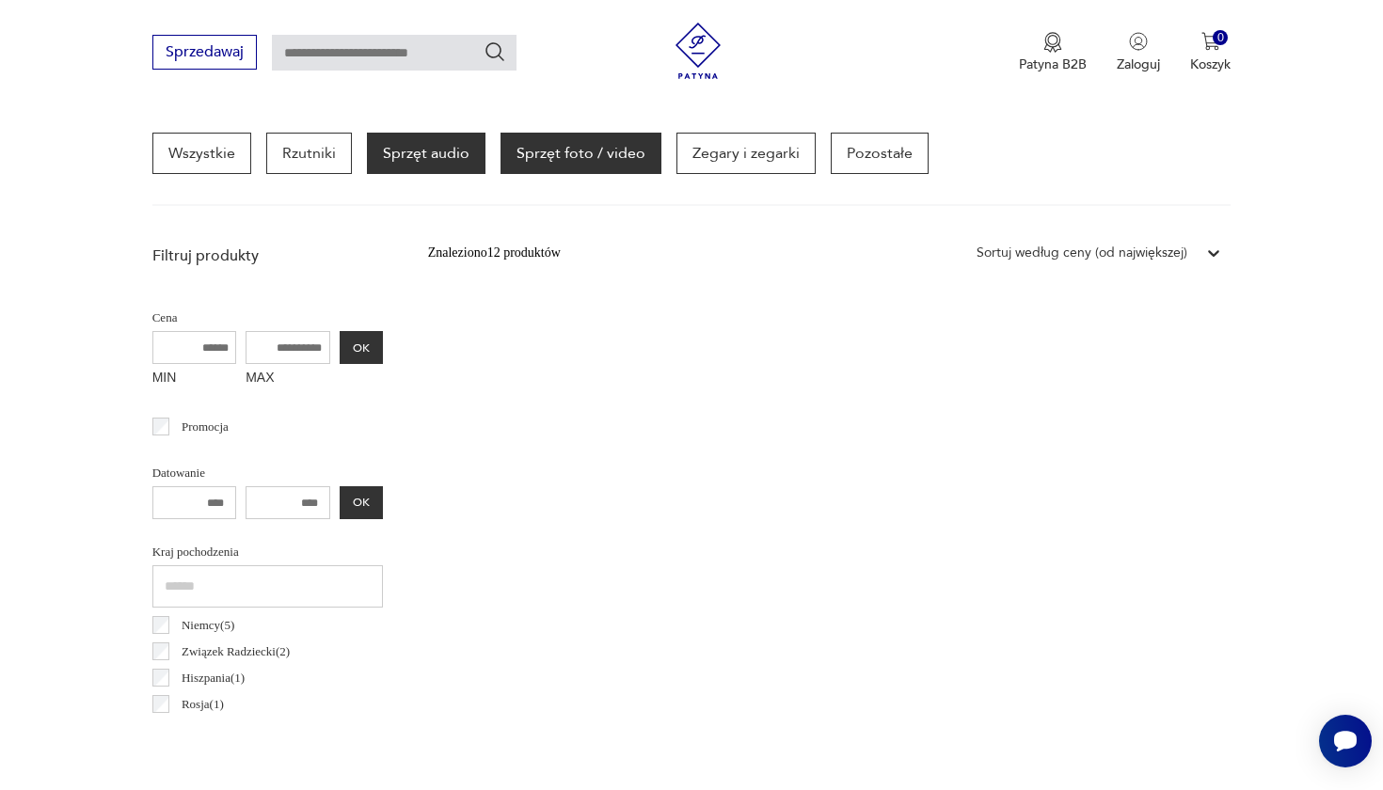
click at [394, 160] on p "Sprzęt audio" at bounding box center [426, 153] width 119 height 41
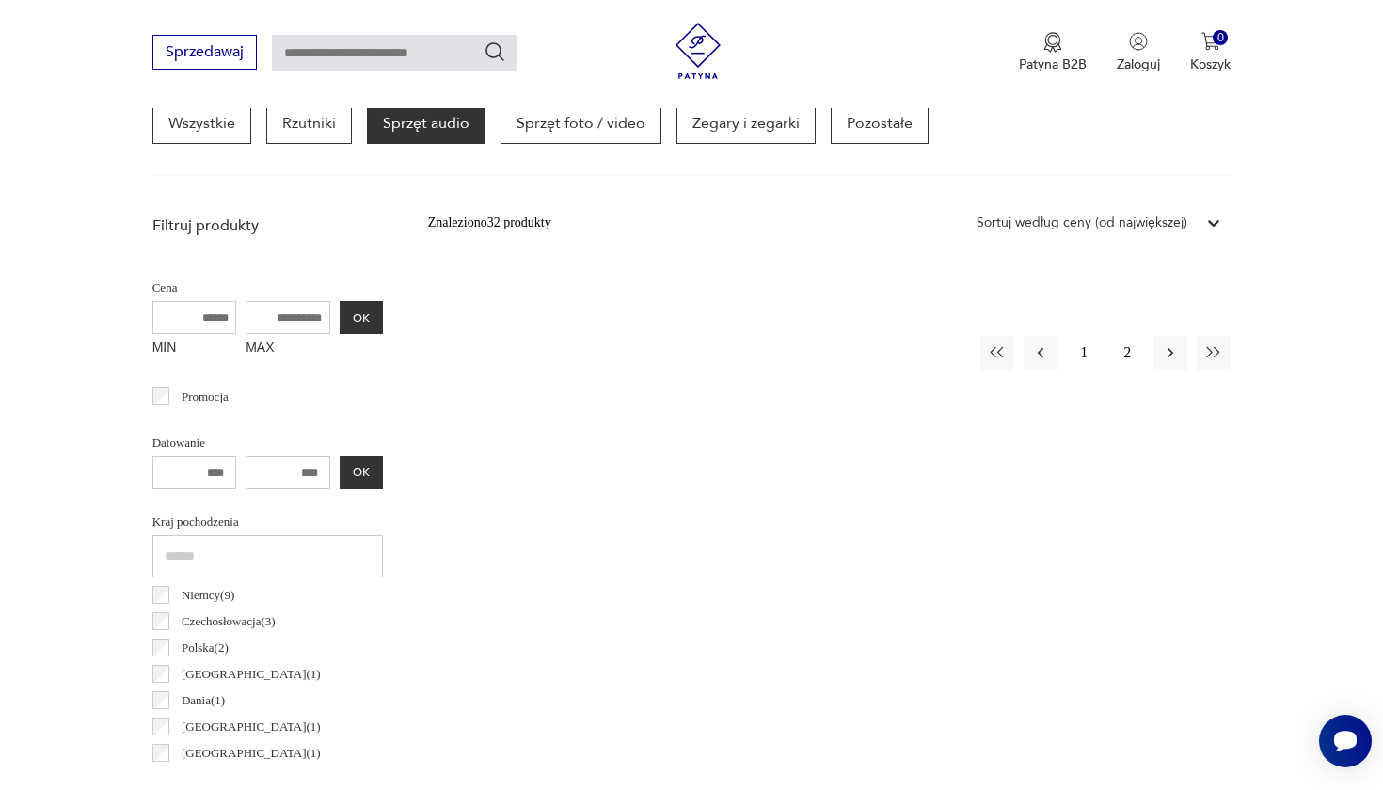
scroll to position [273, 0]
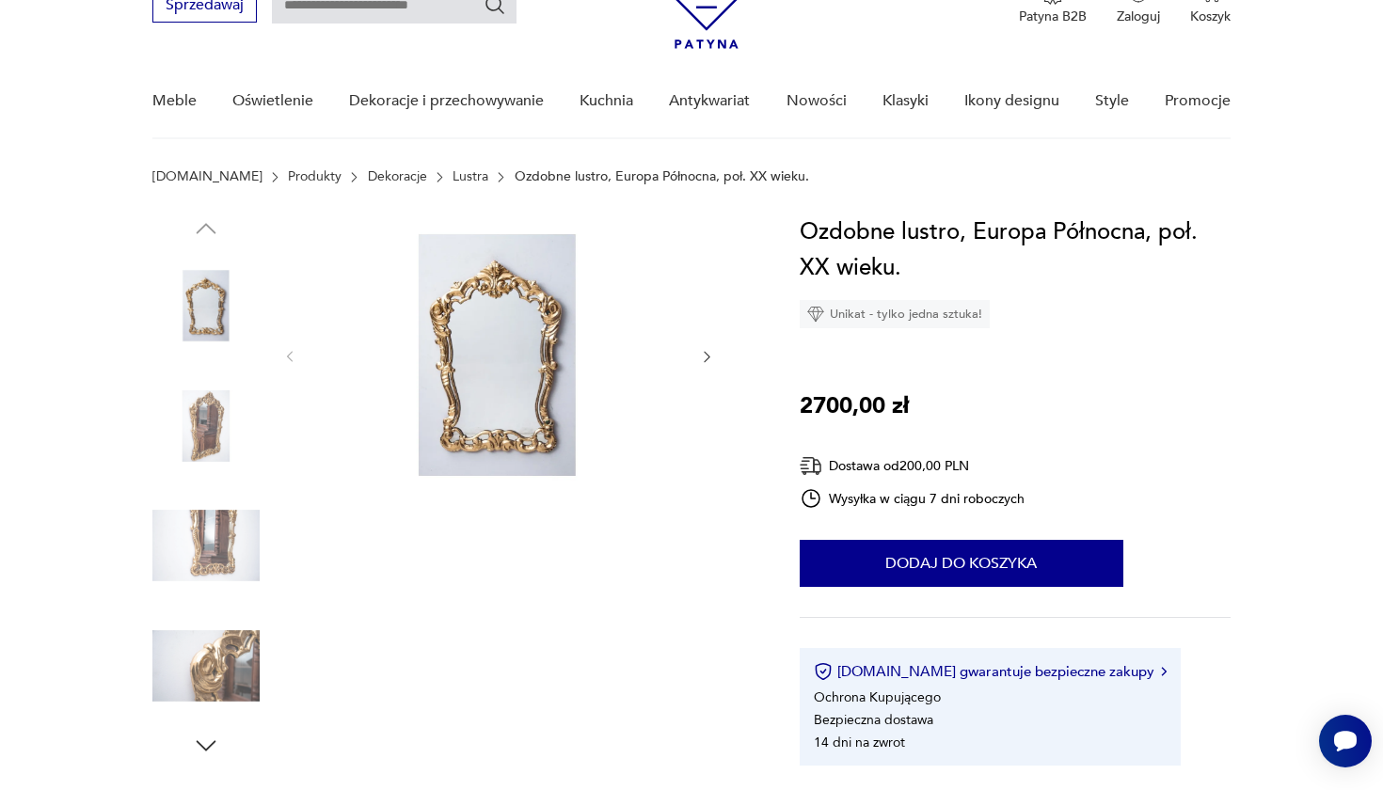
scroll to position [99, 0]
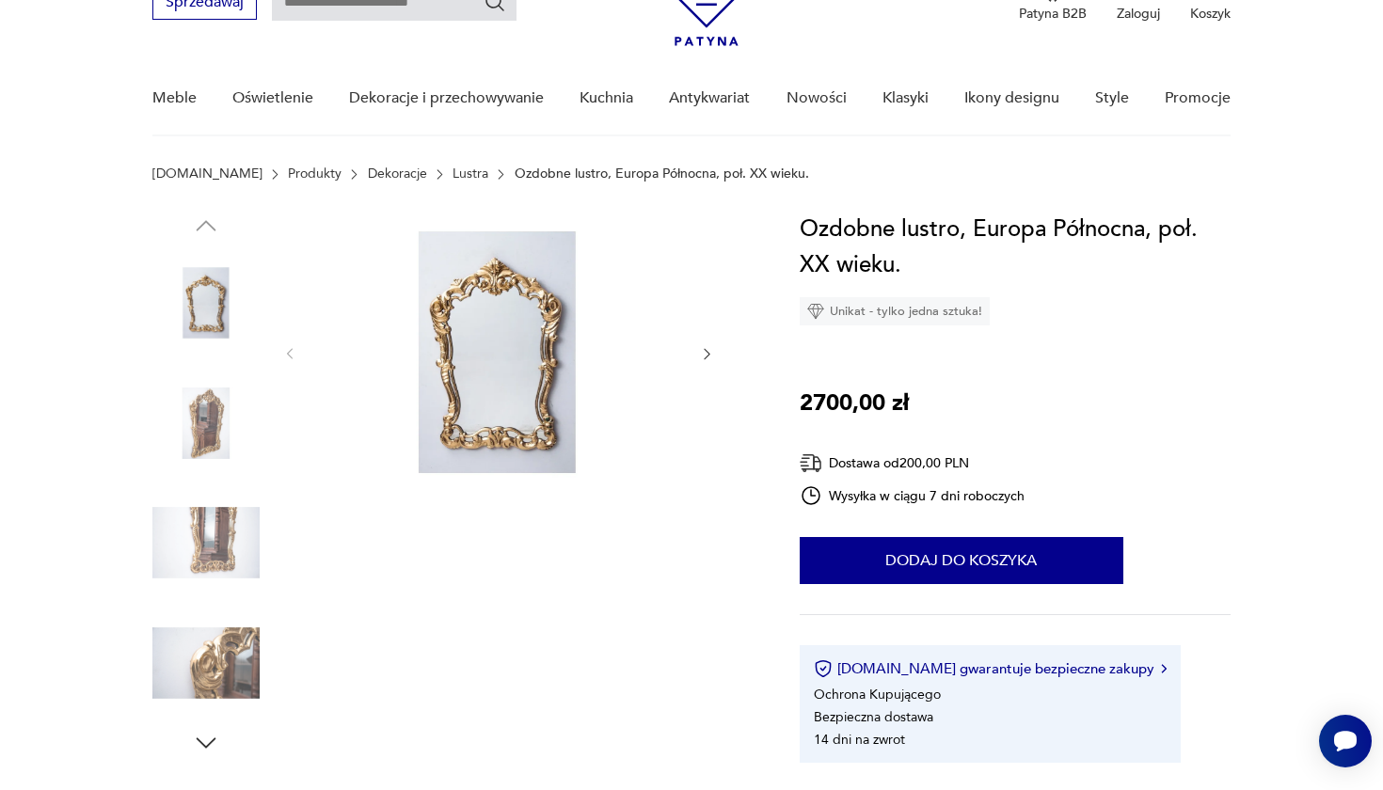
click at [220, 319] on img at bounding box center [205, 302] width 107 height 107
click at [219, 415] on img at bounding box center [205, 423] width 107 height 107
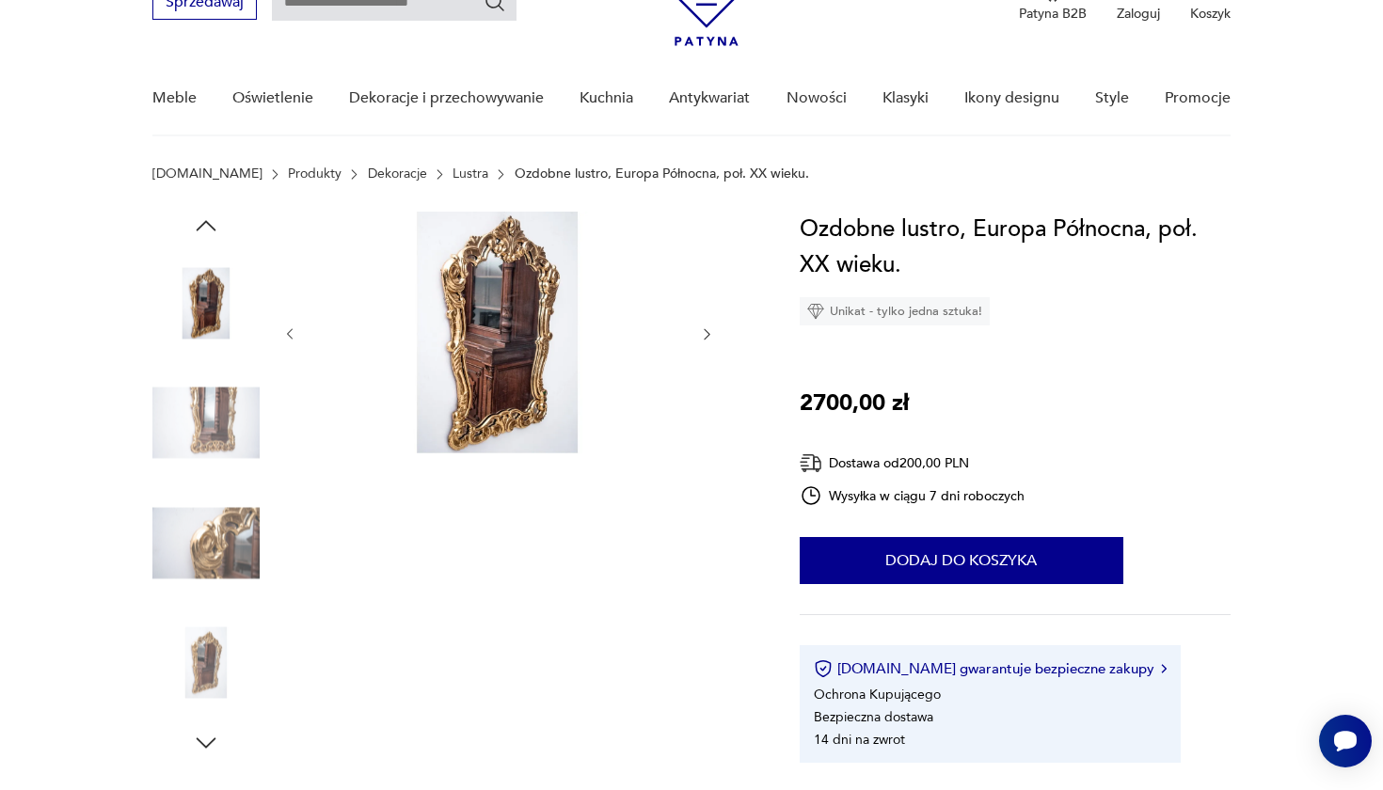
click at [216, 470] on img at bounding box center [205, 423] width 107 height 107
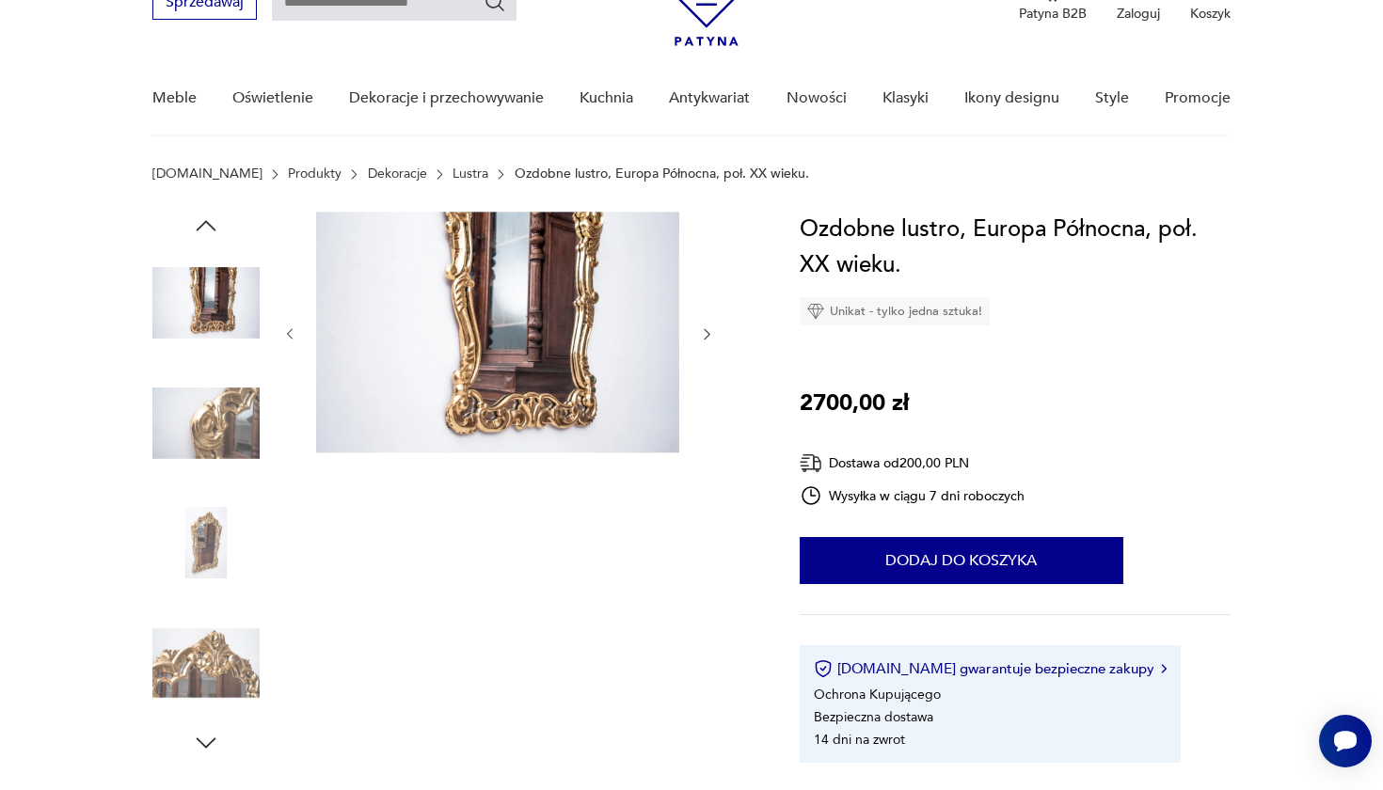
click at [215, 469] on img at bounding box center [205, 423] width 107 height 107
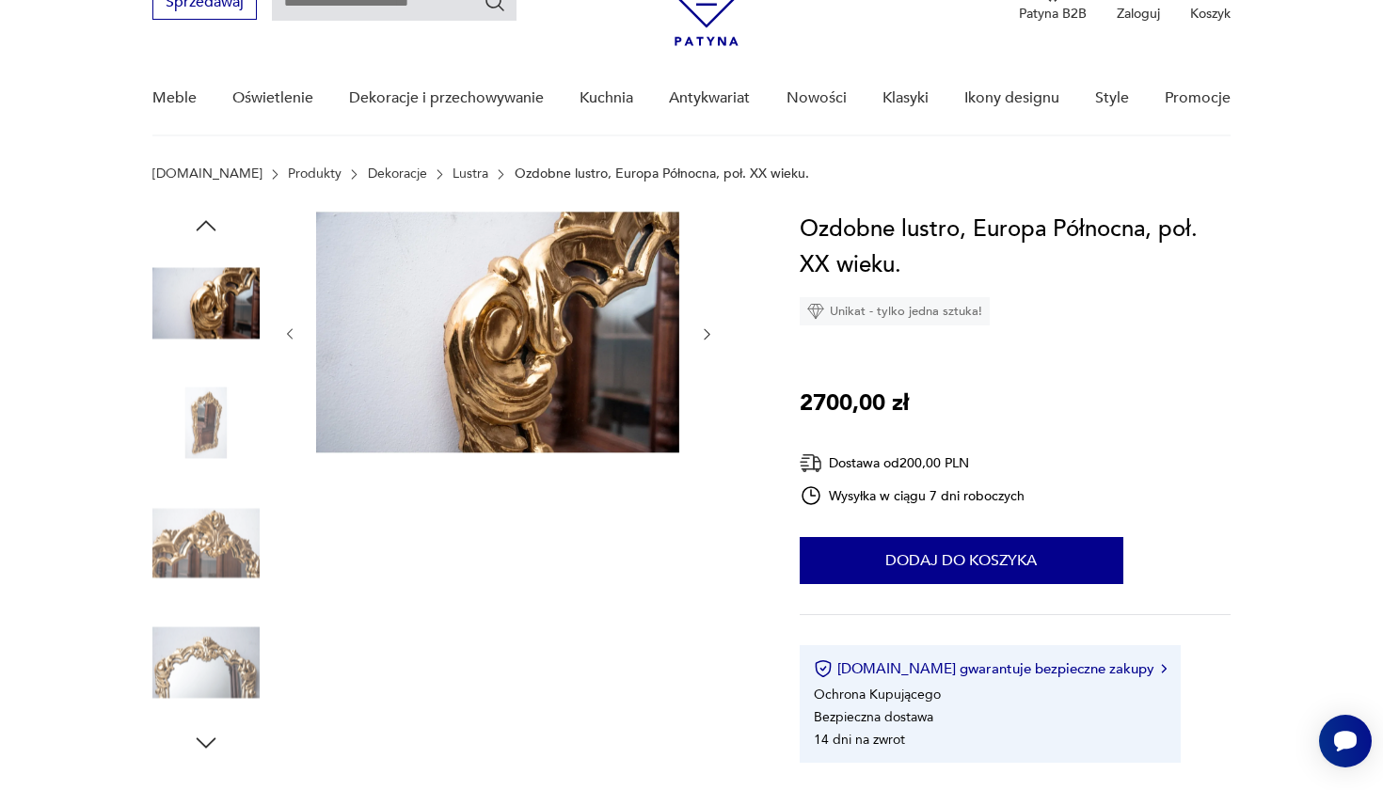
click at [214, 526] on img at bounding box center [205, 542] width 107 height 107
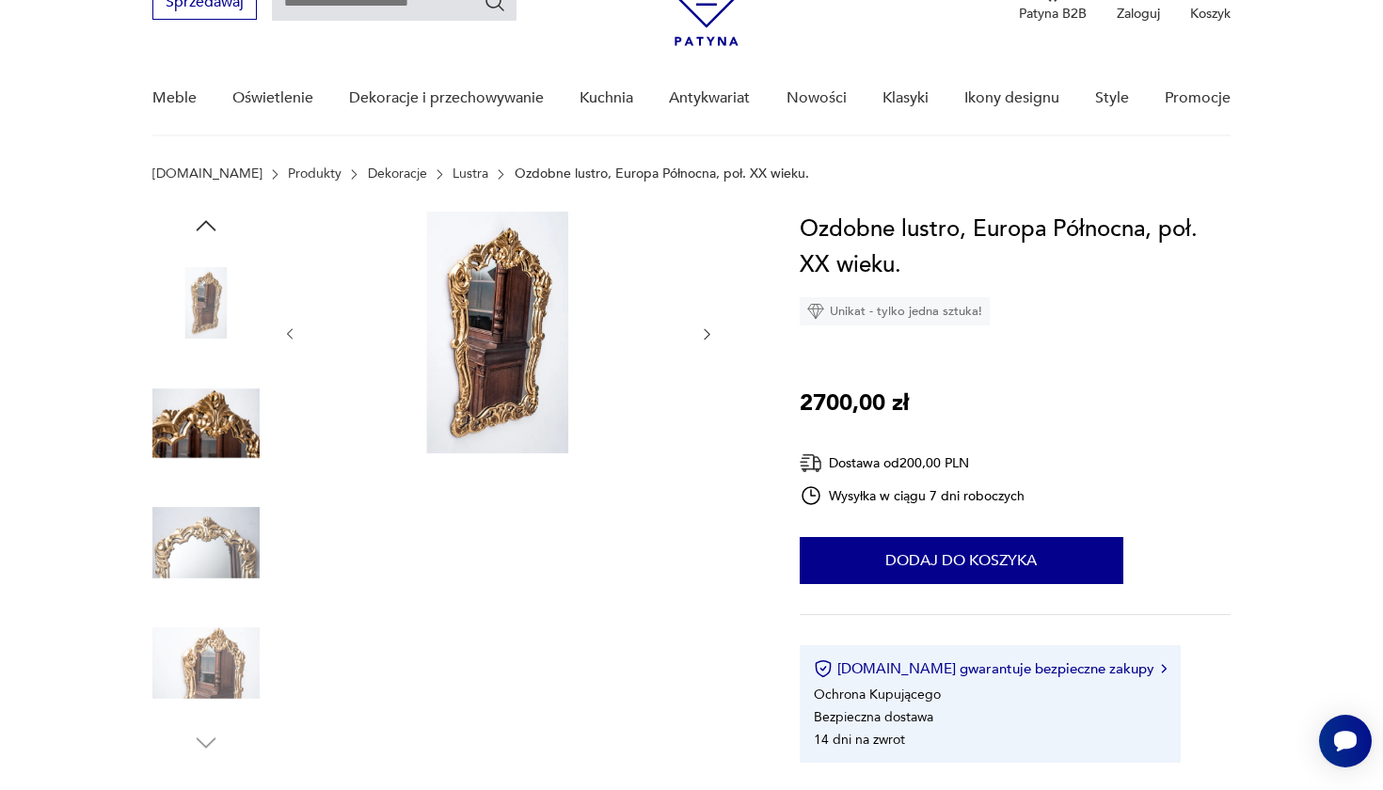
click at [211, 561] on img at bounding box center [205, 542] width 107 height 107
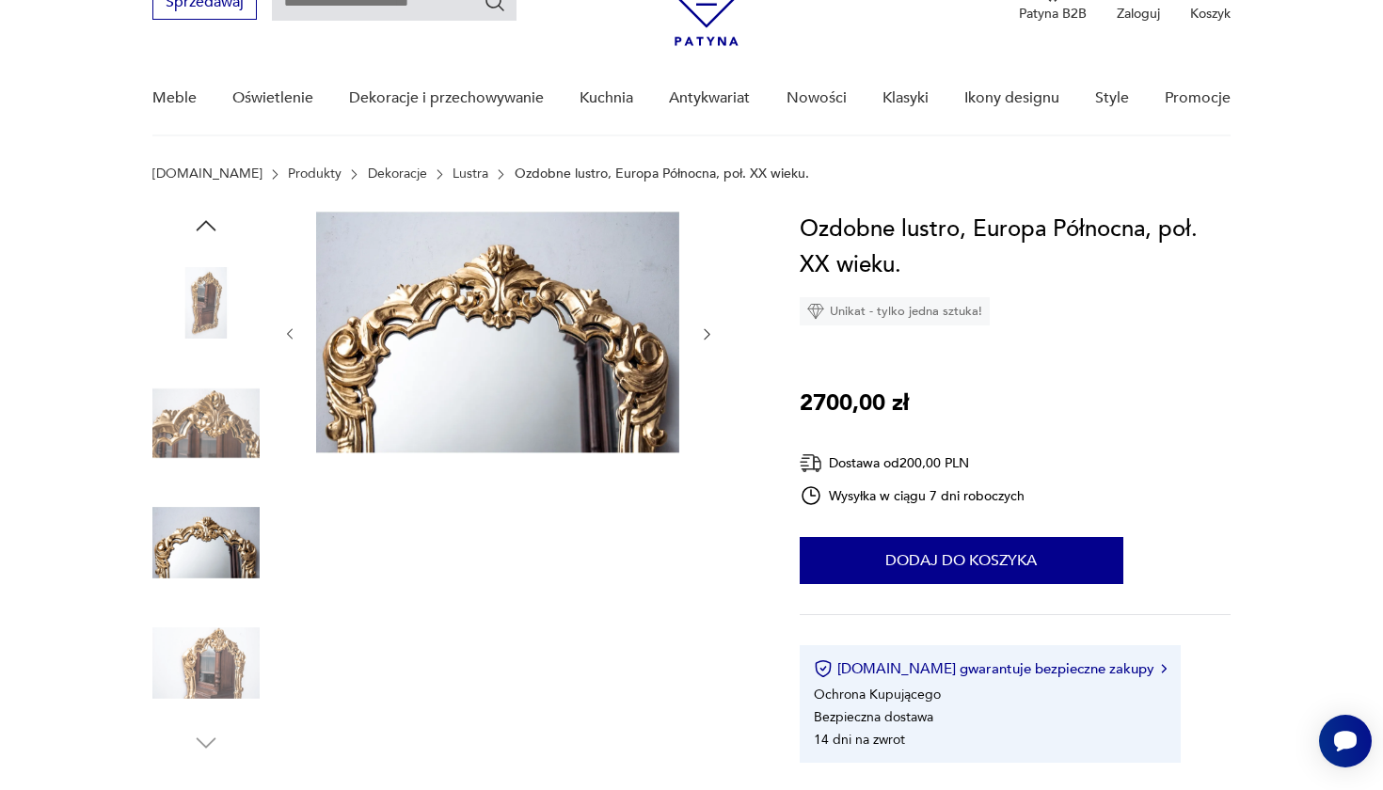
click at [220, 642] on img at bounding box center [205, 663] width 107 height 107
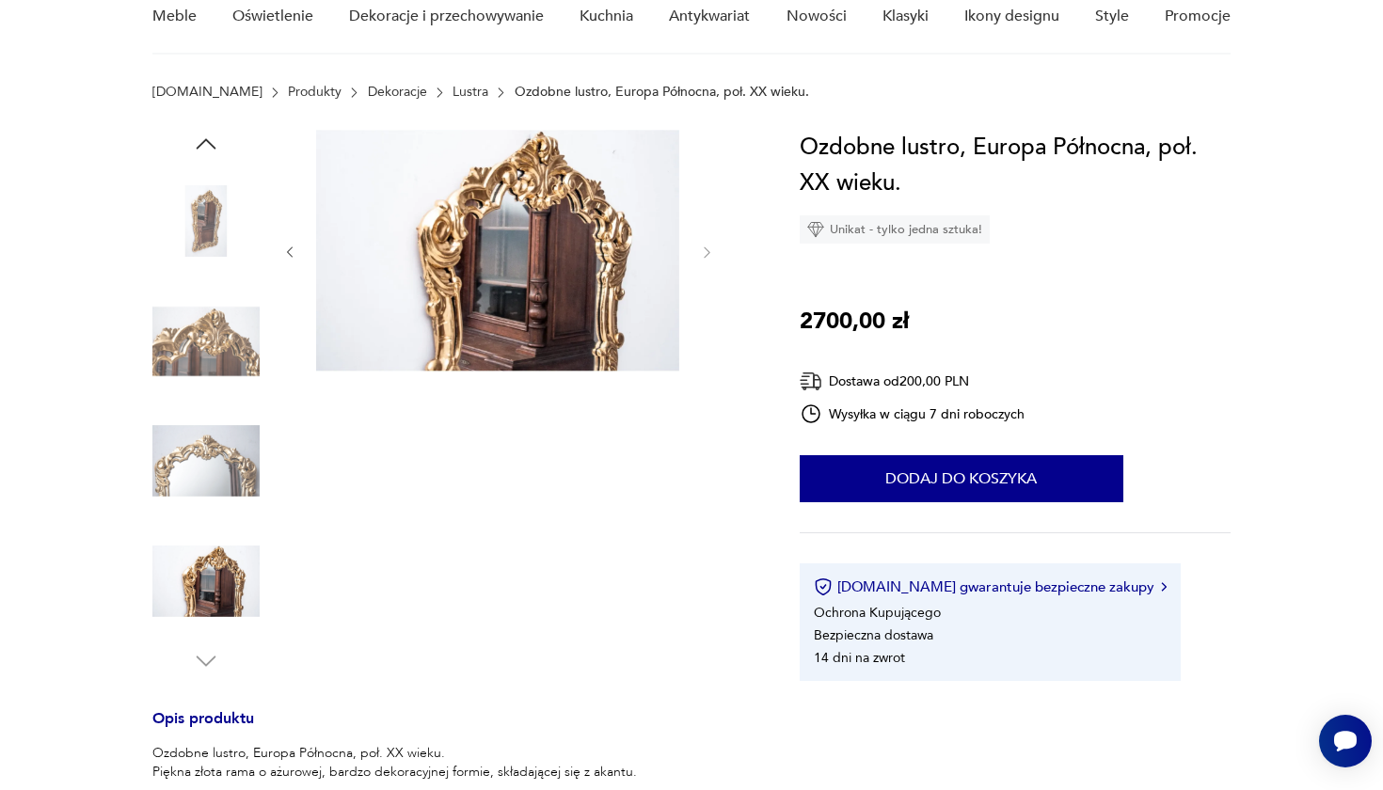
scroll to position [0, 0]
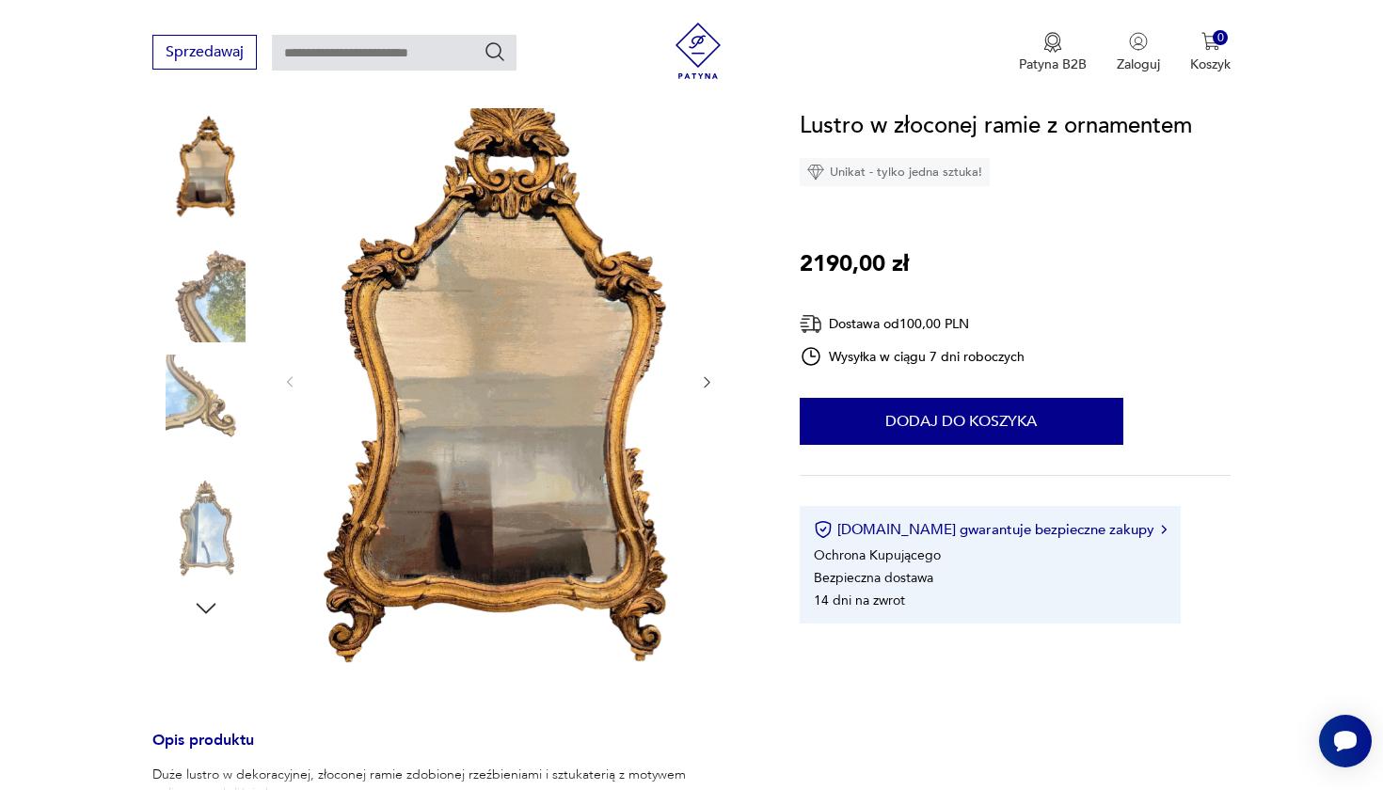
scroll to position [245, 0]
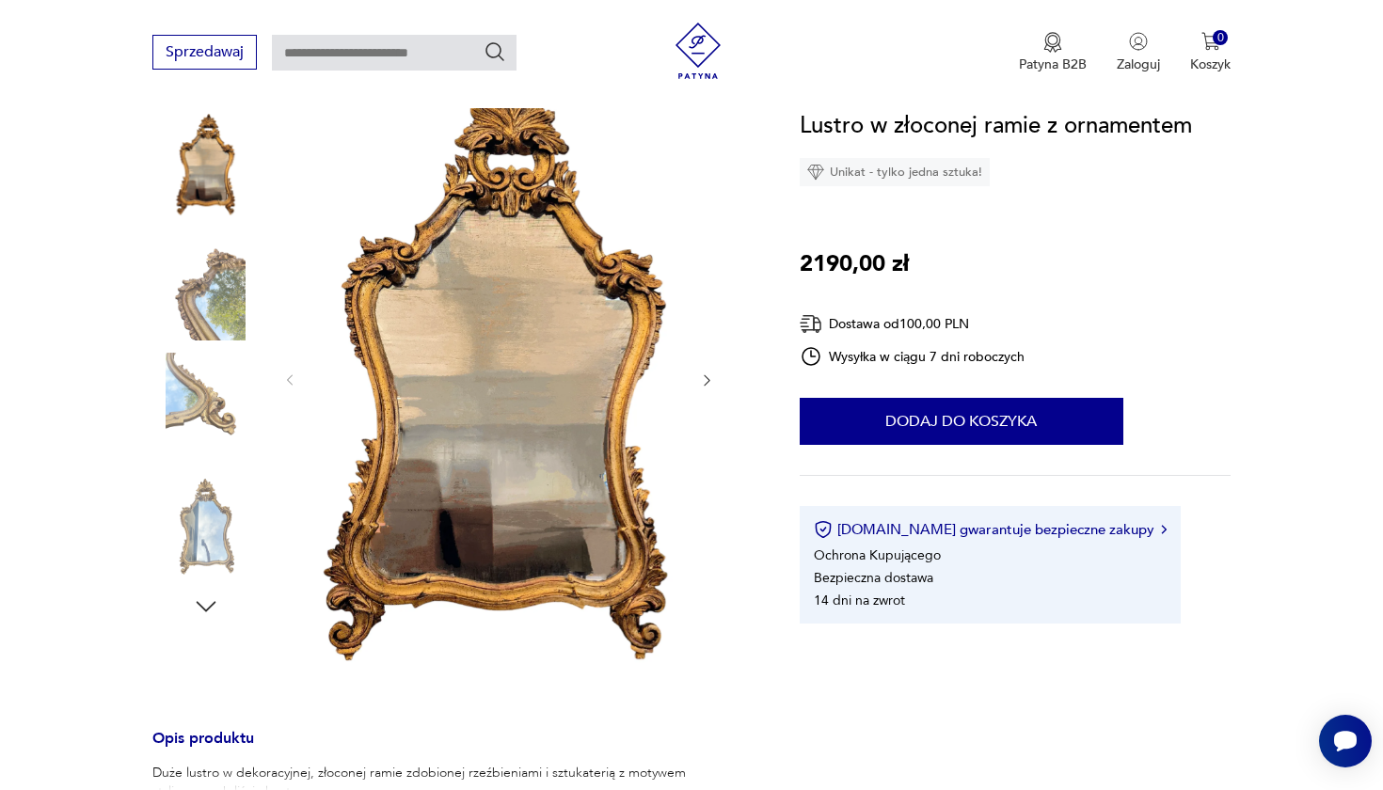
click at [222, 374] on img at bounding box center [205, 406] width 107 height 107
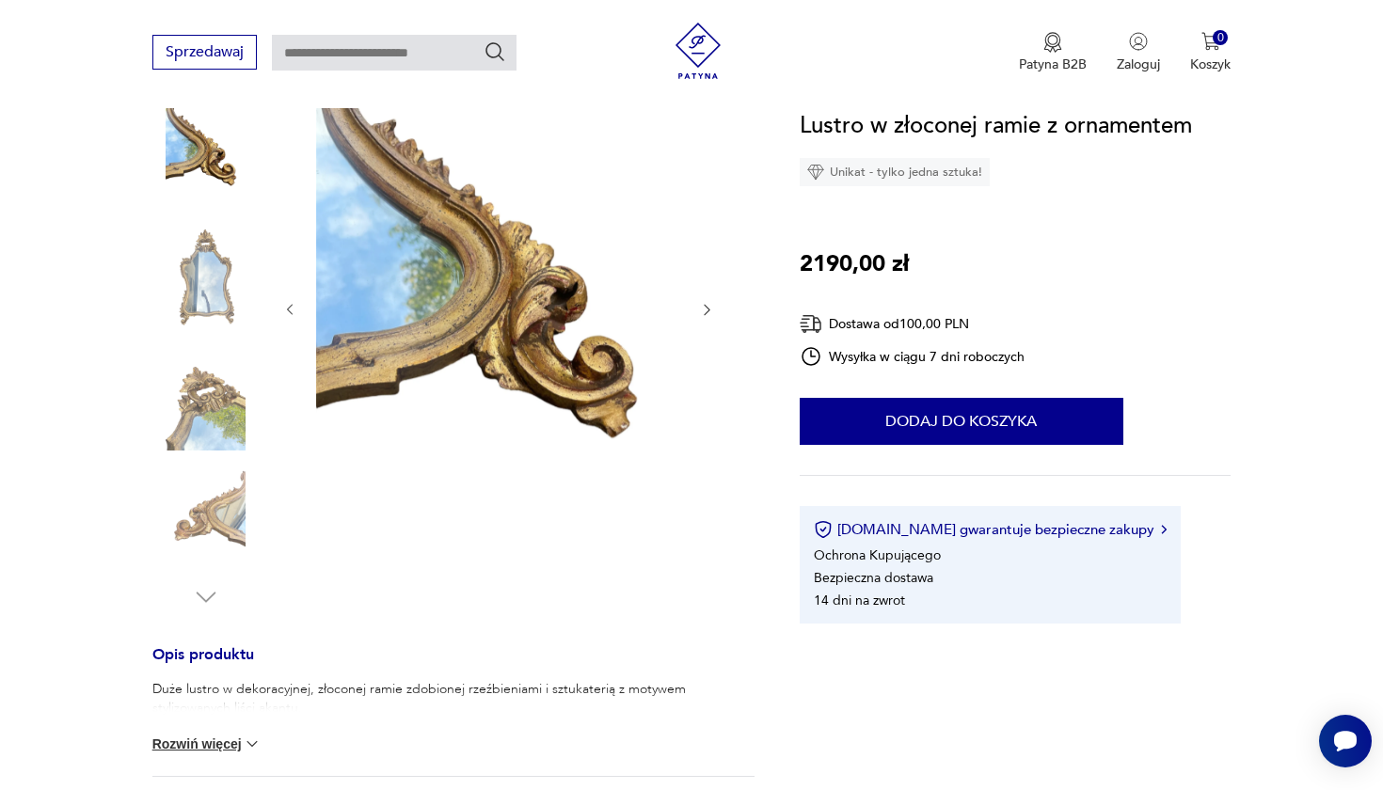
click at [217, 417] on img at bounding box center [205, 396] width 107 height 107
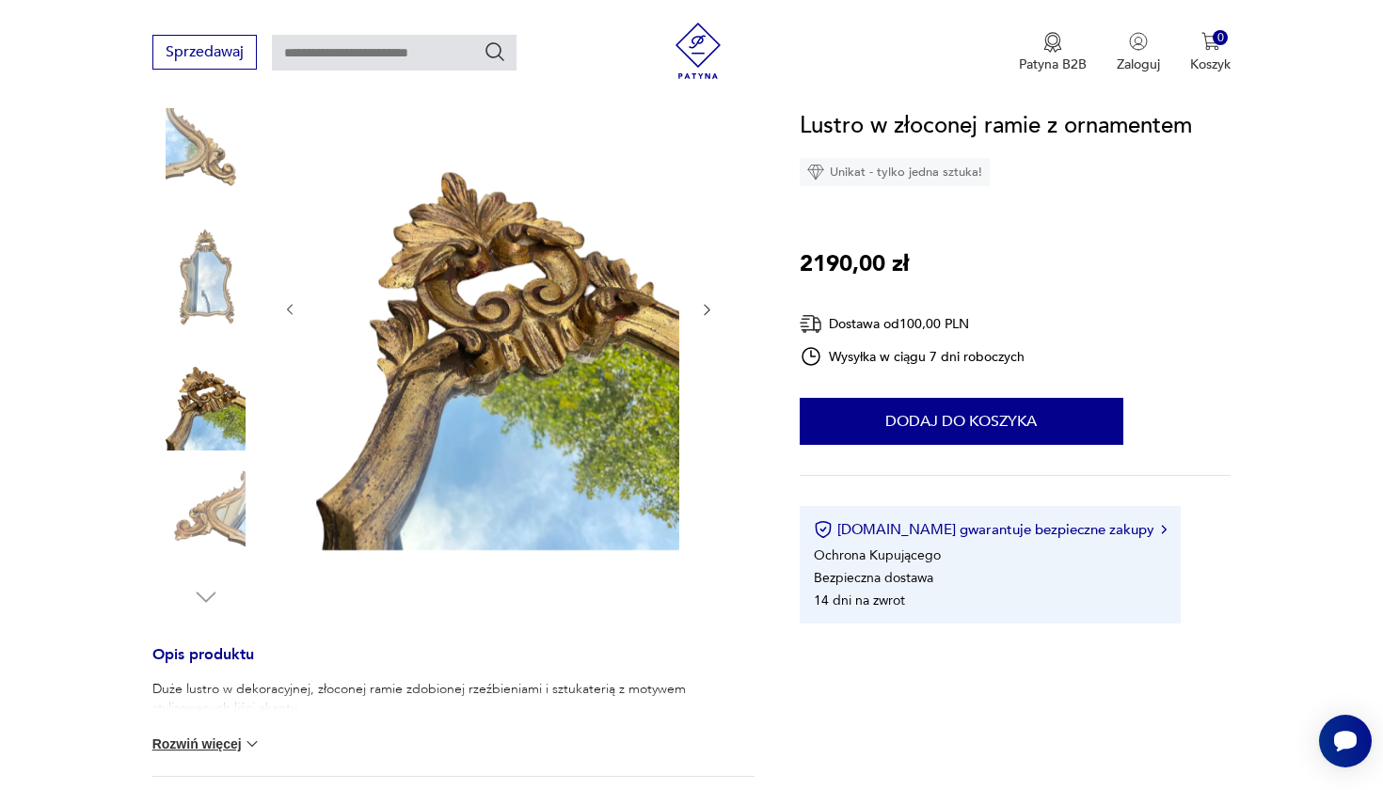
click at [222, 507] on img at bounding box center [205, 517] width 107 height 107
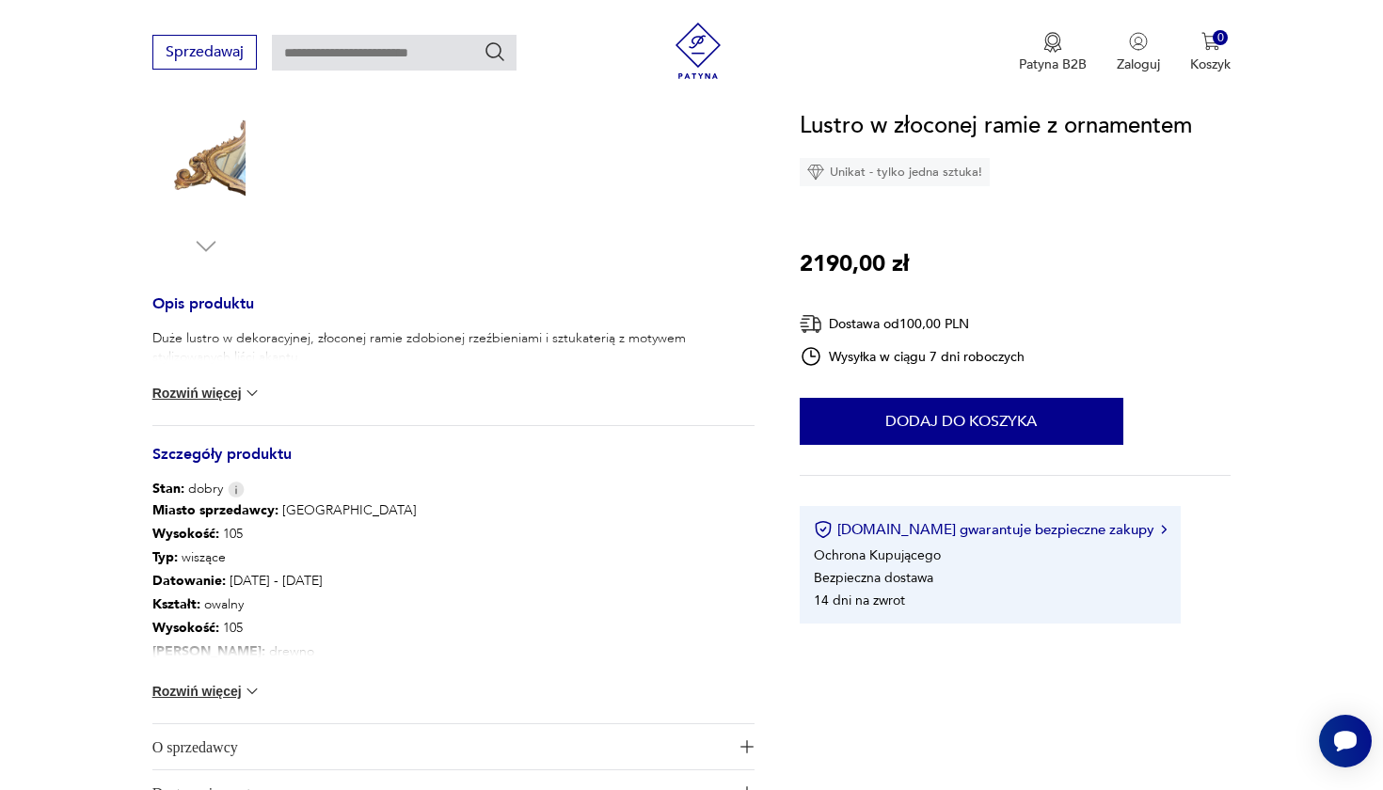
scroll to position [597, 0]
click at [247, 683] on img at bounding box center [252, 690] width 19 height 19
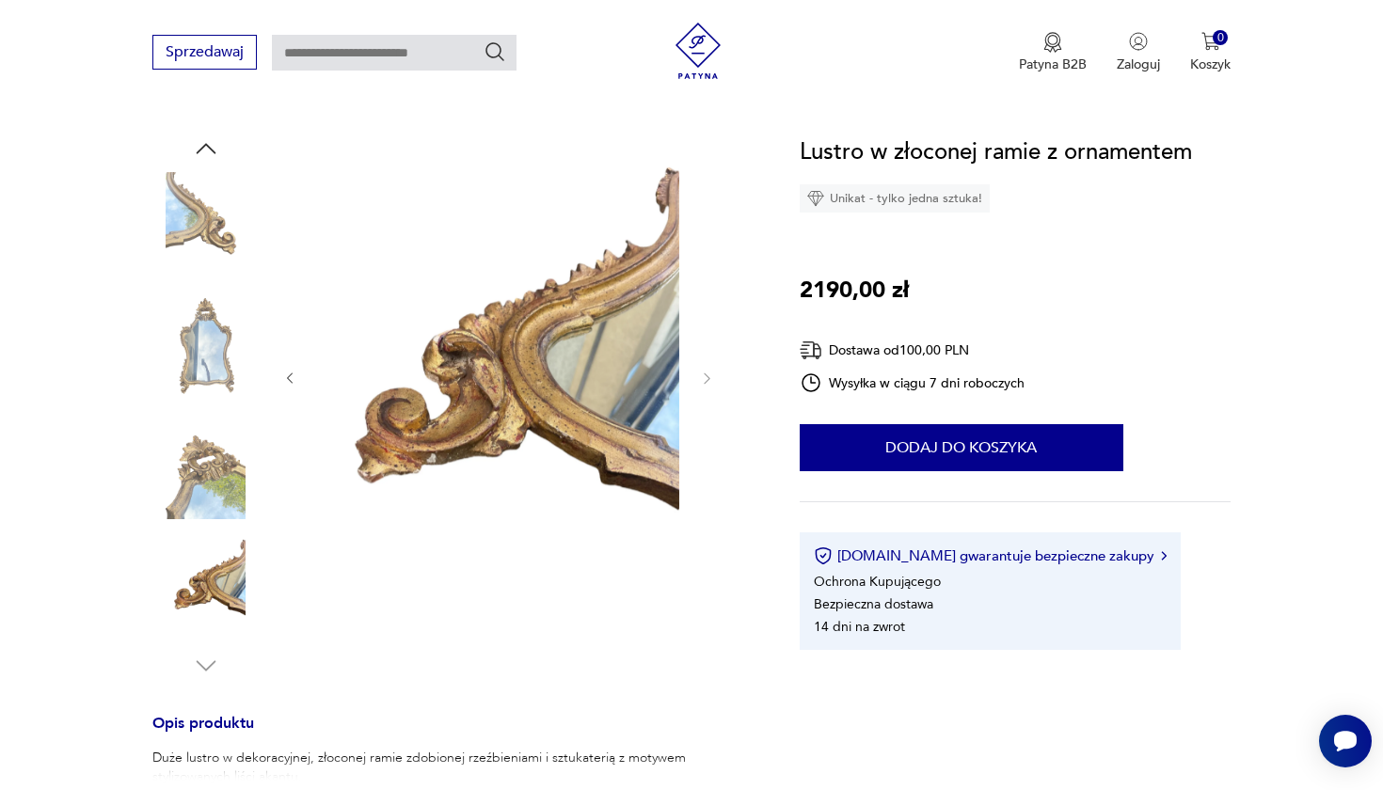
scroll to position [175, 0]
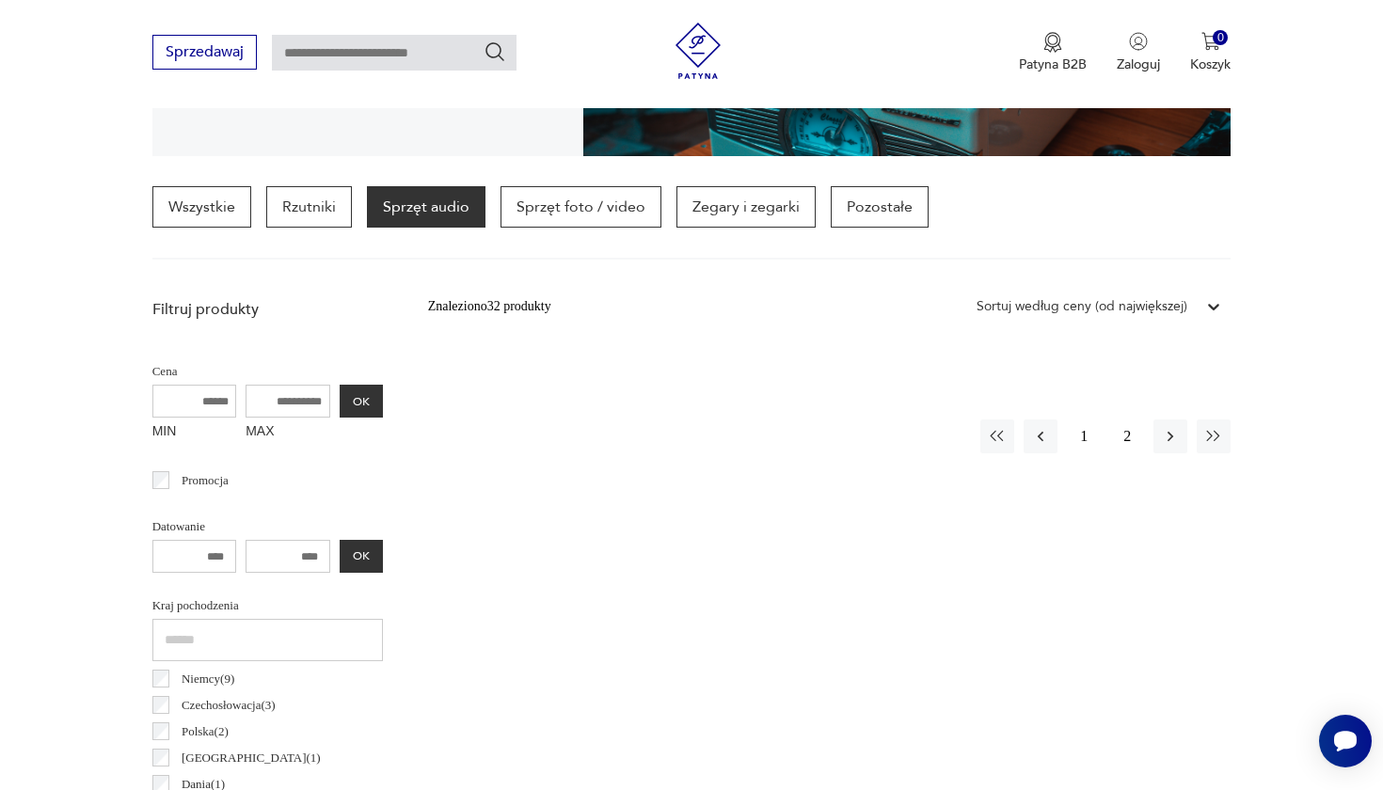
scroll to position [440, 0]
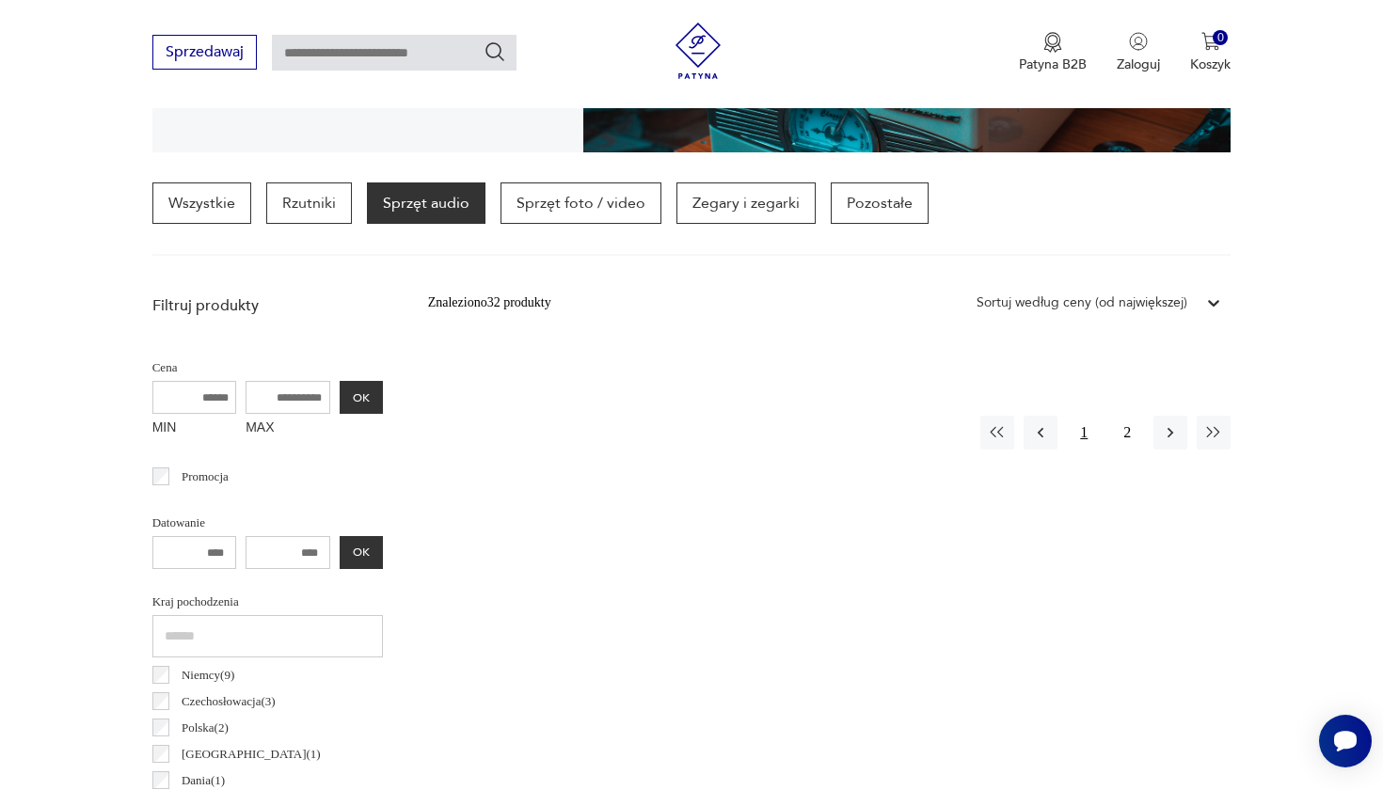
click at [1092, 424] on button "1" at bounding box center [1084, 433] width 34 height 34
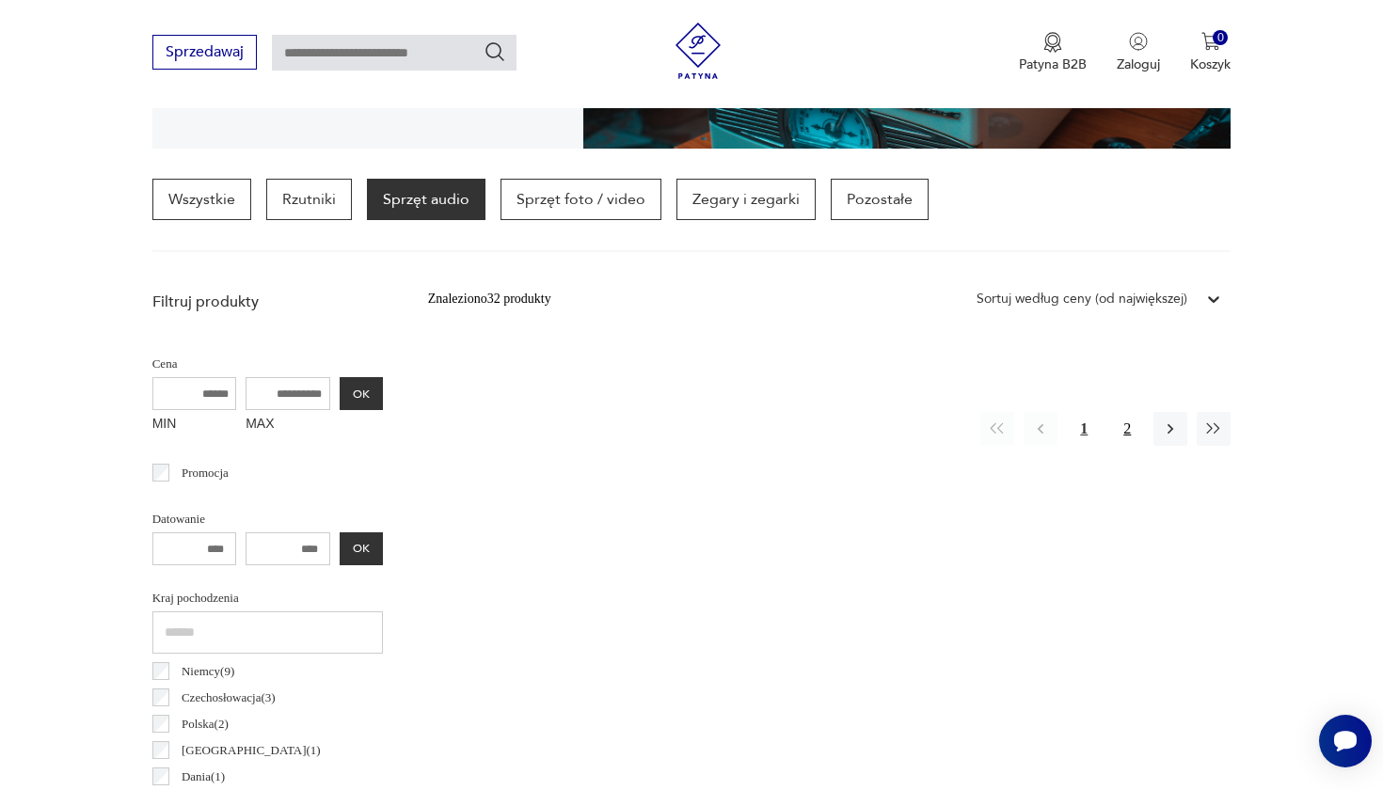
click at [1122, 427] on button "2" at bounding box center [1127, 429] width 34 height 34
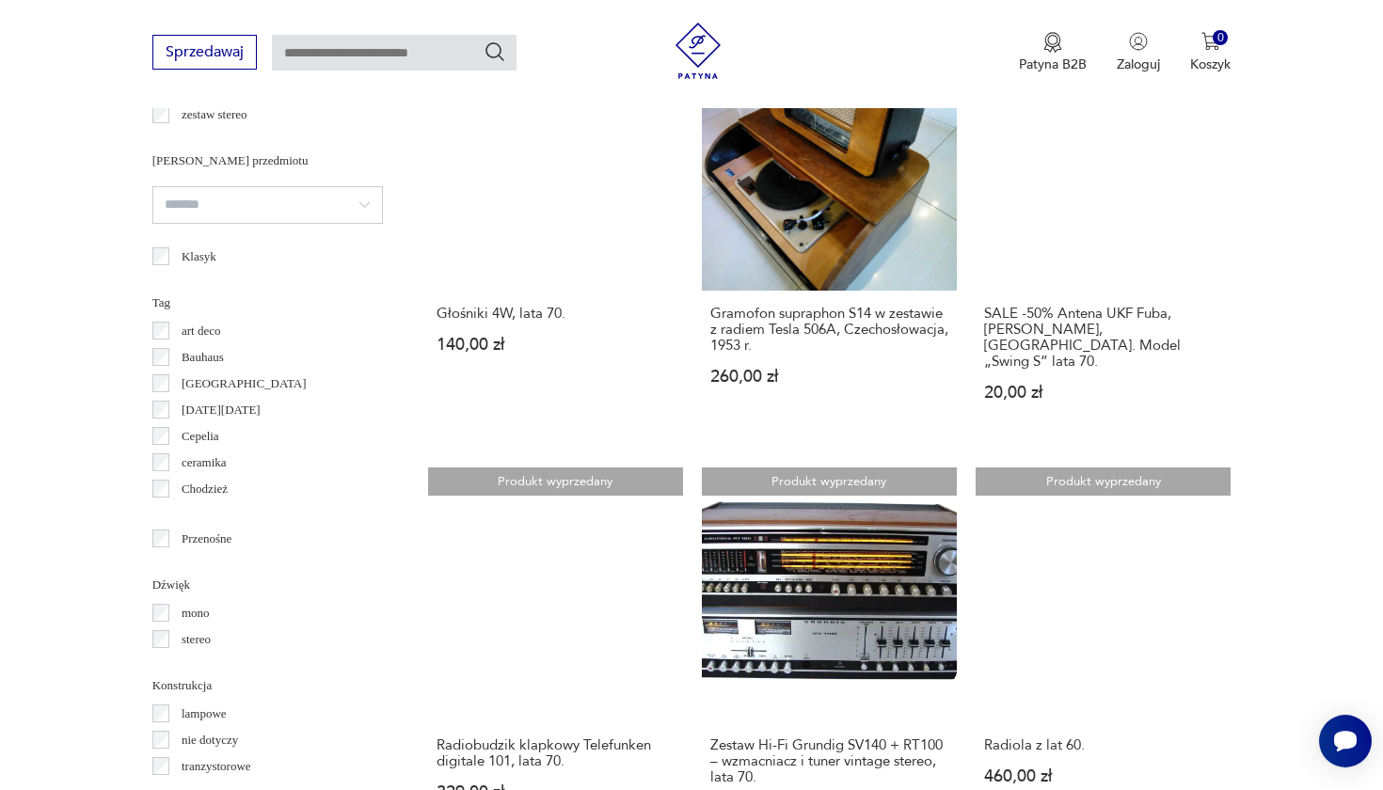
scroll to position [1610, 0]
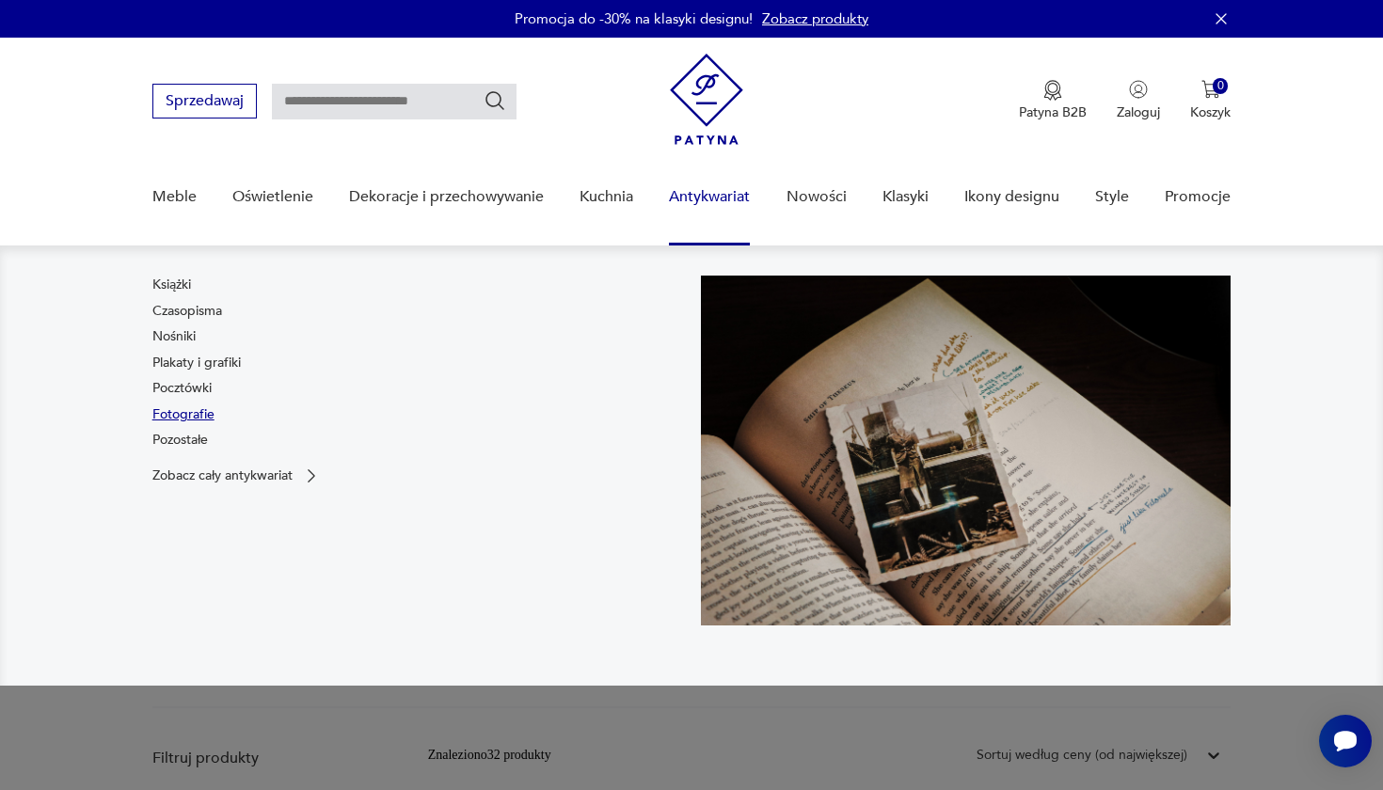
click at [189, 414] on link "Fotografie" at bounding box center [183, 415] width 62 height 19
click at [149, 393] on nav "Książki Czasopisma Nośniki Plakaty i grafiki Pocztówki Fotografie Pozostałe Zob…" at bounding box center [691, 466] width 1383 height 440
click at [173, 390] on link "Pocztówki" at bounding box center [181, 388] width 59 height 19
